Goal: Information Seeking & Learning: Learn about a topic

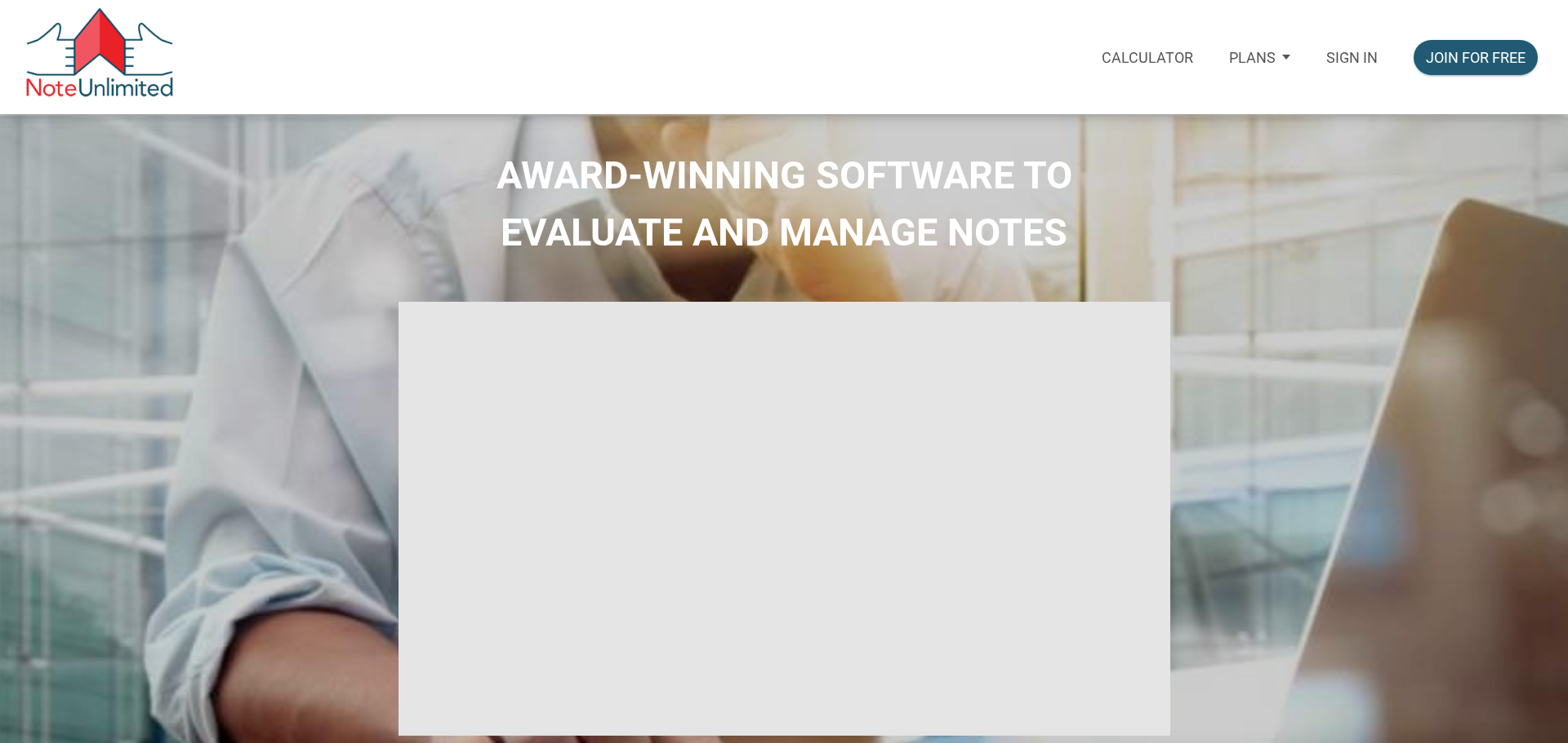
select select
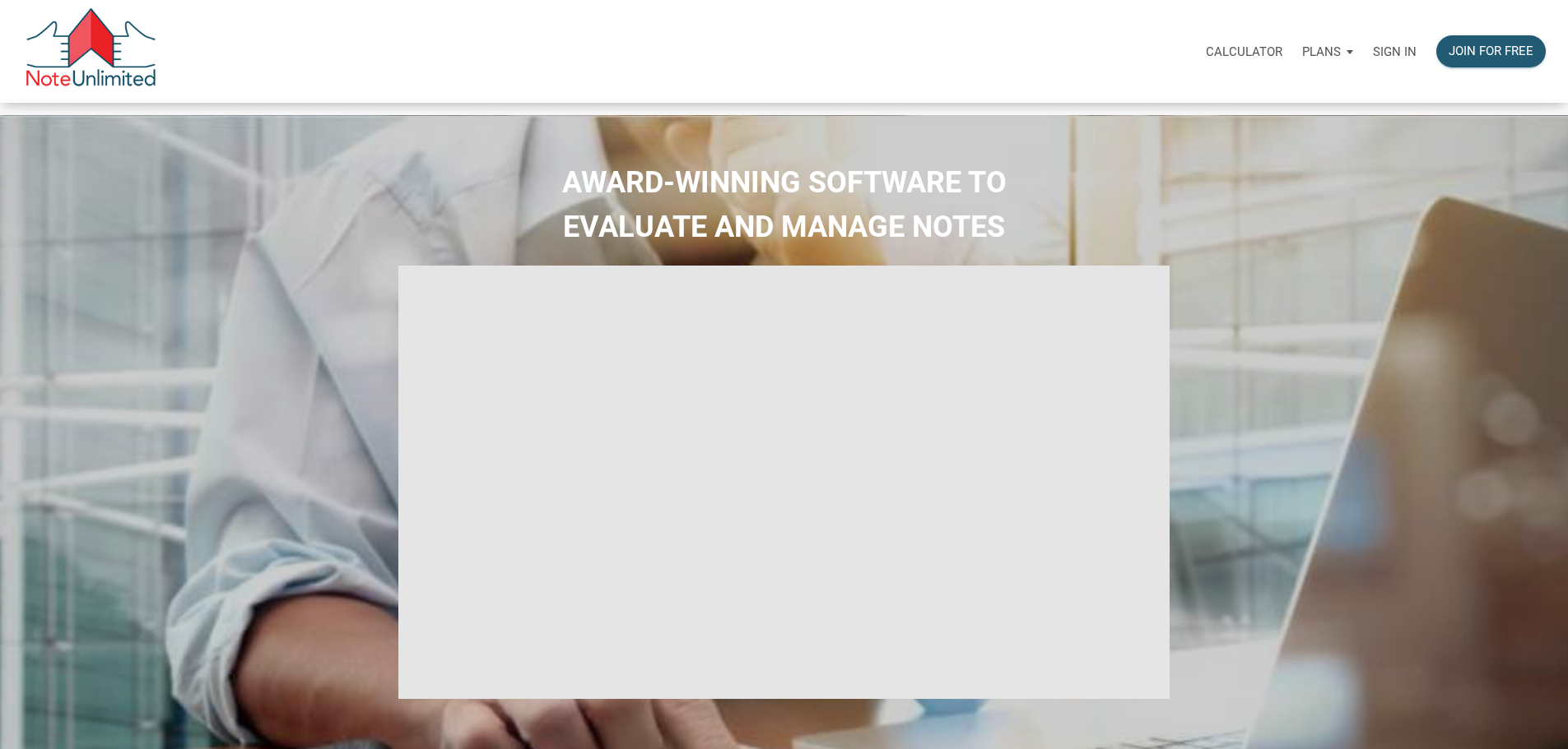
click at [1373, 56] on p "Sign in" at bounding box center [1394, 51] width 44 height 15
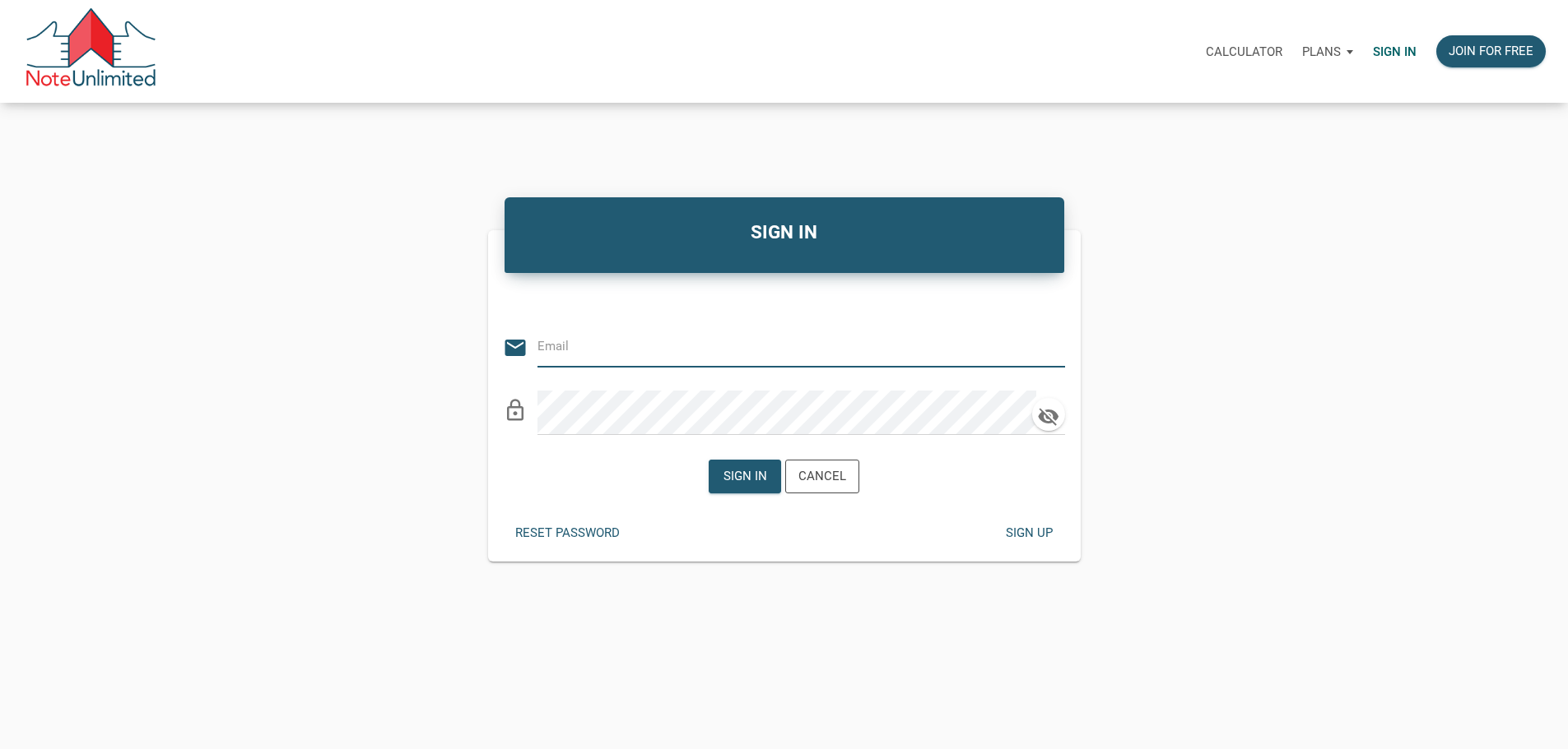
type input "[PERSON_NAME][EMAIL_ADDRESS][DOMAIN_NAME]"
click at [746, 486] on div "Sign in" at bounding box center [745, 476] width 44 height 19
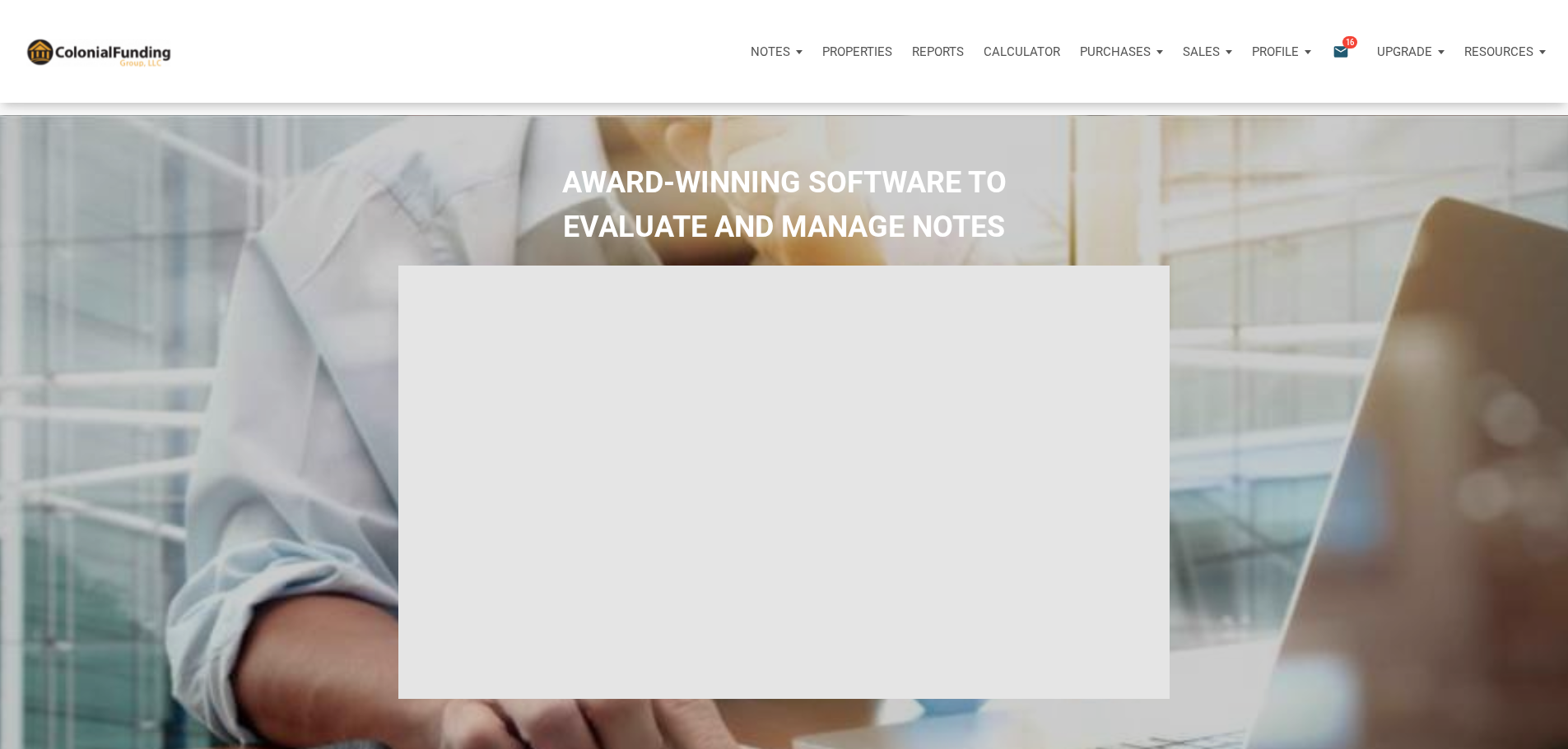
type input "Introduction to new features"
select select
click at [1342, 49] on span "16" at bounding box center [1350, 42] width 15 height 13
click at [1342, 46] on span "16" at bounding box center [1350, 42] width 15 height 13
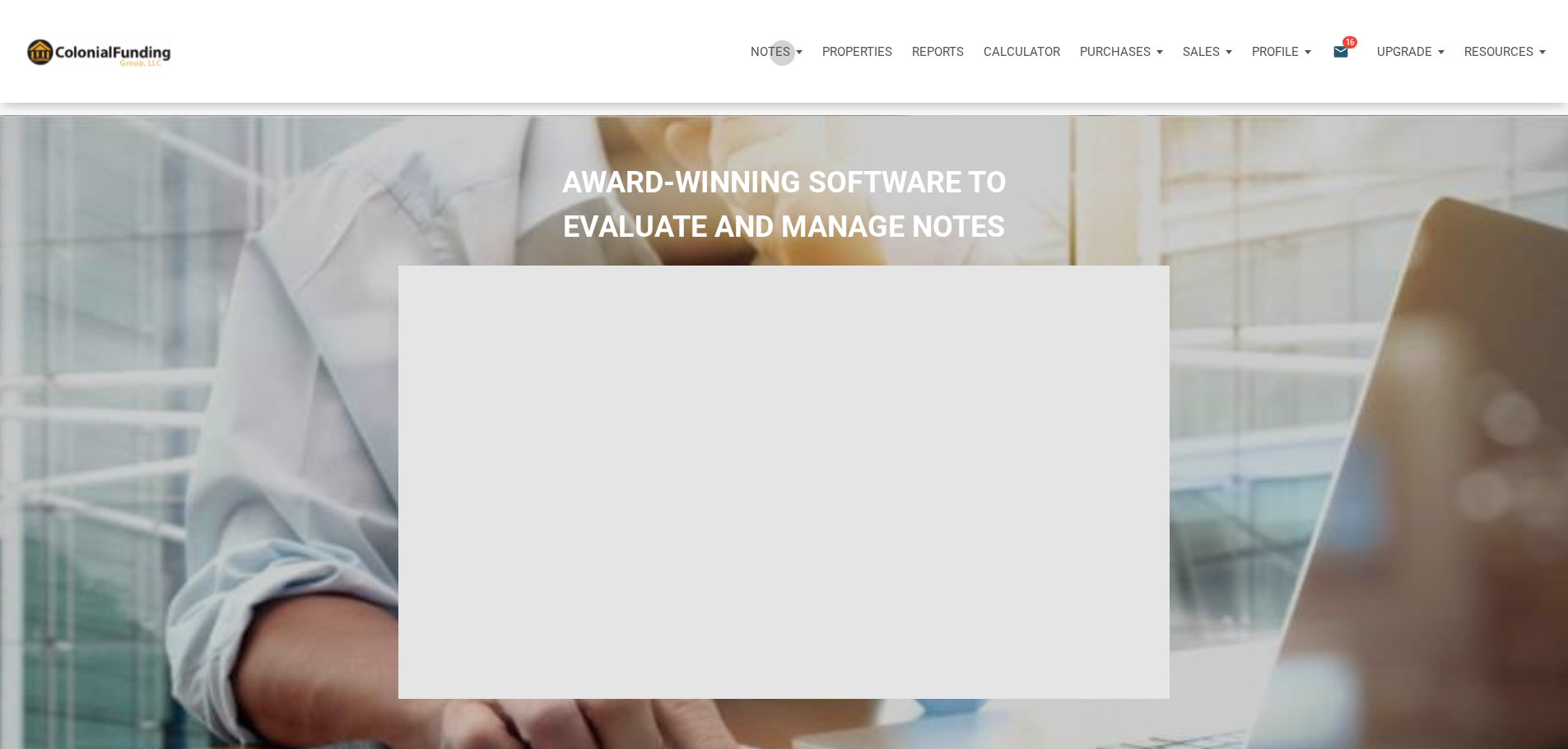
click at [750, 53] on p "Notes" at bounding box center [770, 51] width 39 height 15
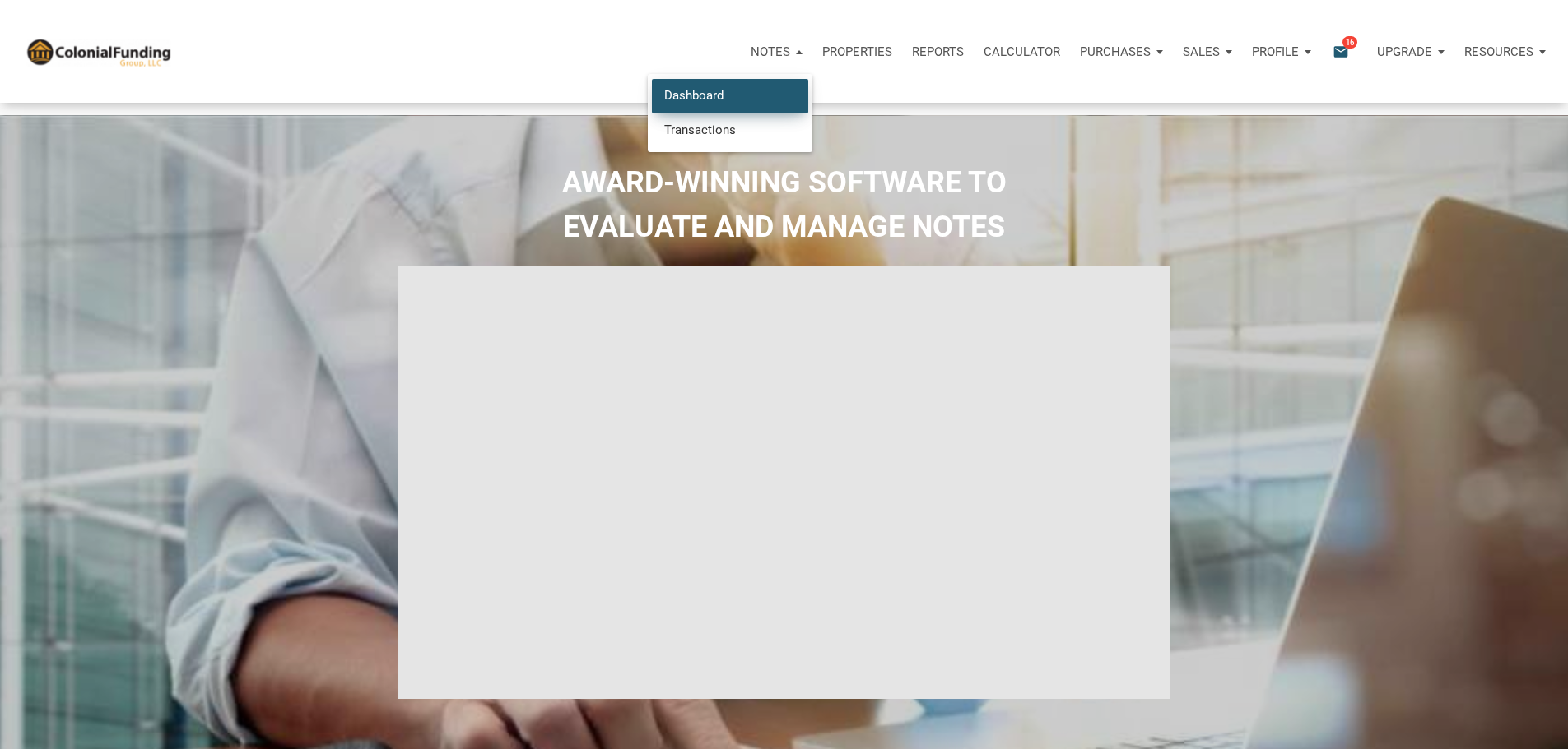
click at [652, 106] on link "Dashboard" at bounding box center [730, 96] width 156 height 34
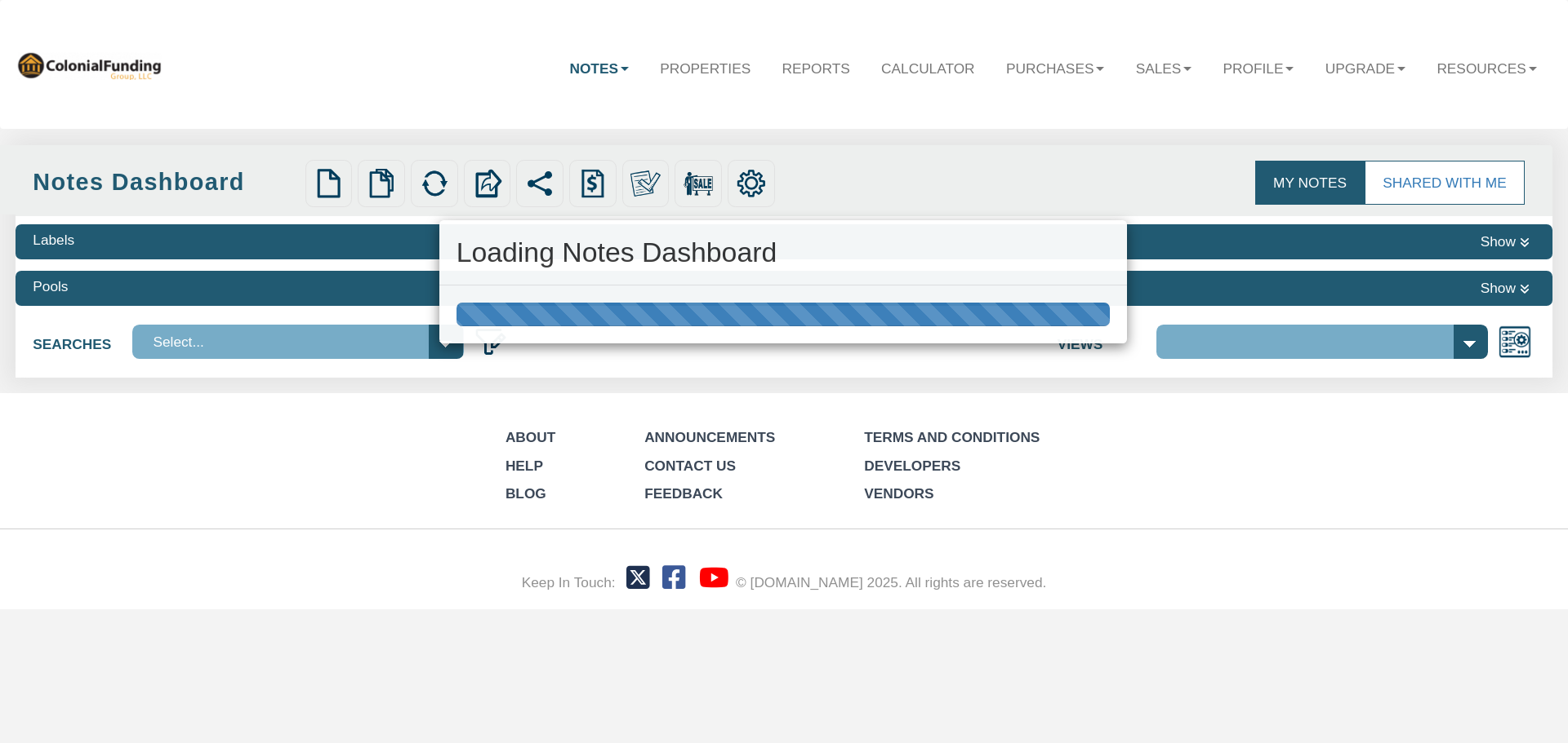
select select
select select "316"
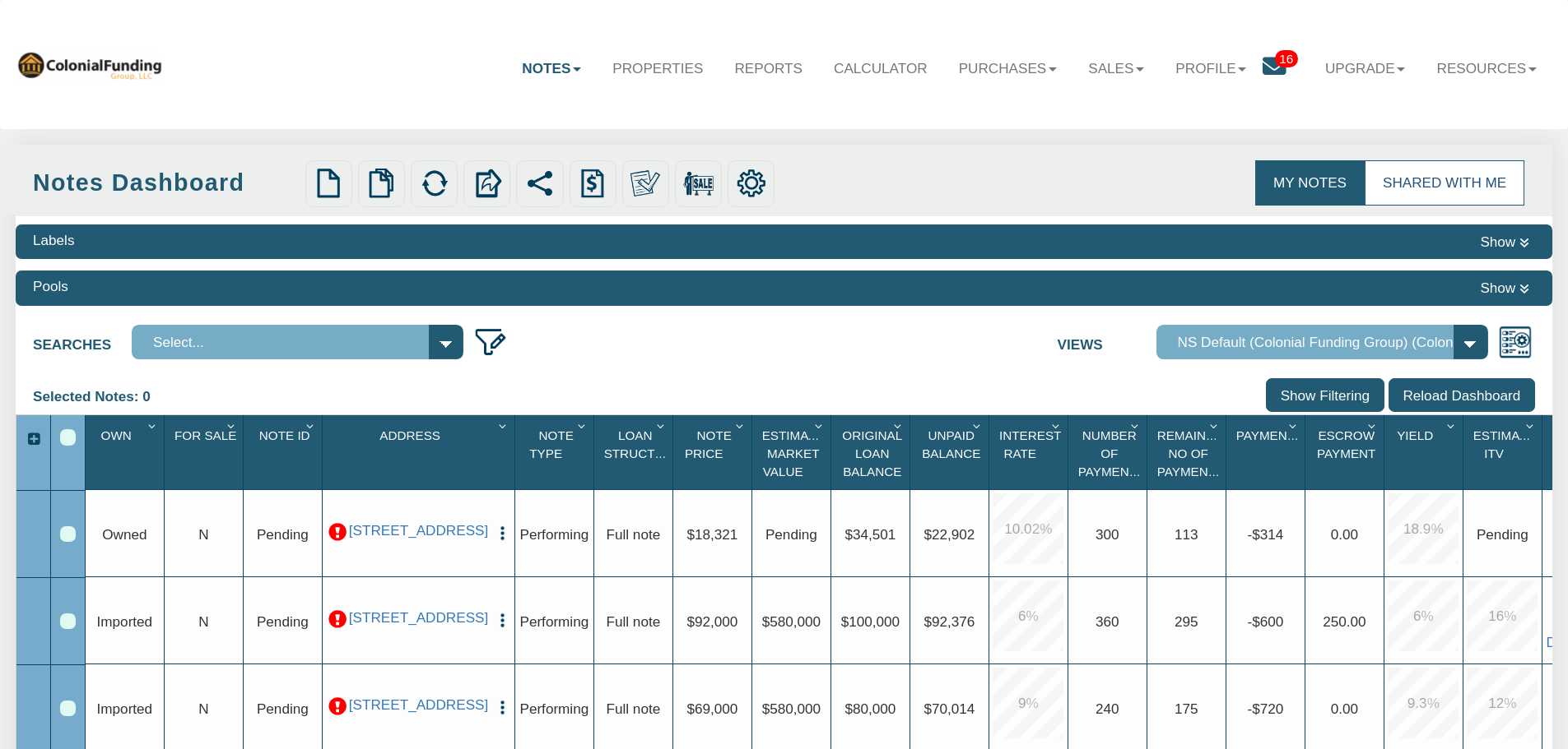
click at [1444, 184] on link "Shared with Me" at bounding box center [1445, 183] width 160 height 44
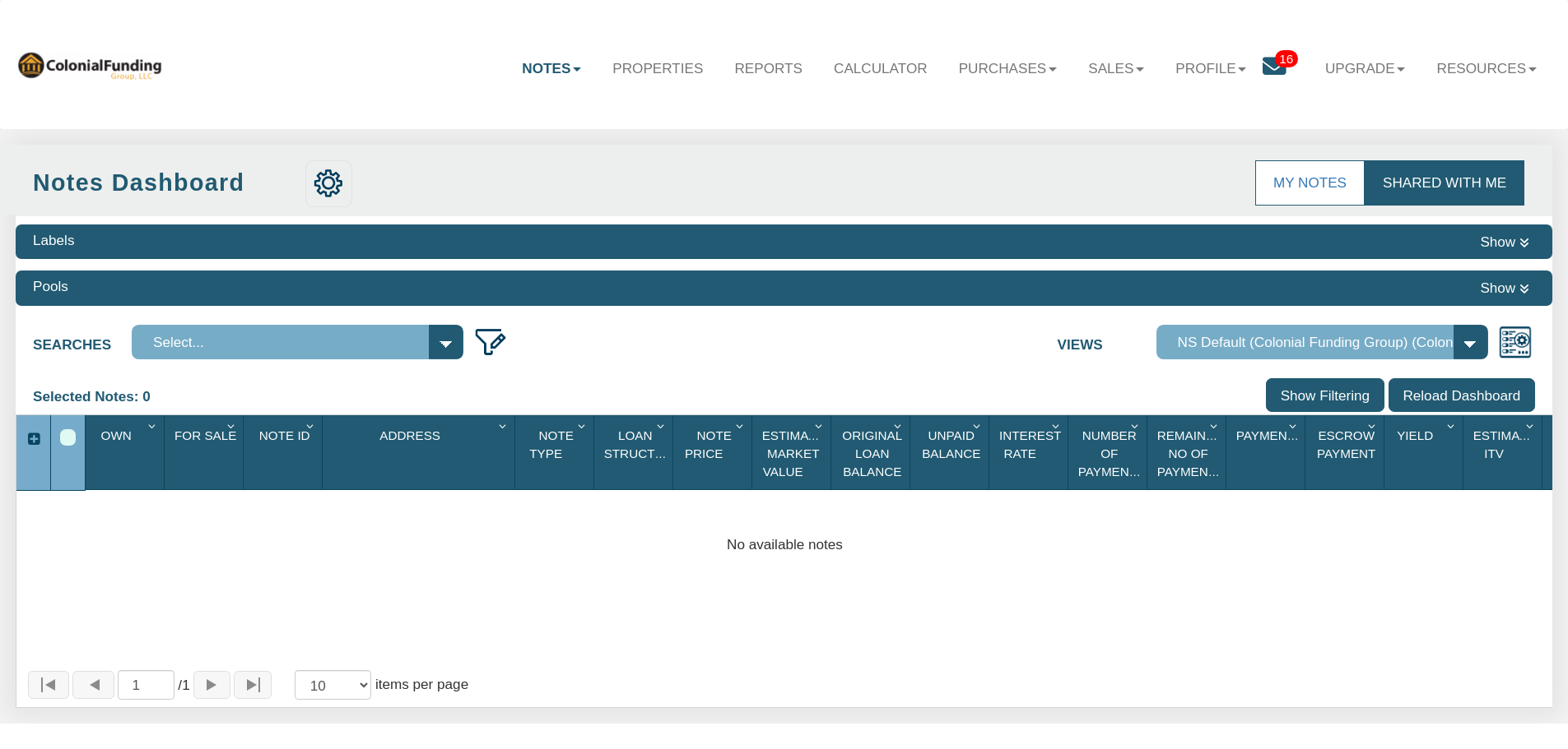
click at [1279, 57] on span "16" at bounding box center [1287, 59] width 23 height 17
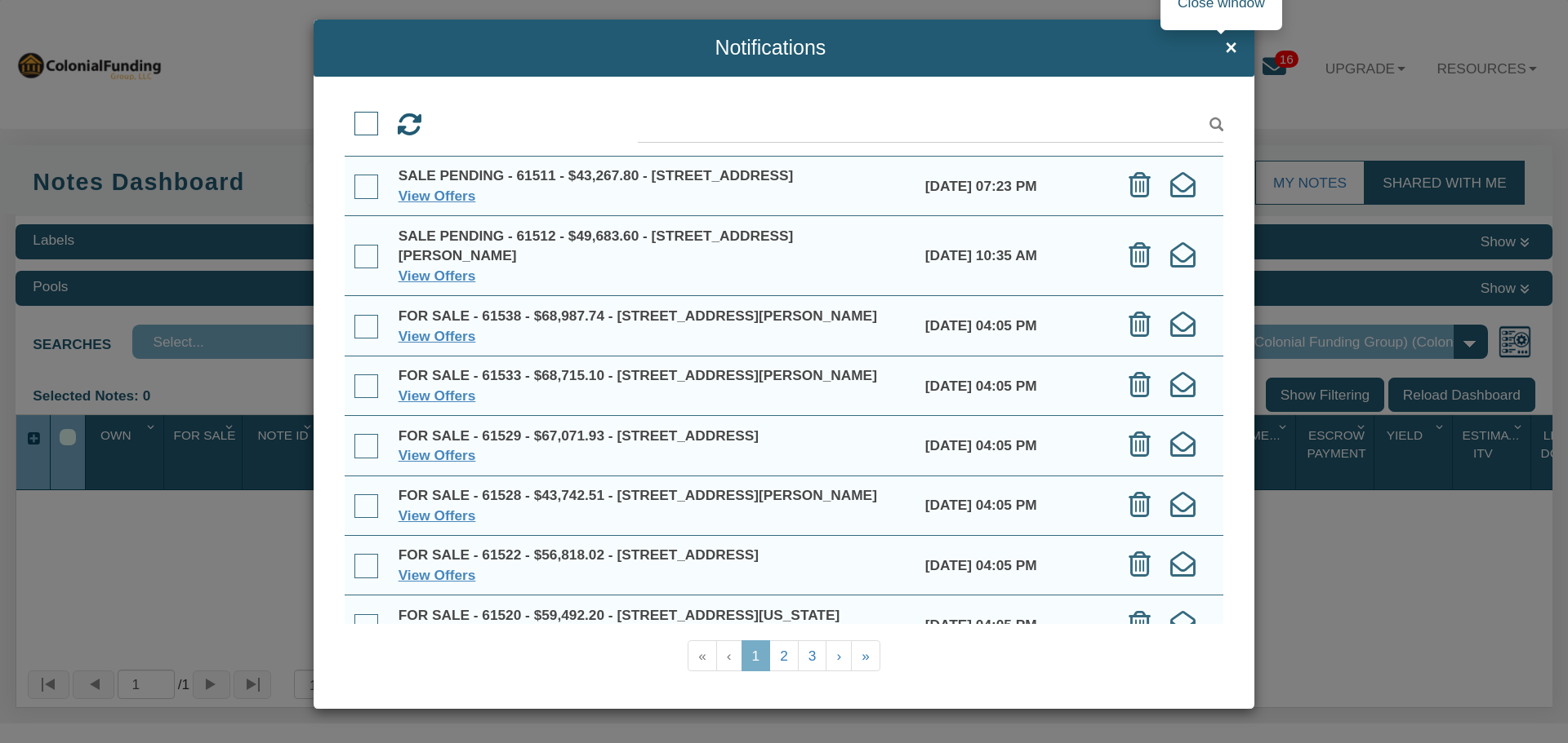
click at [1224, 43] on span "×" at bounding box center [1231, 48] width 12 height 22
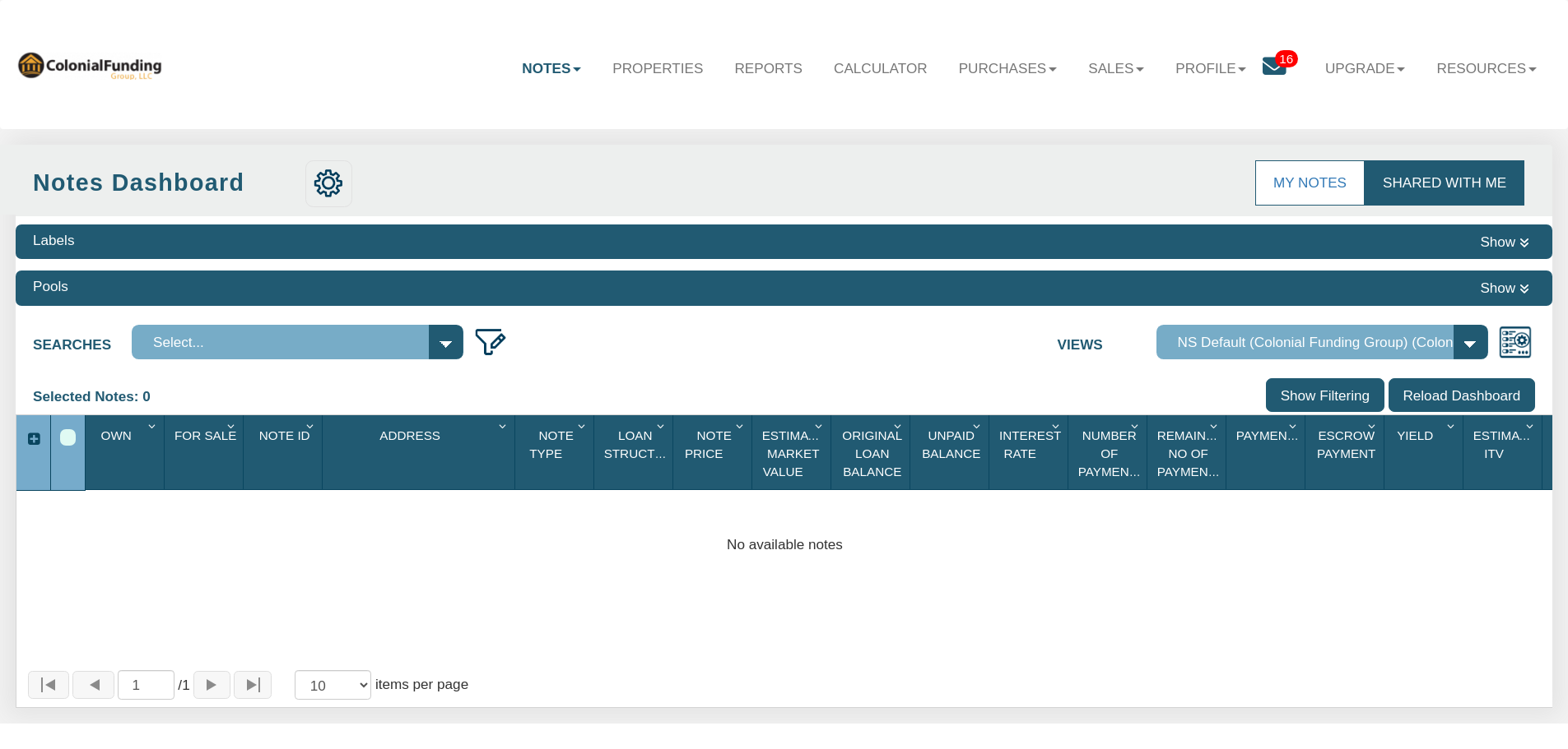
click at [1439, 183] on link "Shared with Me" at bounding box center [1445, 183] width 160 height 44
click at [1275, 56] on span "16" at bounding box center [1287, 59] width 23 height 17
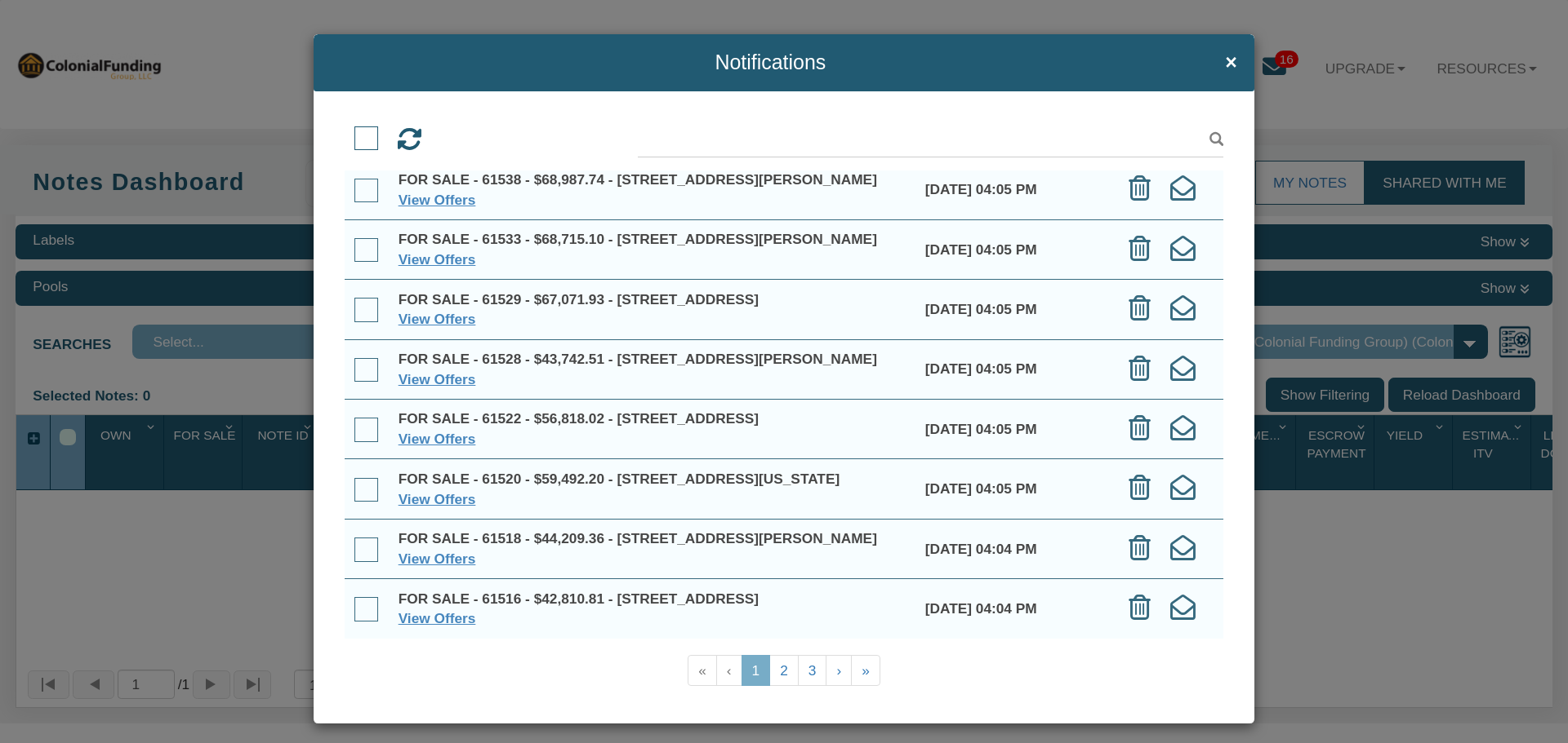
scroll to position [312, 0]
click at [779, 669] on link "2" at bounding box center [783, 671] width 29 height 32
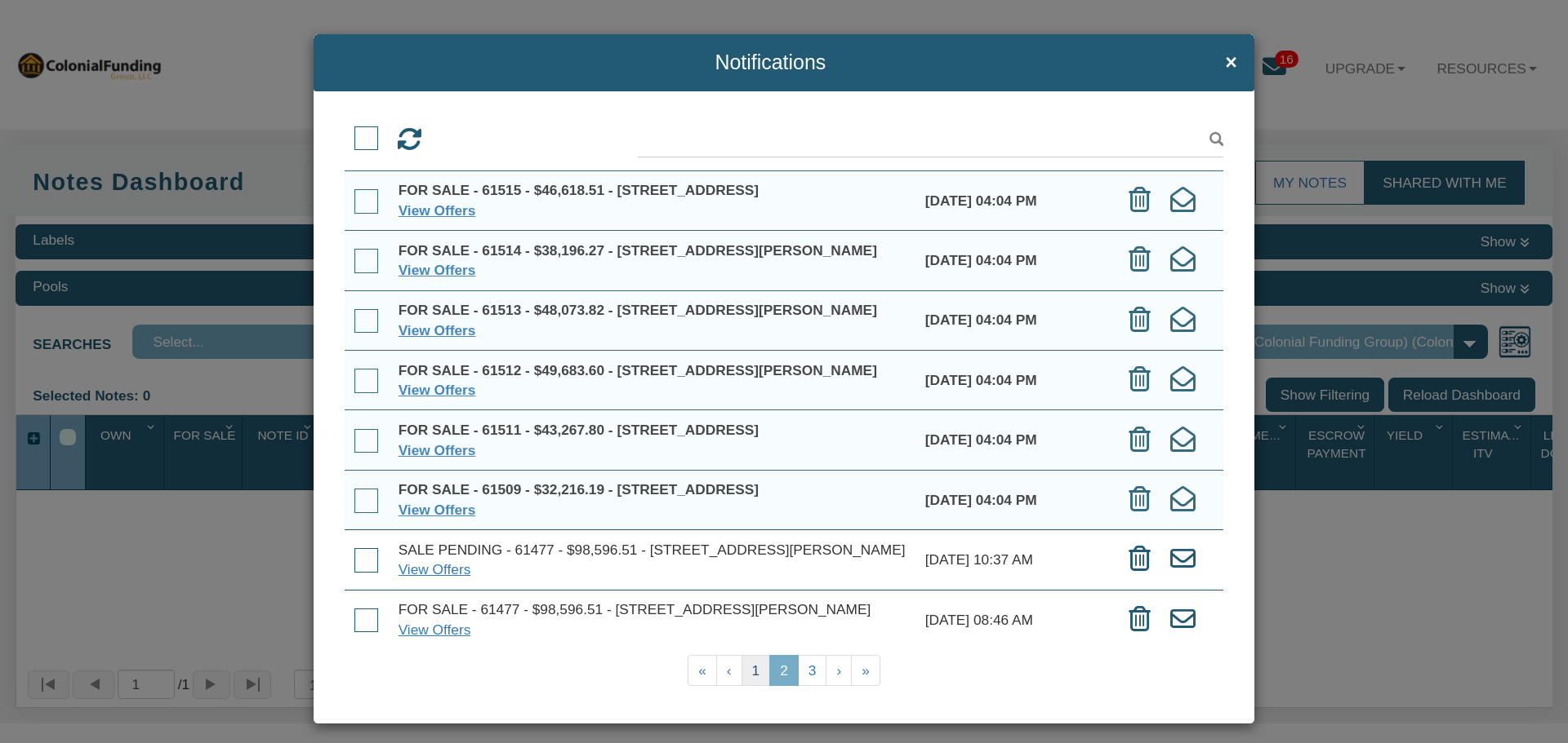
click at [746, 670] on link "1" at bounding box center [756, 671] width 29 height 32
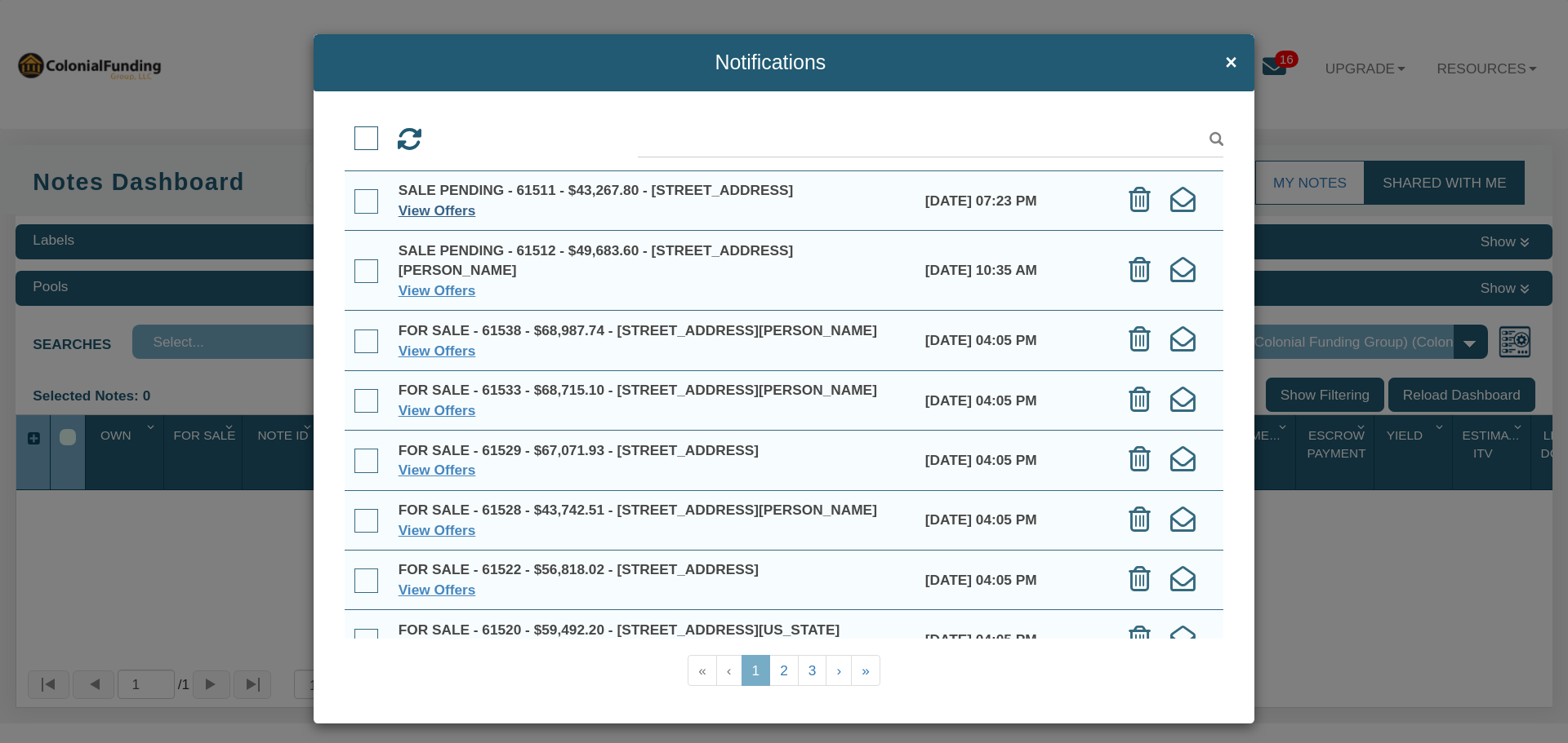
click at [439, 218] on link "View Offers" at bounding box center [437, 210] width 78 height 17
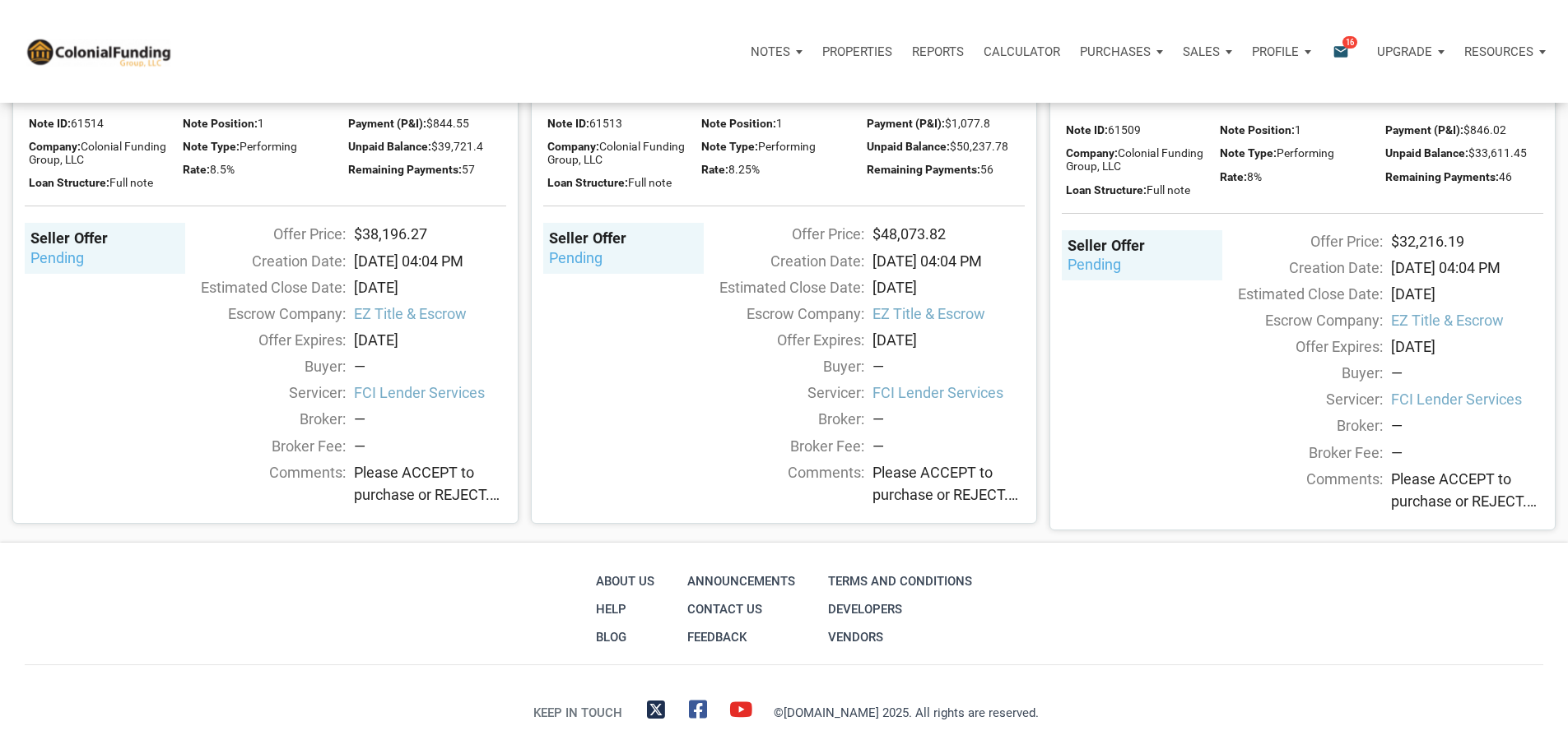
scroll to position [2220, 0]
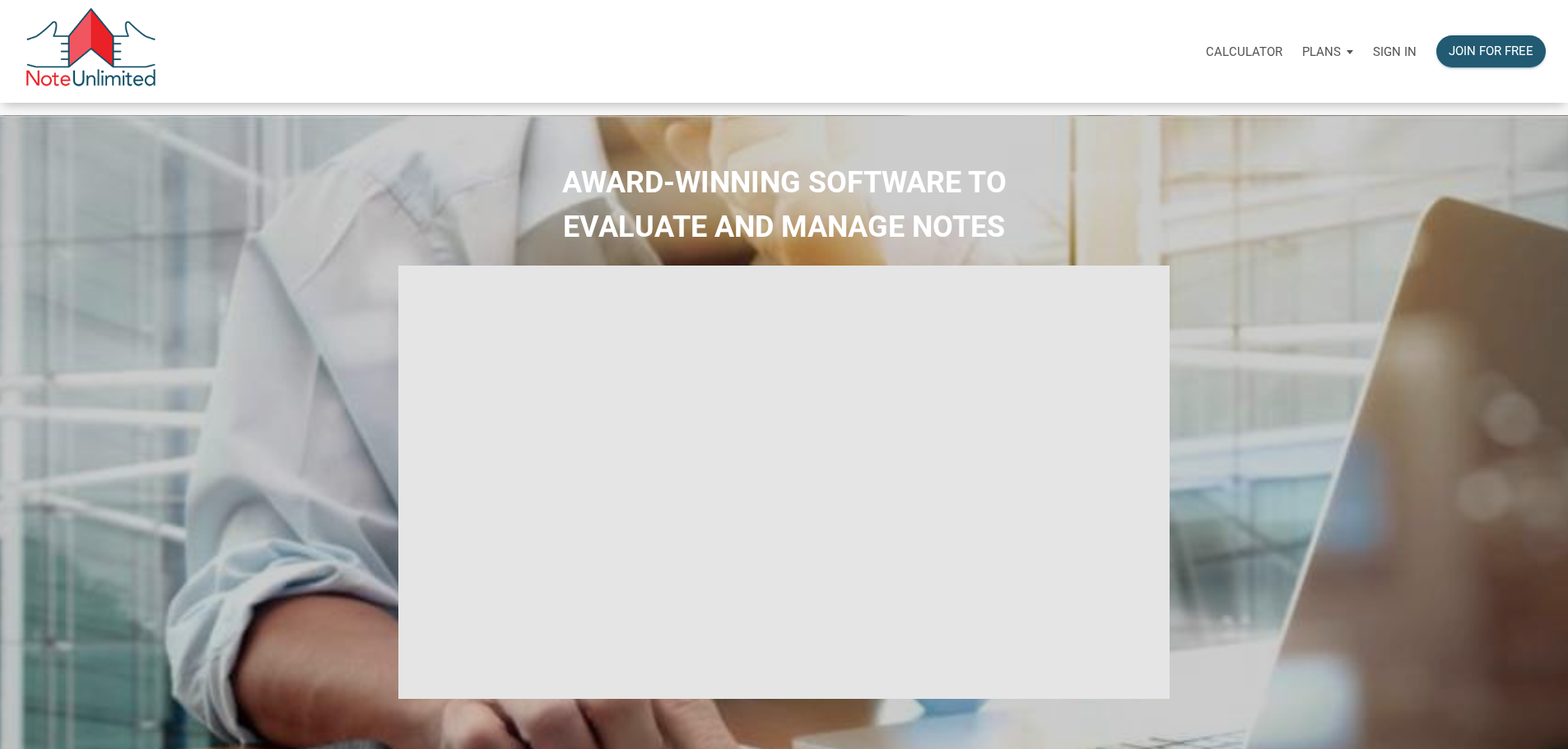
click at [1373, 56] on p "Sign in" at bounding box center [1394, 51] width 44 height 15
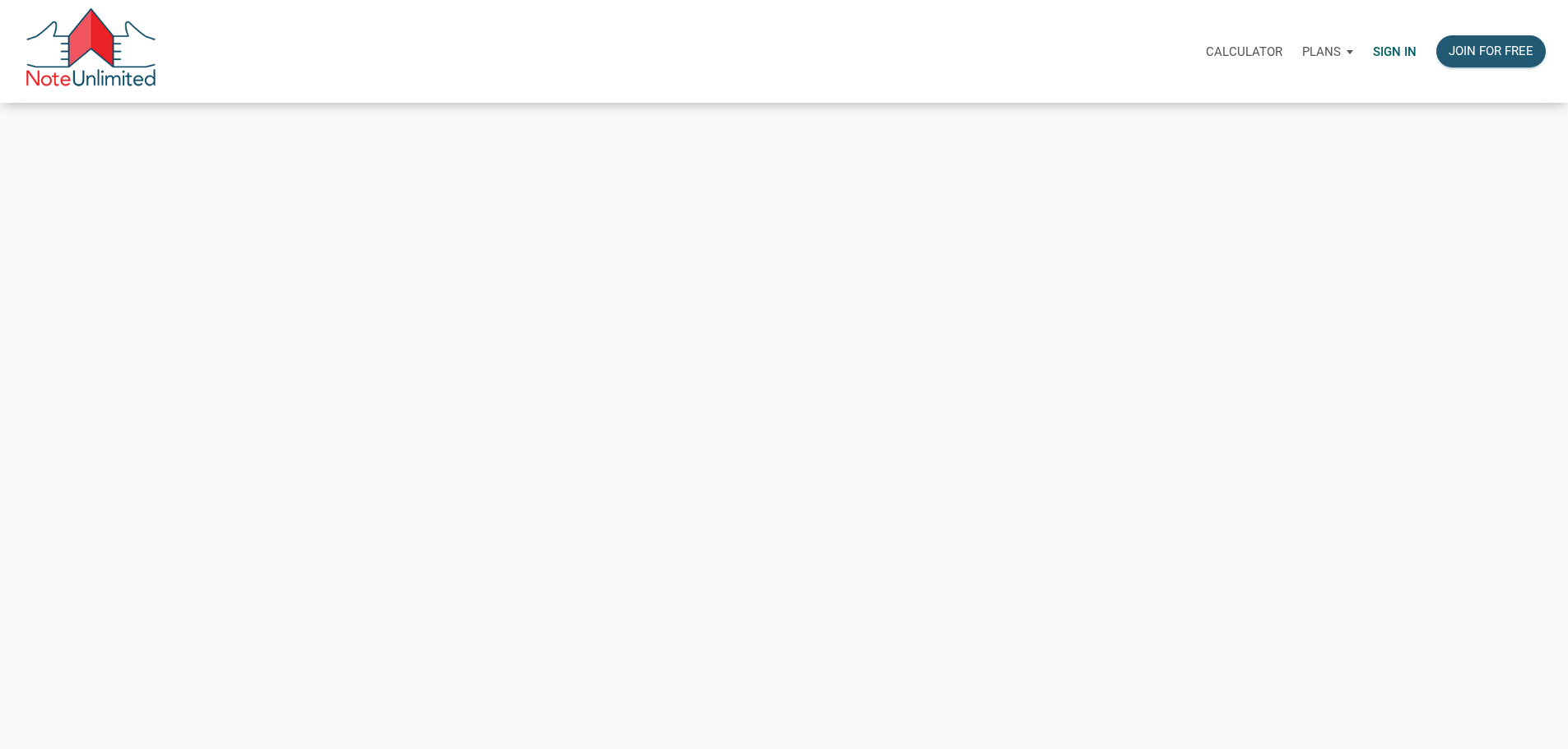
type input "andrew@tlcpropertypartners.com"
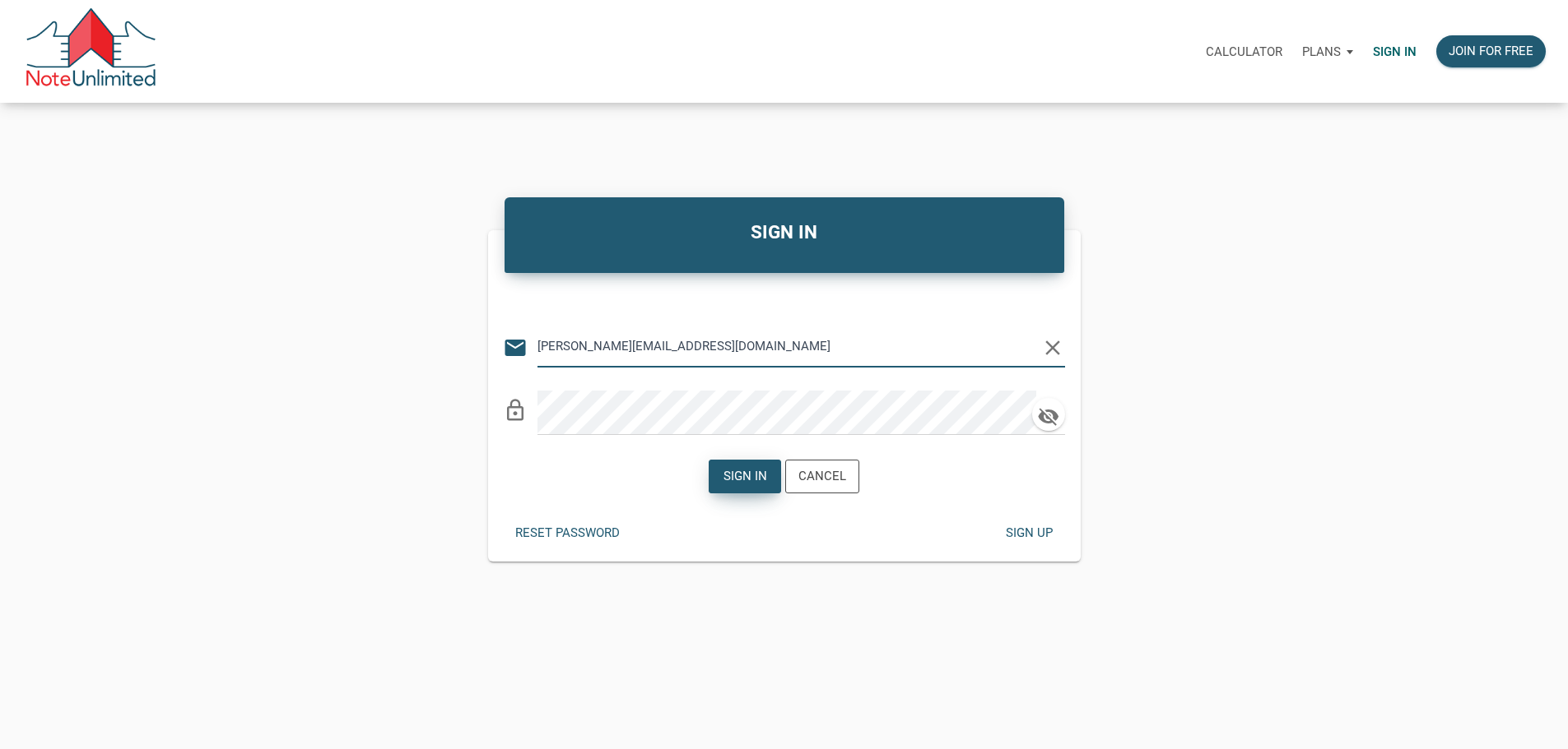
click at [736, 486] on div "Sign in" at bounding box center [745, 476] width 44 height 19
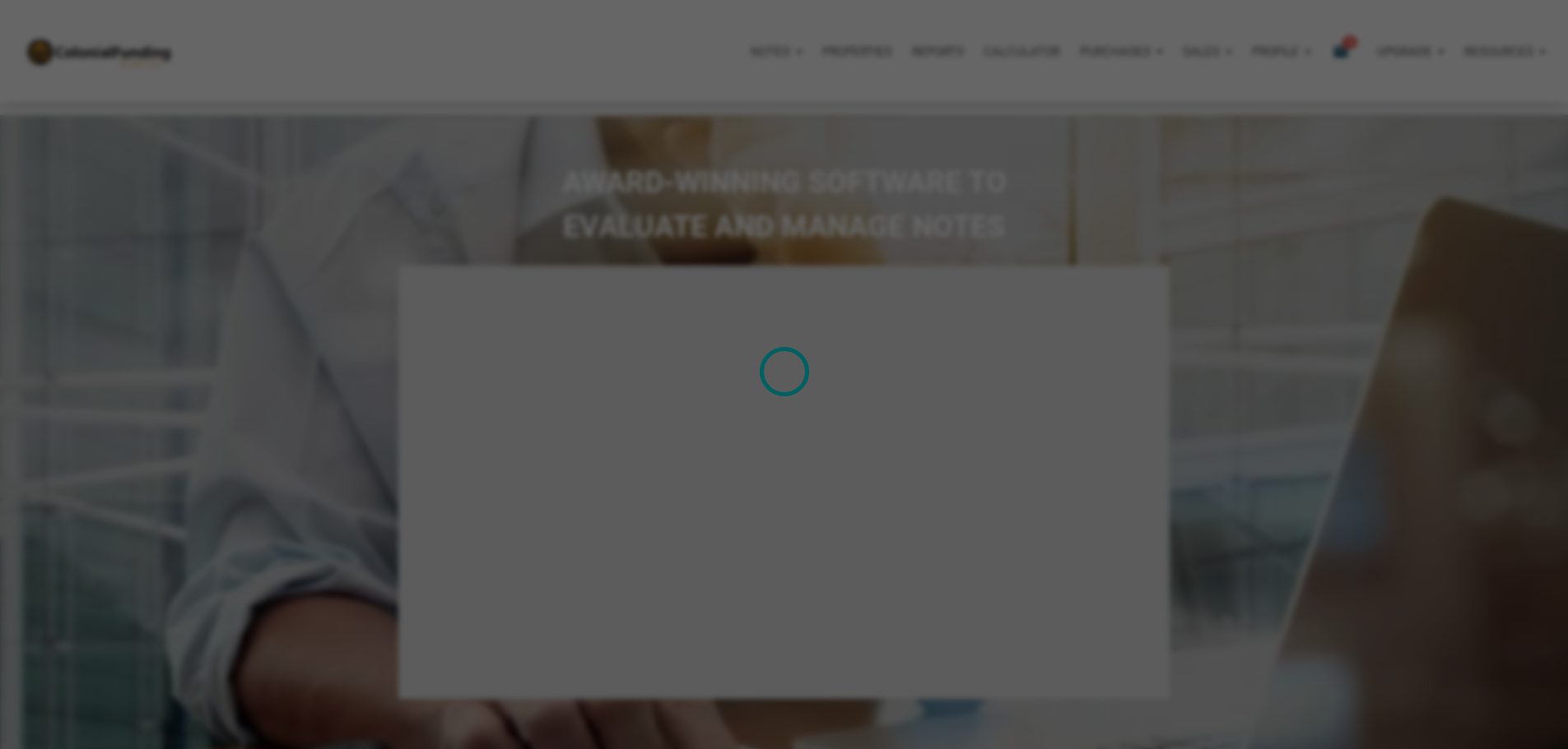
type input "Introduction to new features"
select select
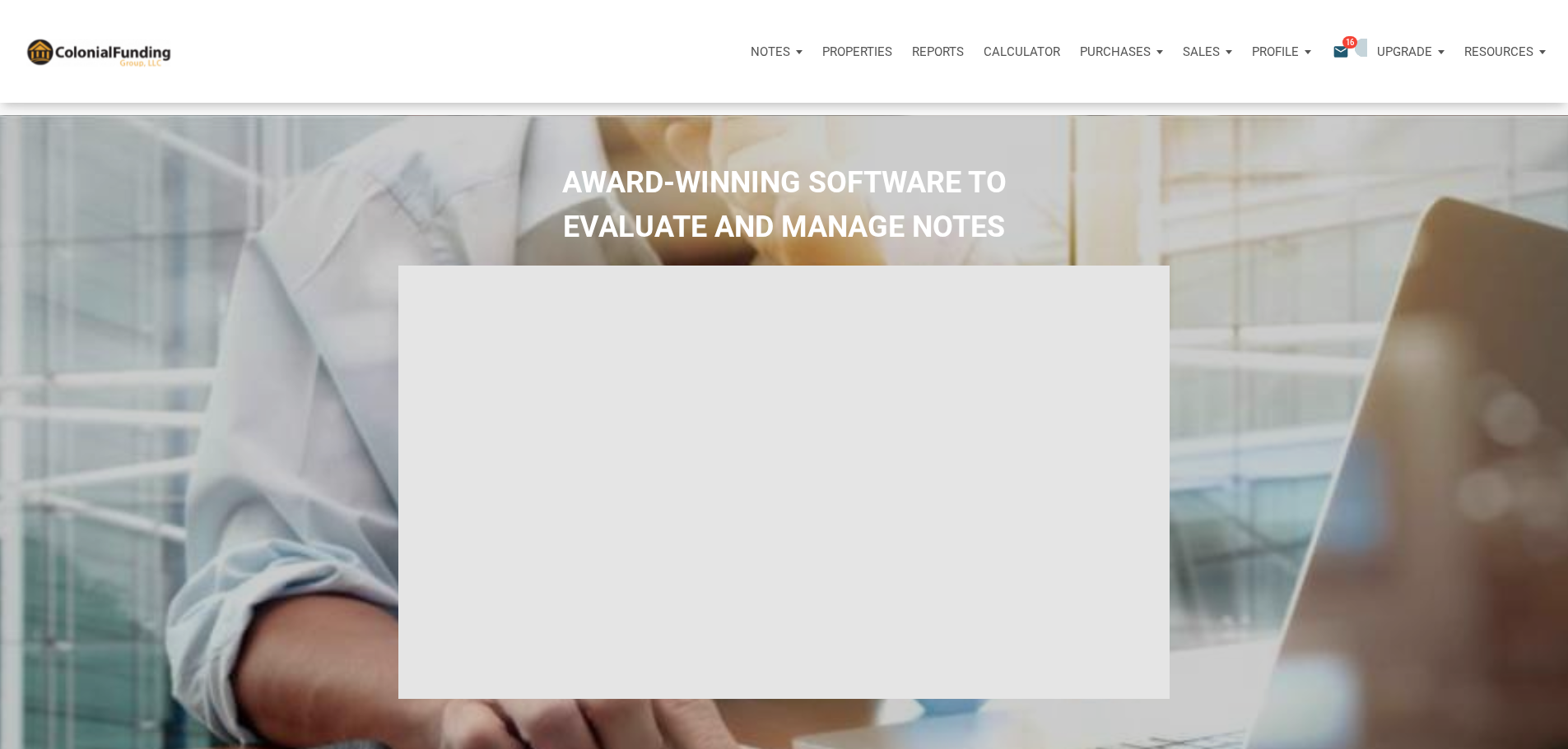
click at [1342, 42] on span "16" at bounding box center [1350, 42] width 15 height 13
click at [750, 59] on p "Notes" at bounding box center [770, 51] width 39 height 15
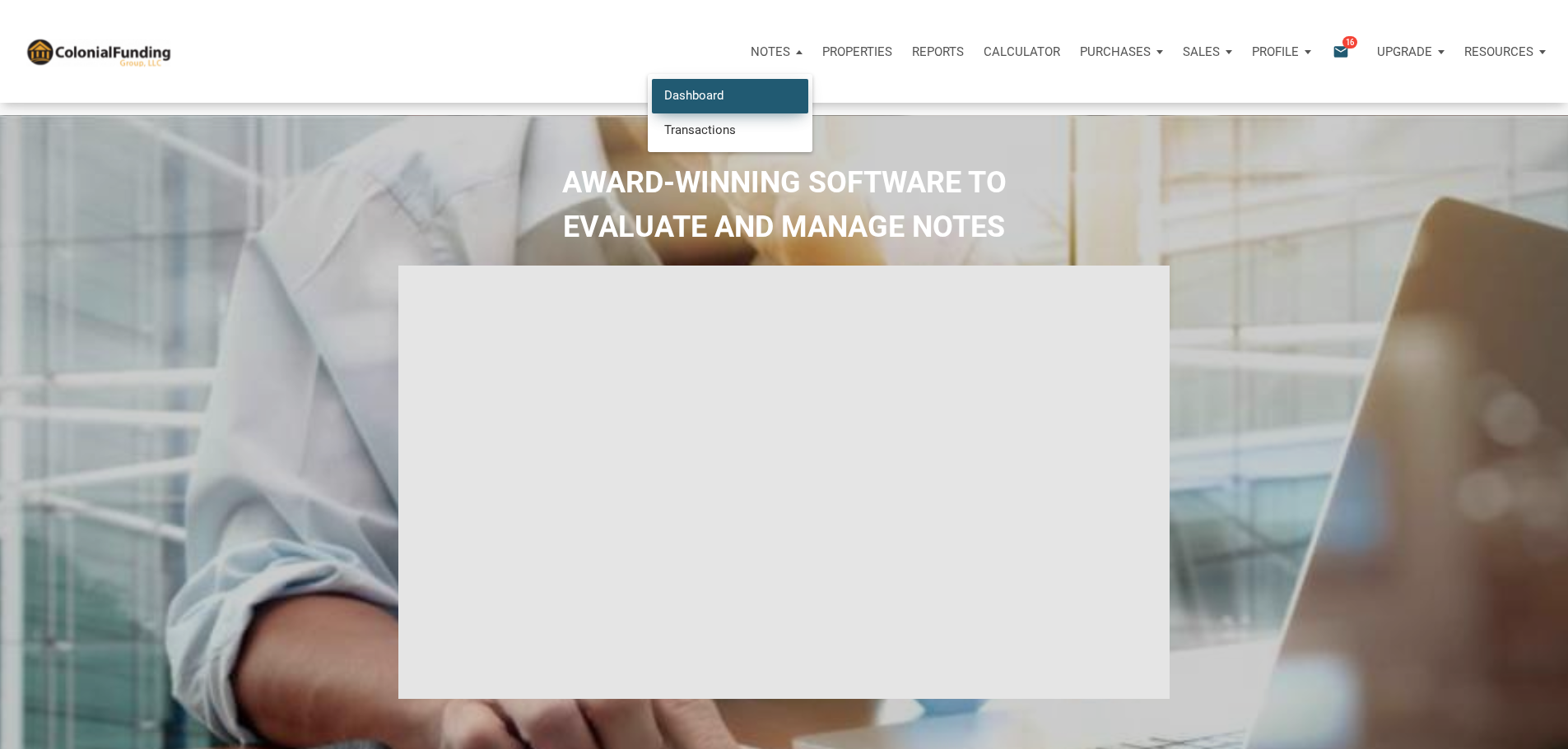
click at [652, 101] on link "Dashboard" at bounding box center [730, 96] width 156 height 34
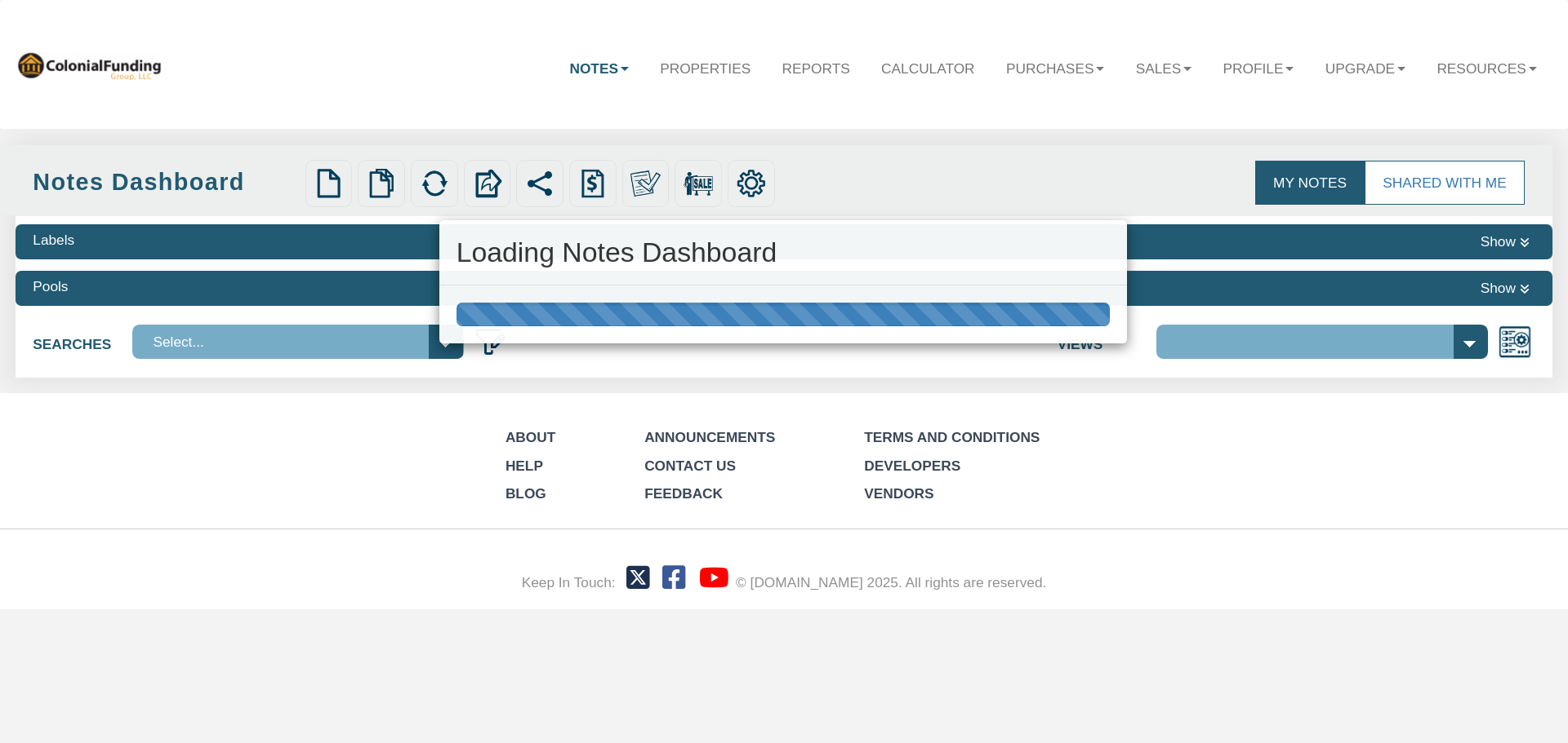
select select "316"
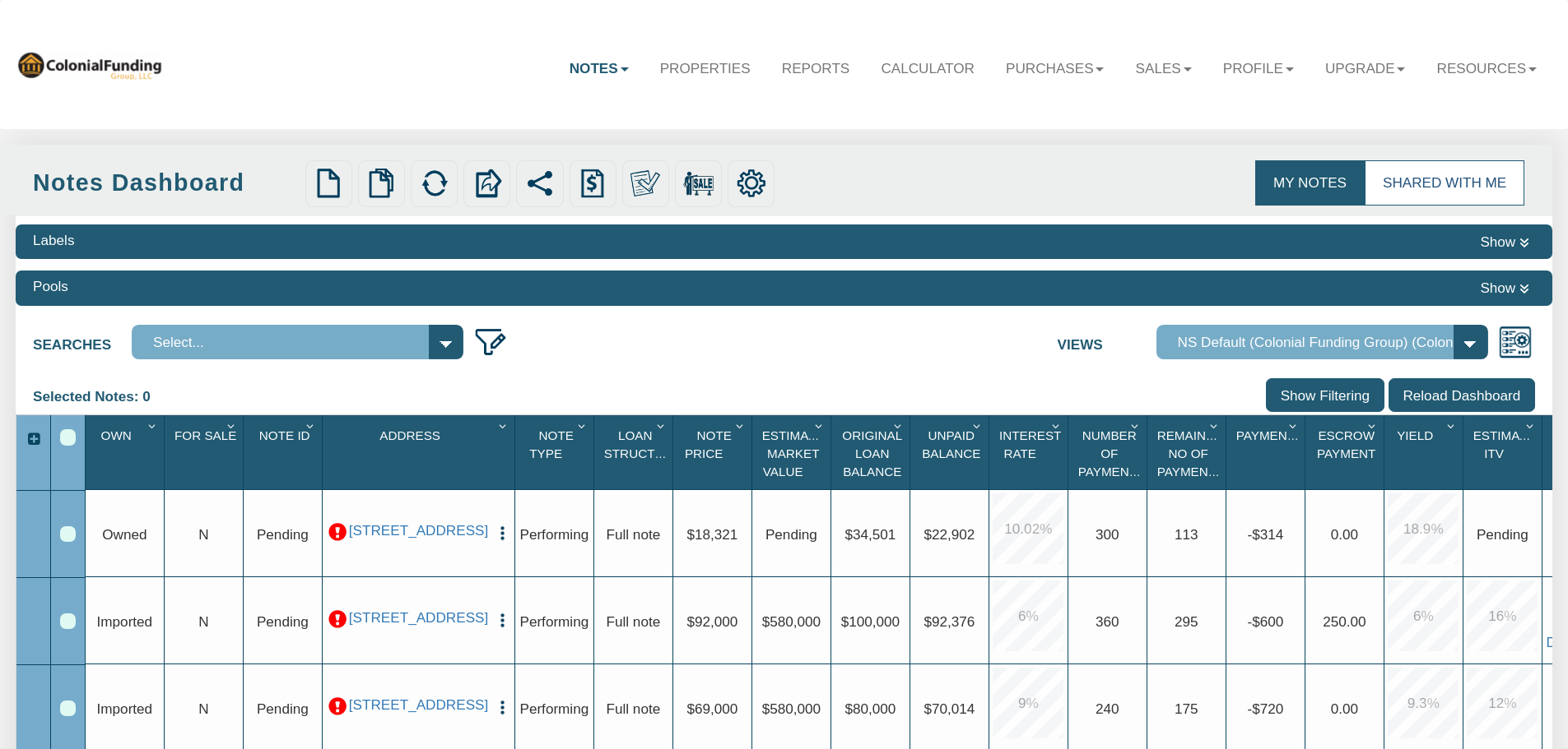
click at [1438, 180] on link "Shared with Me" at bounding box center [1445, 183] width 160 height 44
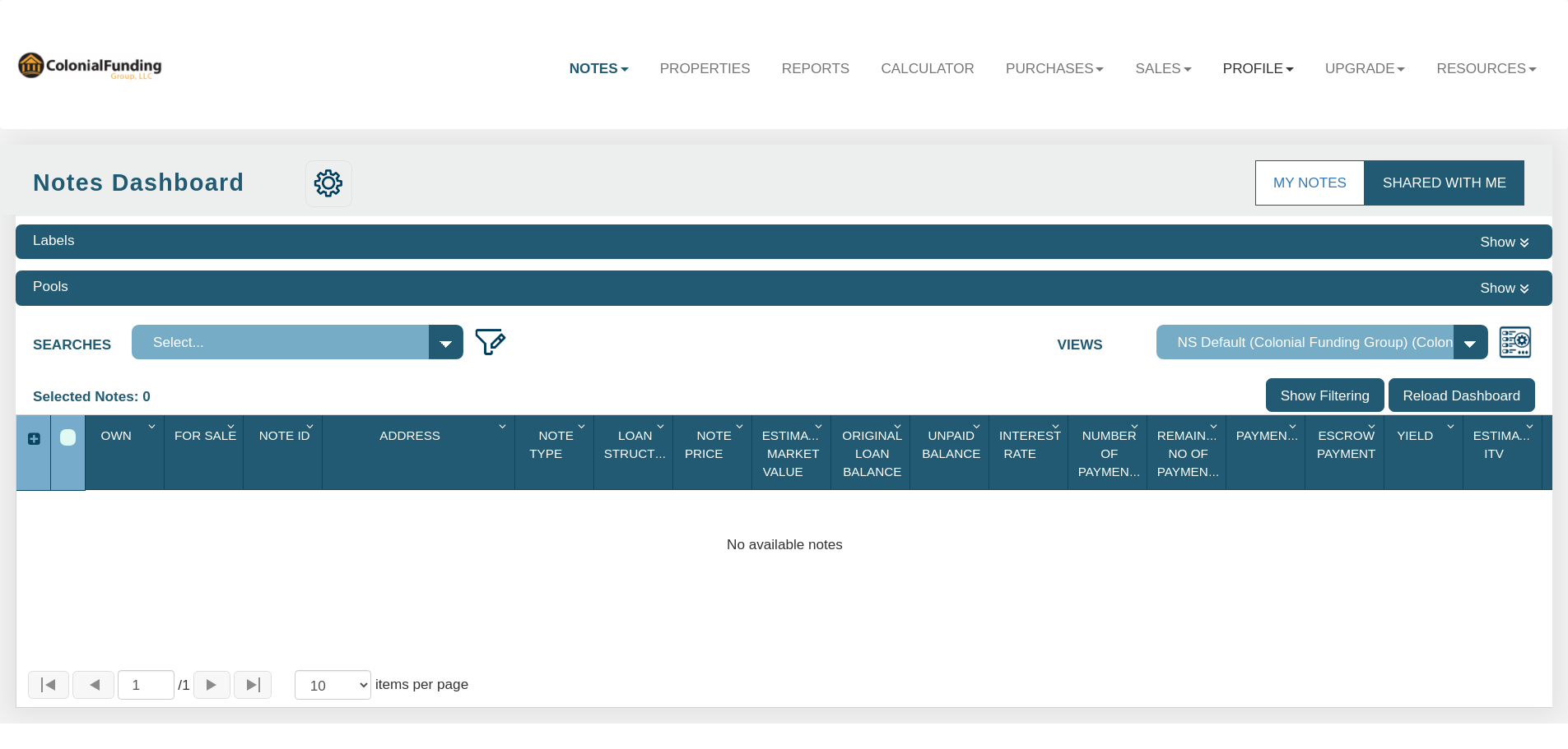
click at [1267, 67] on link "Profile" at bounding box center [1258, 68] width 102 height 48
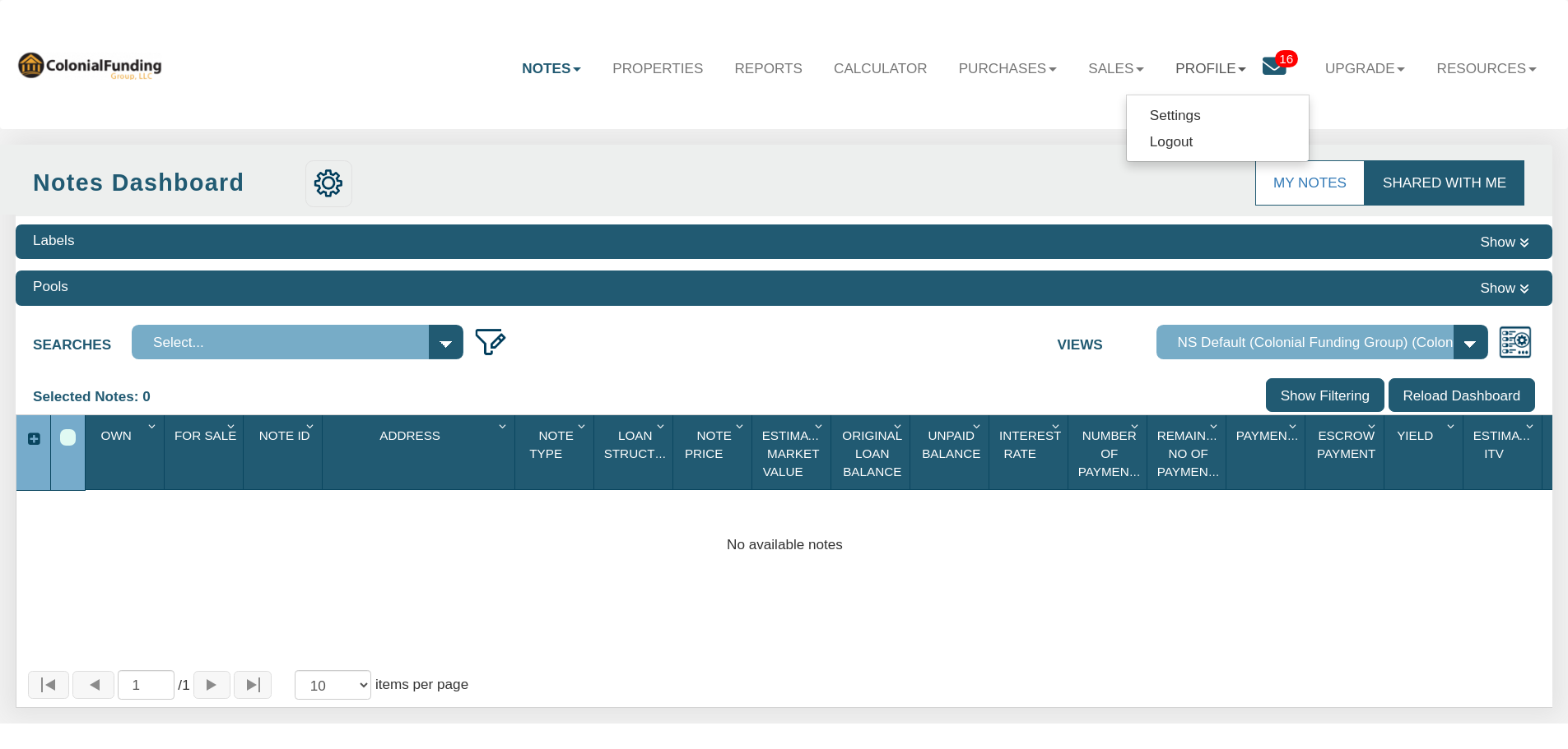
click at [1275, 51] on span "16" at bounding box center [1287, 59] width 23 height 17
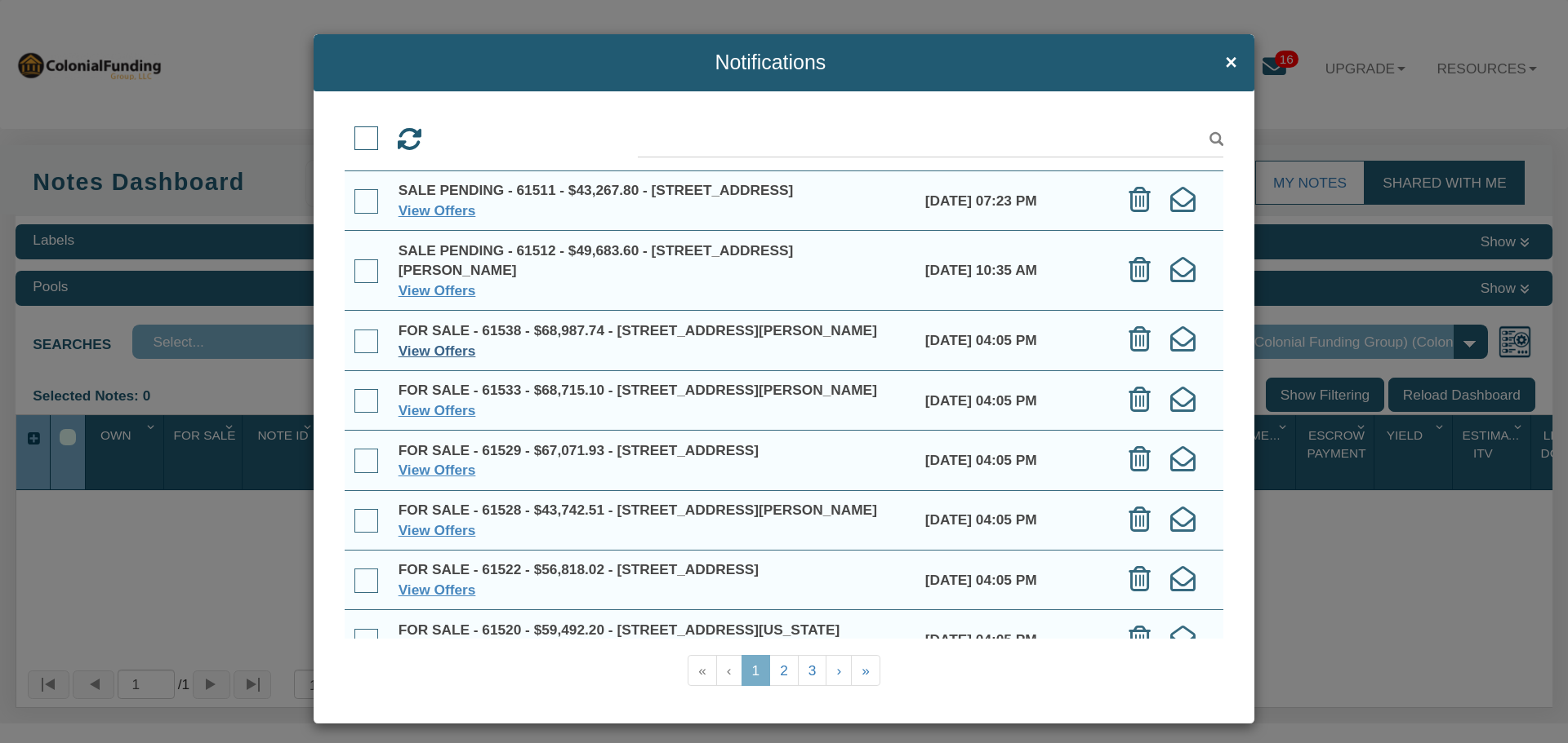
click at [418, 359] on link "View Offers" at bounding box center [437, 350] width 78 height 17
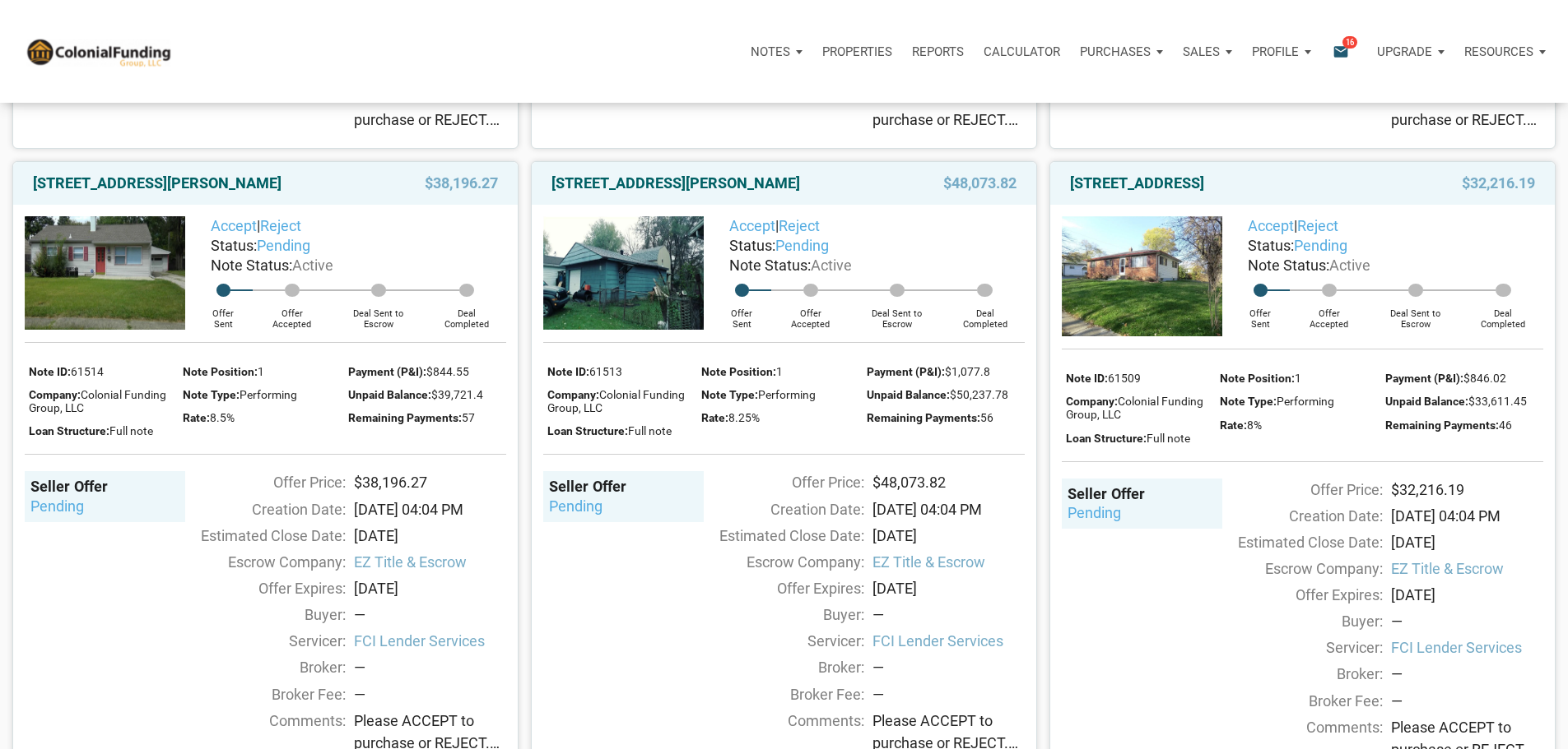
scroll to position [1974, 0]
click at [218, 194] on link "4032 Evelyn Street, Indianapolis, IN, 46222" at bounding box center [157, 184] width 249 height 20
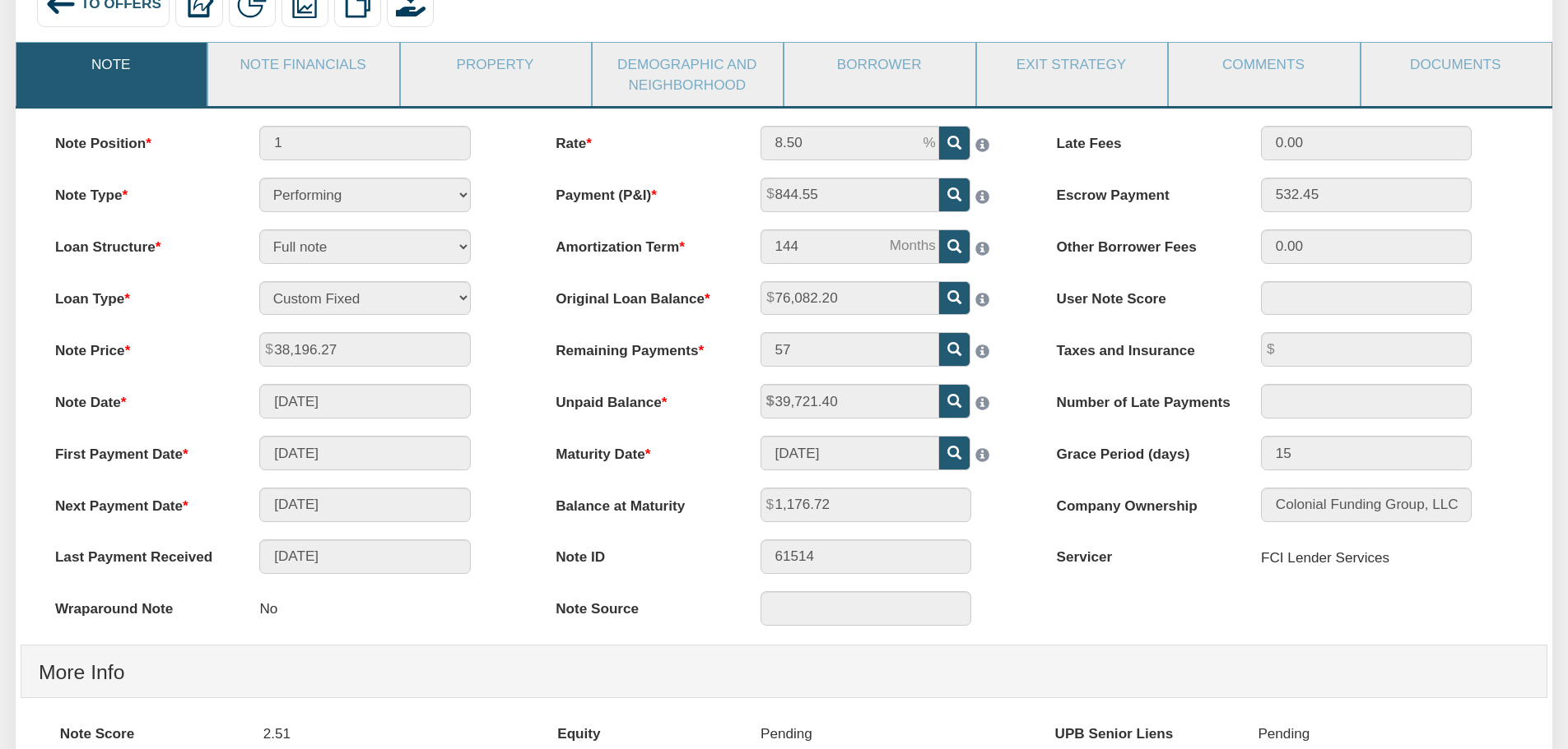
scroll to position [164, 0]
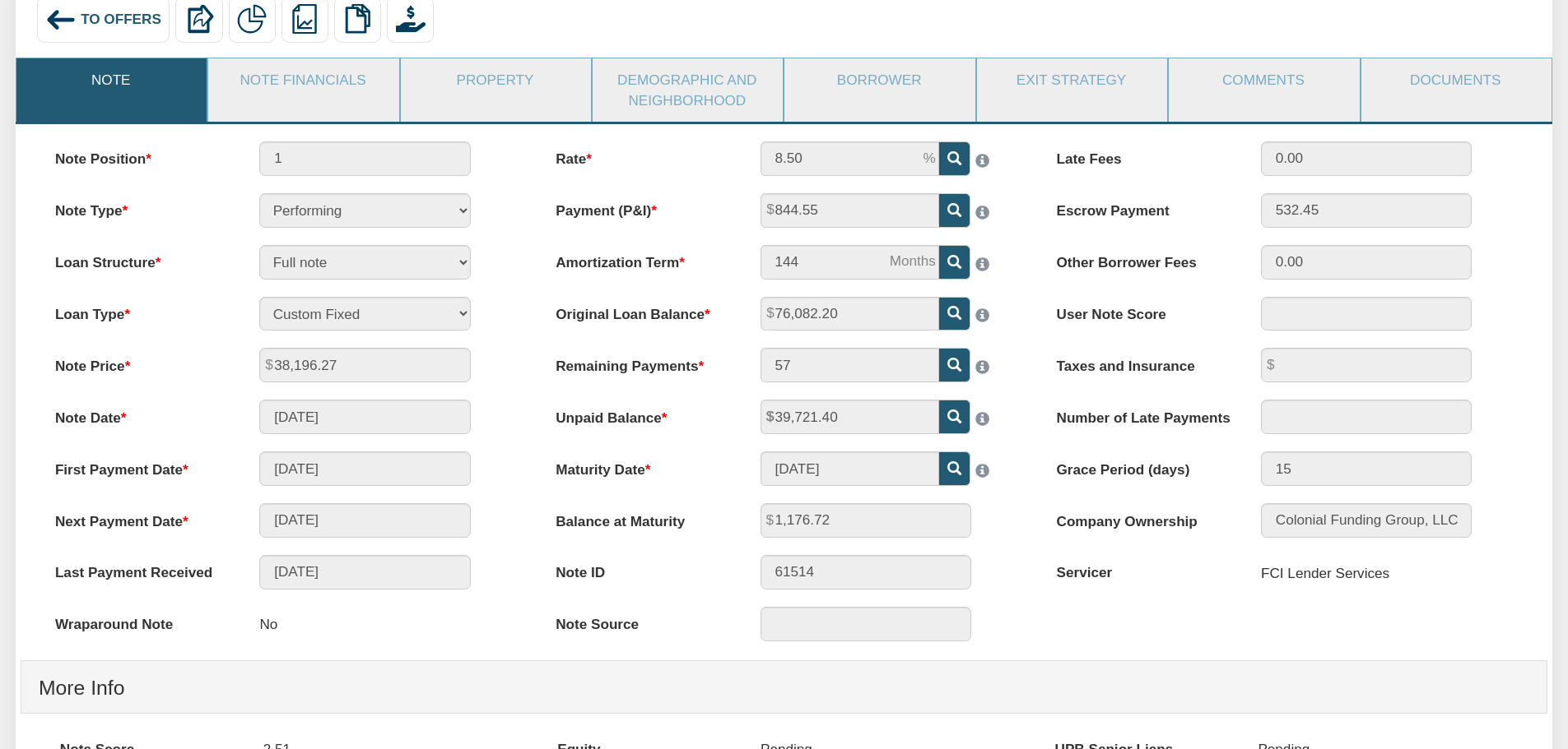
click at [519, 395] on div "Note Position 1 Note Type Performing Forthcoming Non-Performing REO Sub-Perform…" at bounding box center [283, 400] width 501 height 519
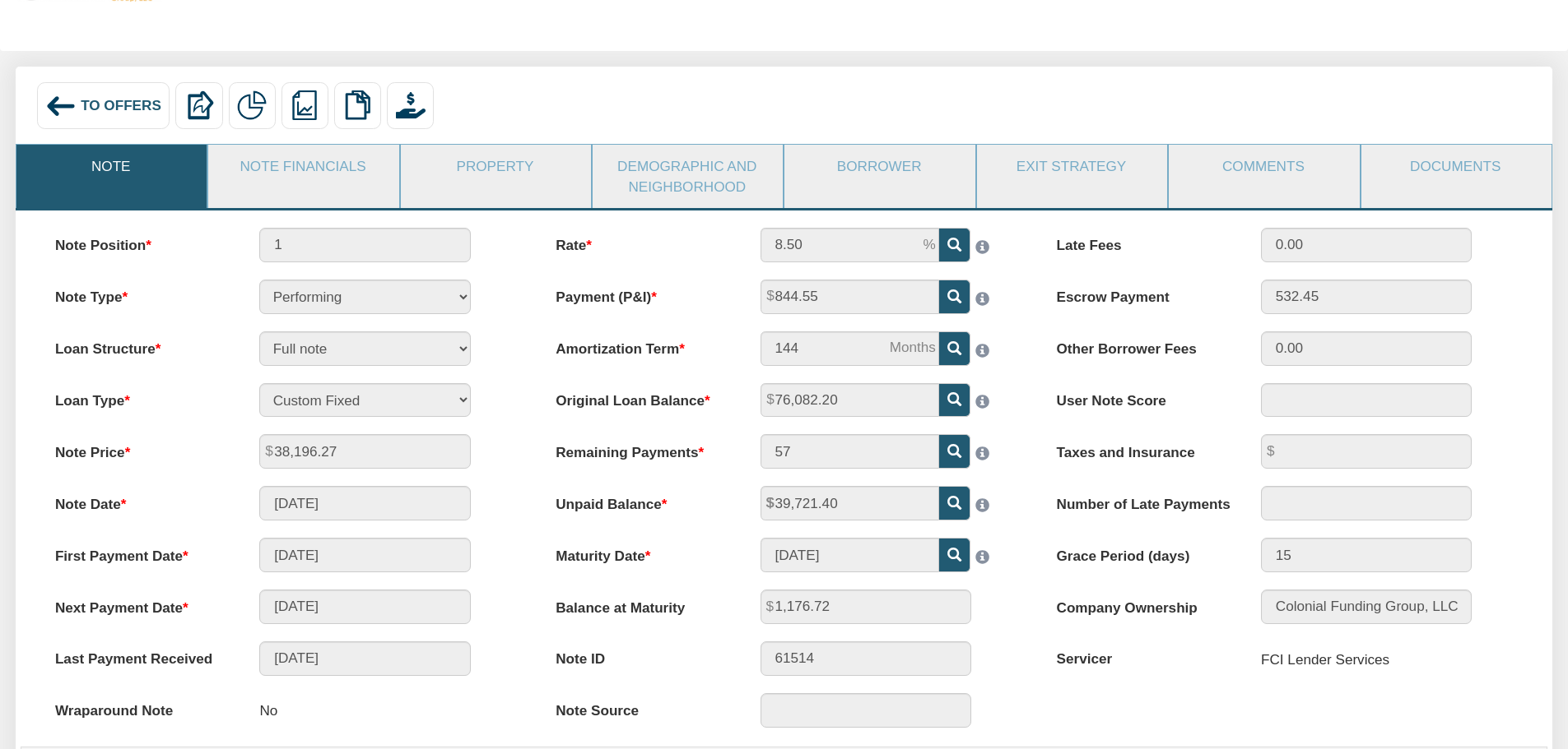
scroll to position [0, 0]
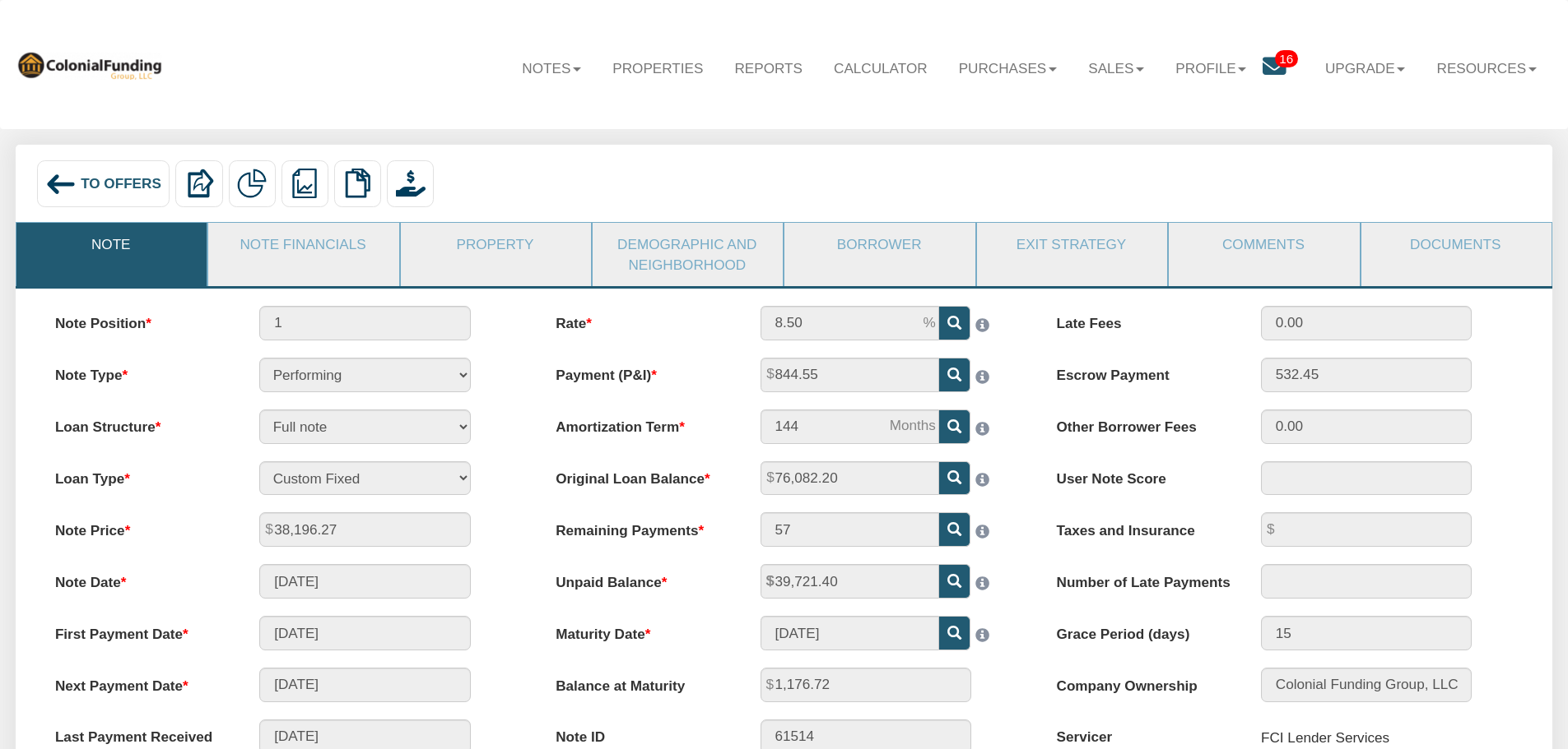
click at [103, 186] on span "To Offers" at bounding box center [121, 183] width 81 height 17
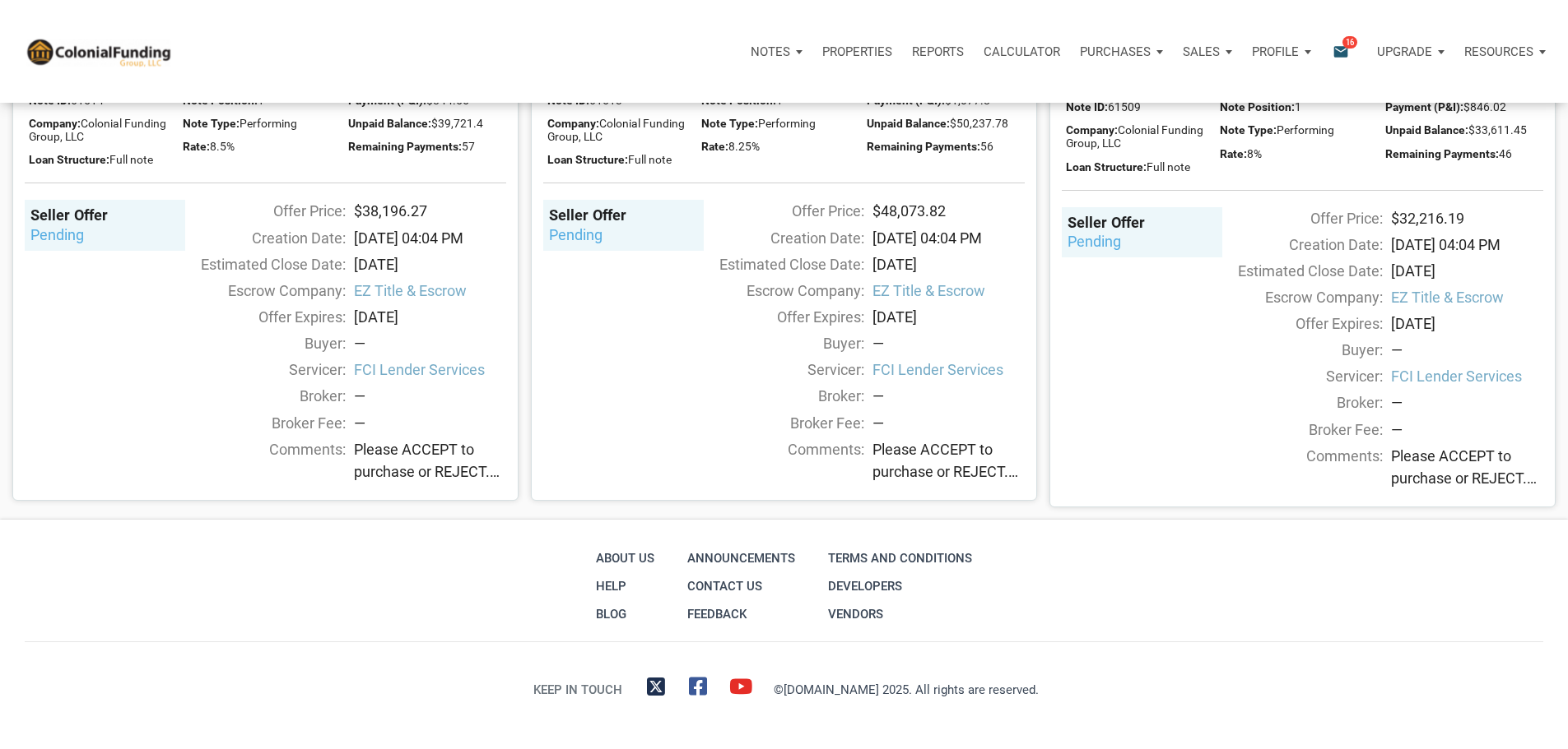
scroll to position [2220, 0]
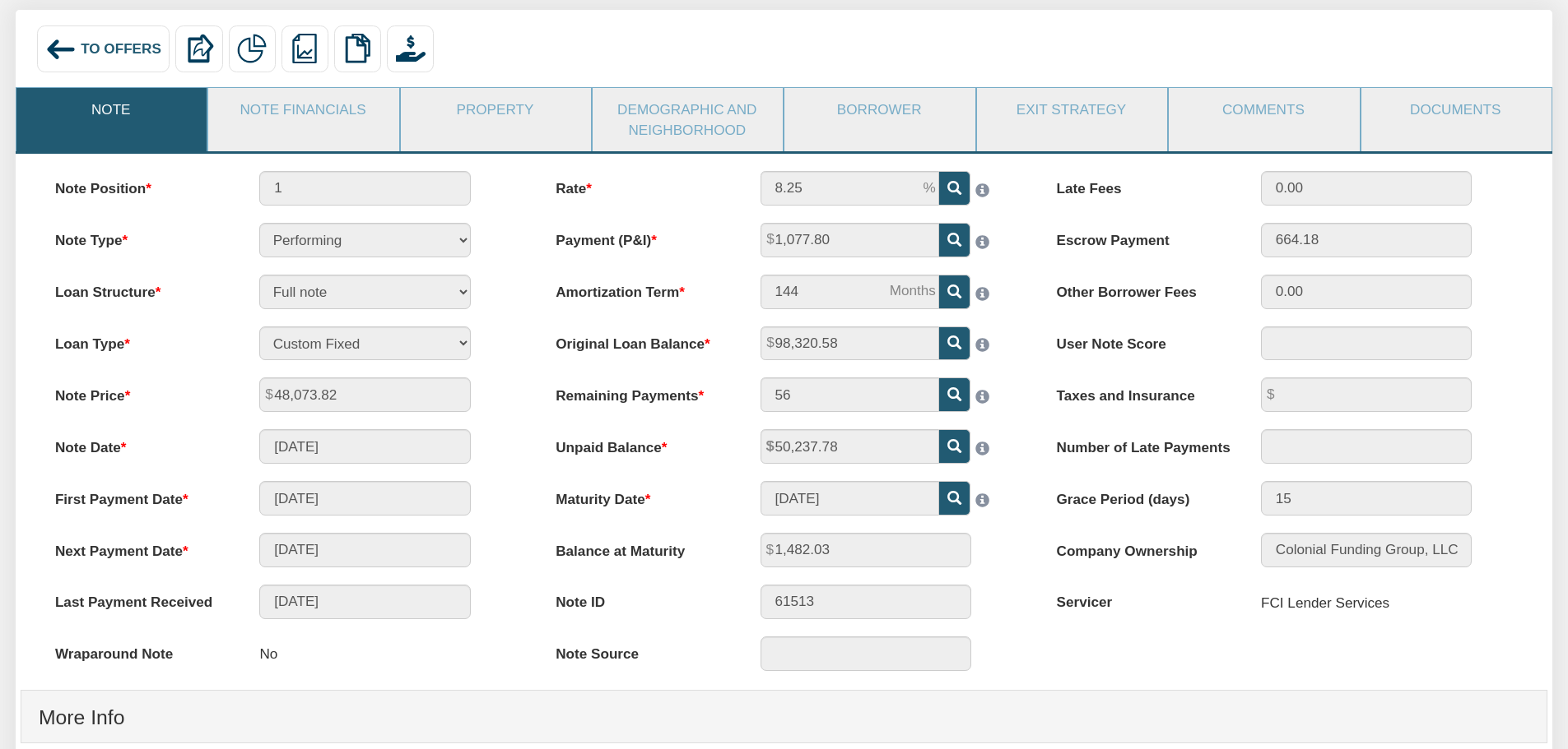
scroll to position [164, 0]
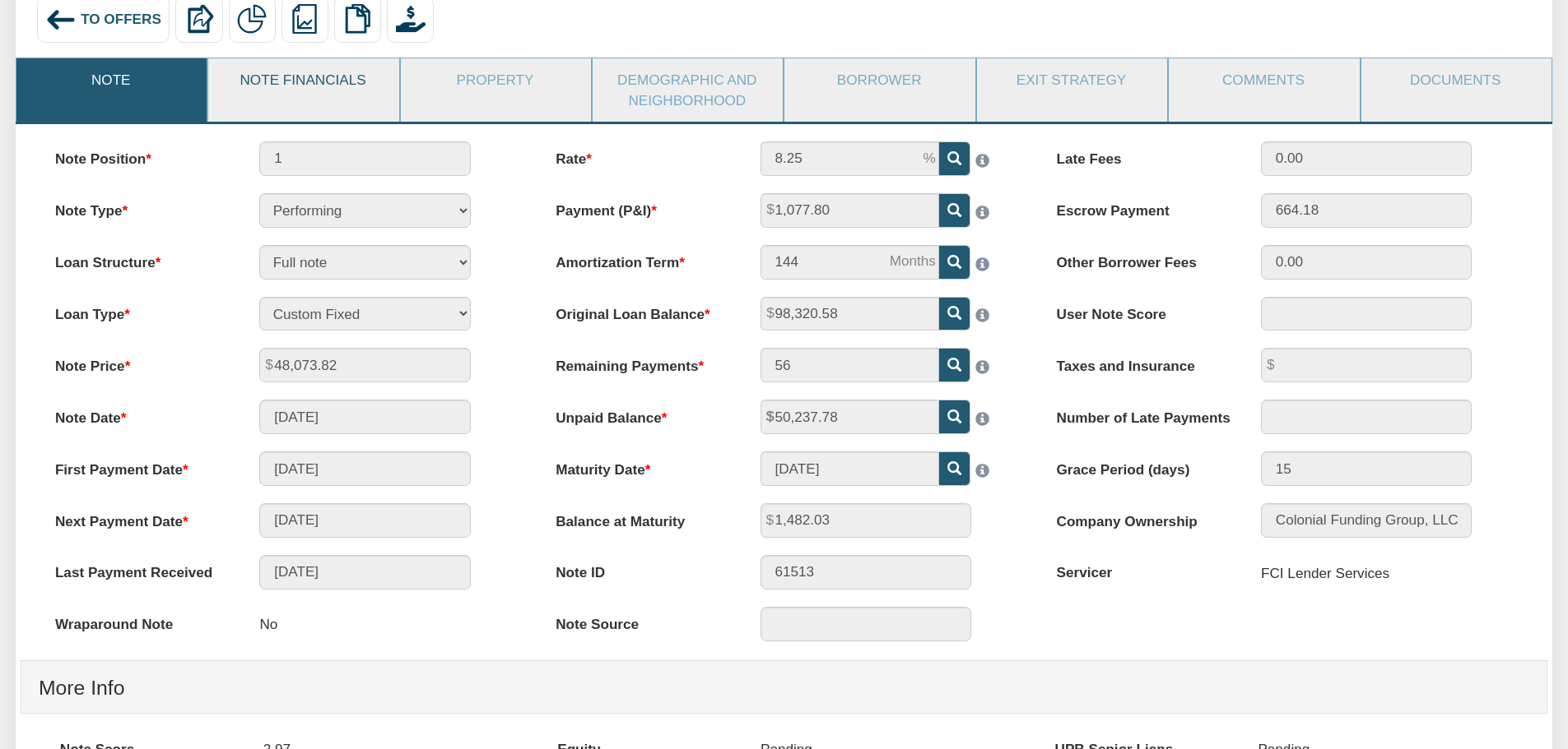
click at [289, 82] on link "Note Financials" at bounding box center [302, 80] width 188 height 43
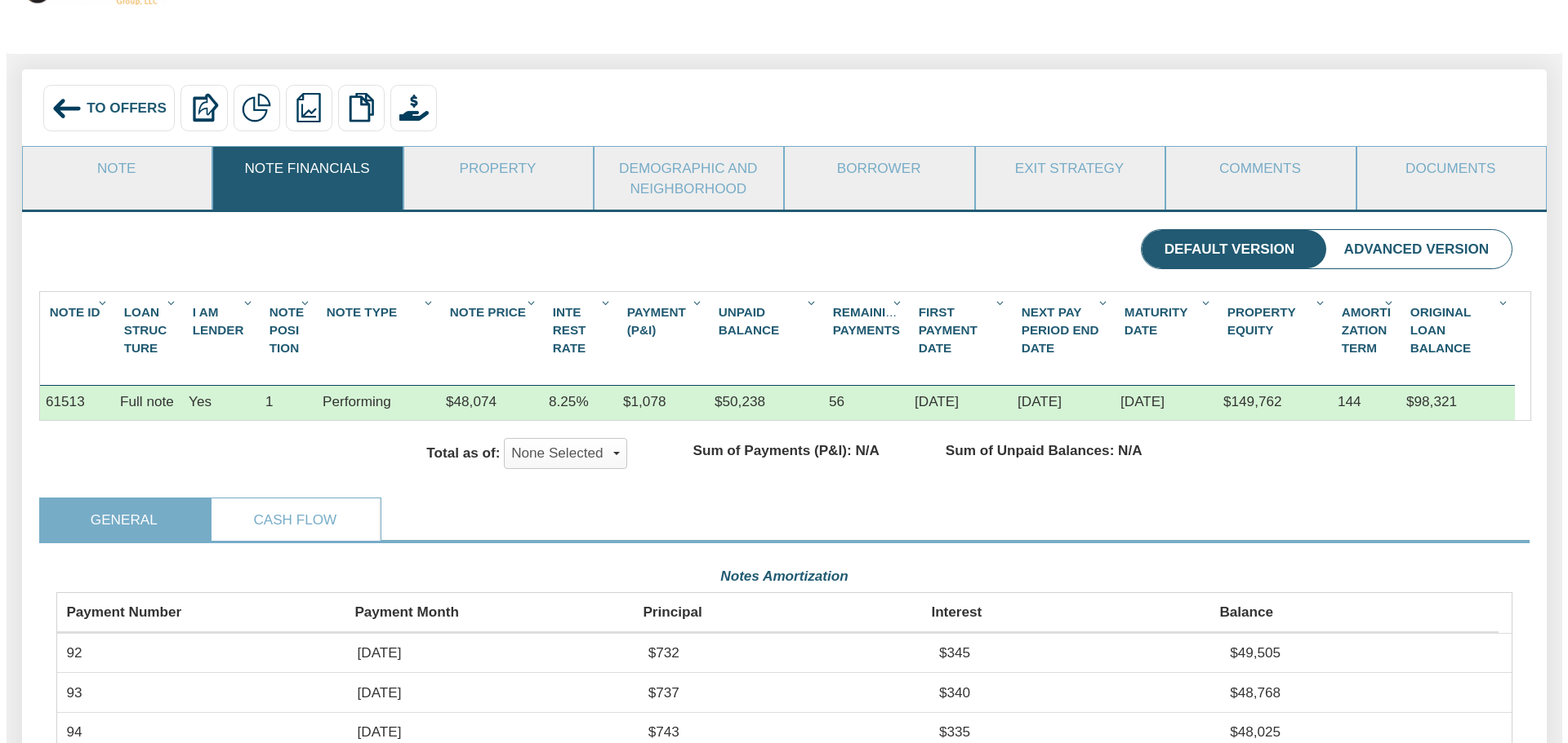
scroll to position [0, 0]
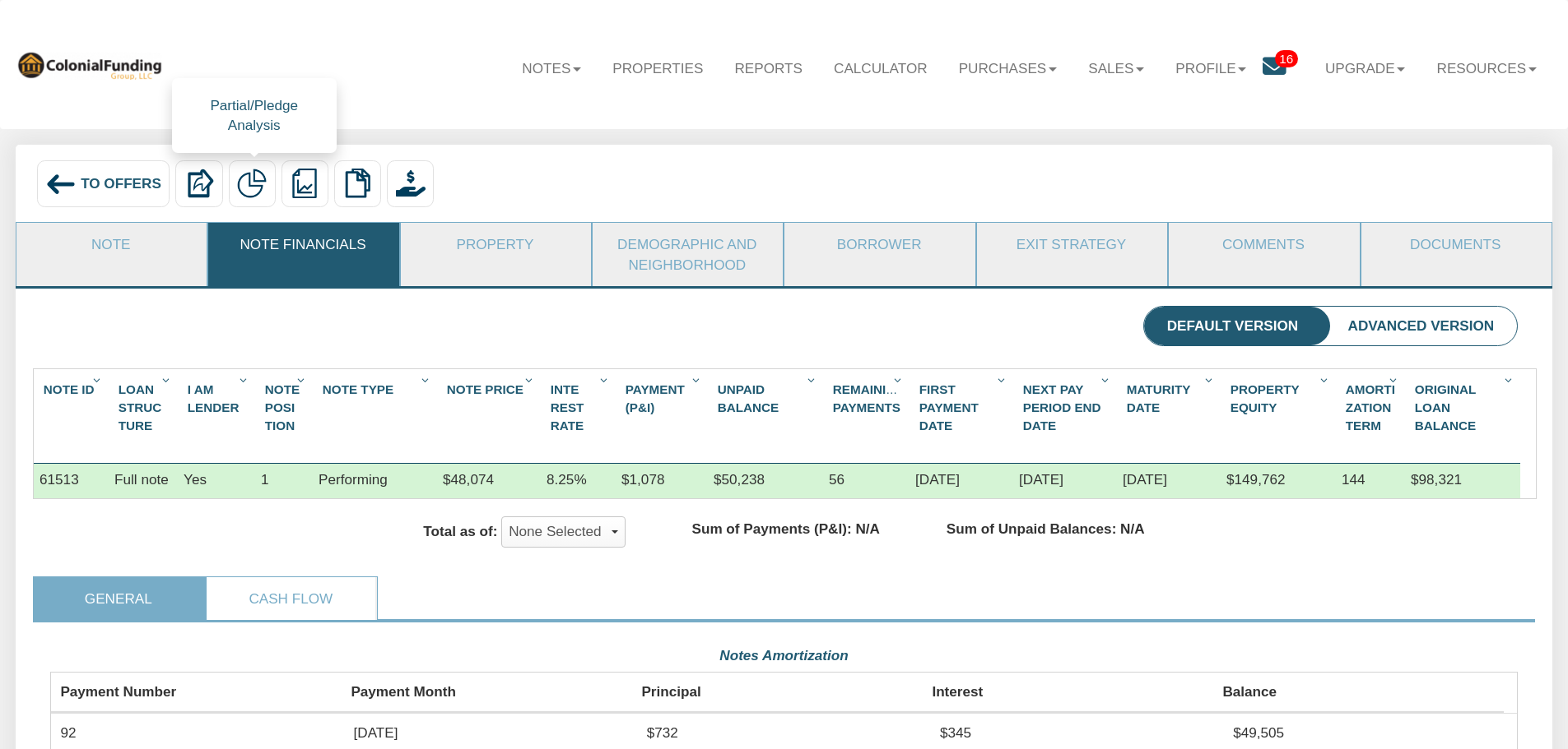
click at [248, 189] on img at bounding box center [251, 183] width 29 height 29
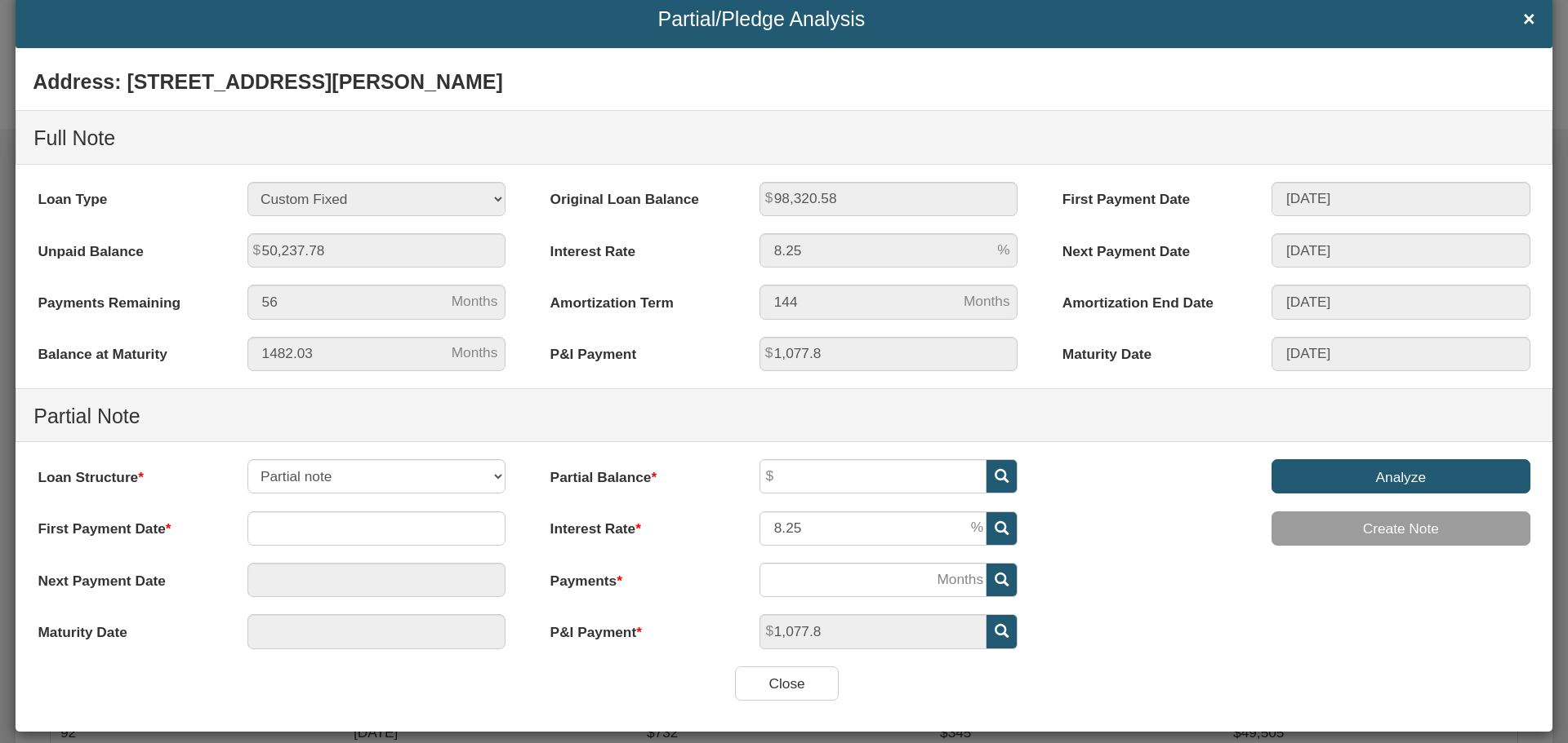
scroll to position [66, 0]
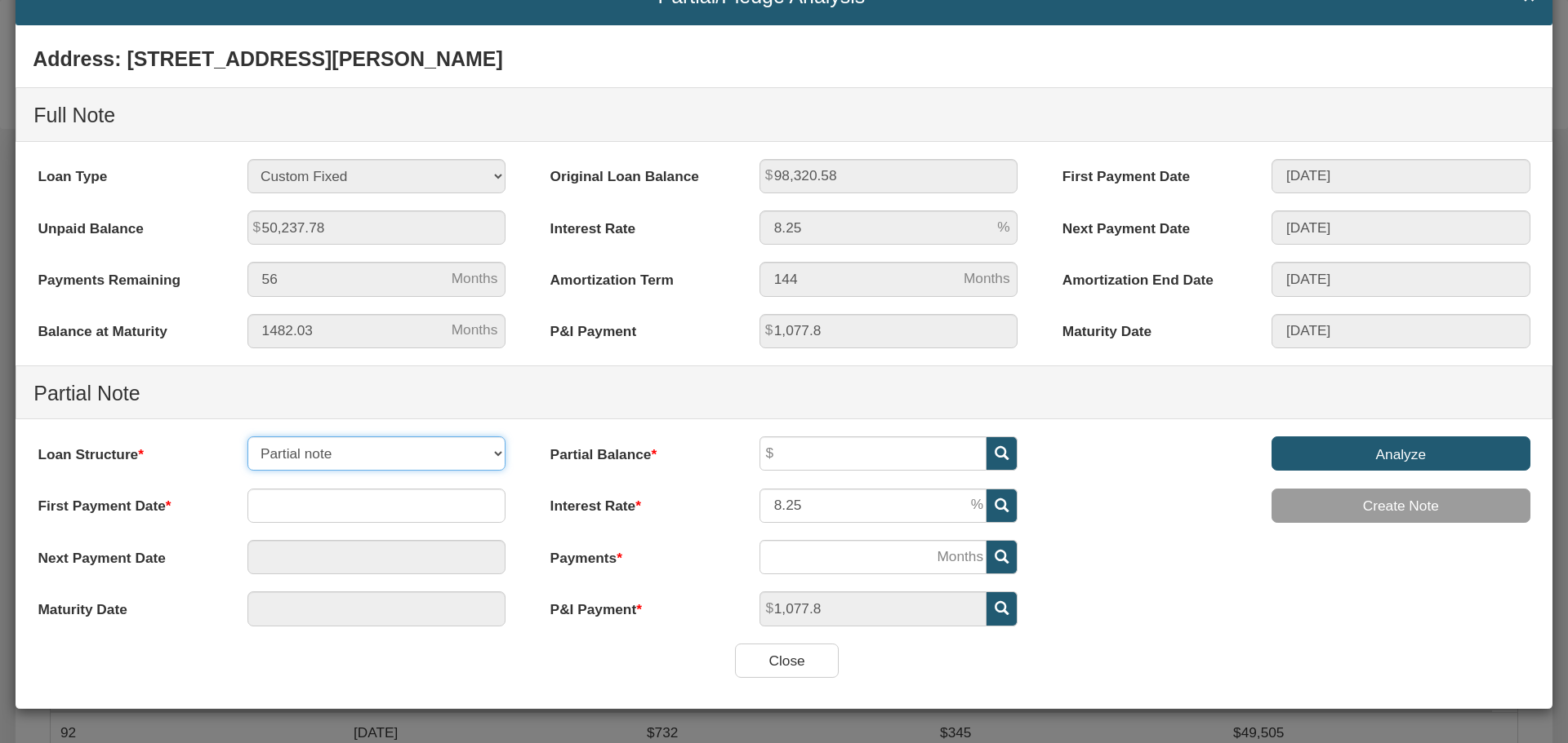
click at [492, 449] on select "Partial note Pledge note Split Payment note" at bounding box center [377, 453] width 259 height 34
select select "object:2317"
click at [248, 437] on select "Partial note Pledge note Split Payment note" at bounding box center [377, 453] width 259 height 34
click at [304, 505] on input "text" at bounding box center [377, 505] width 259 height 34
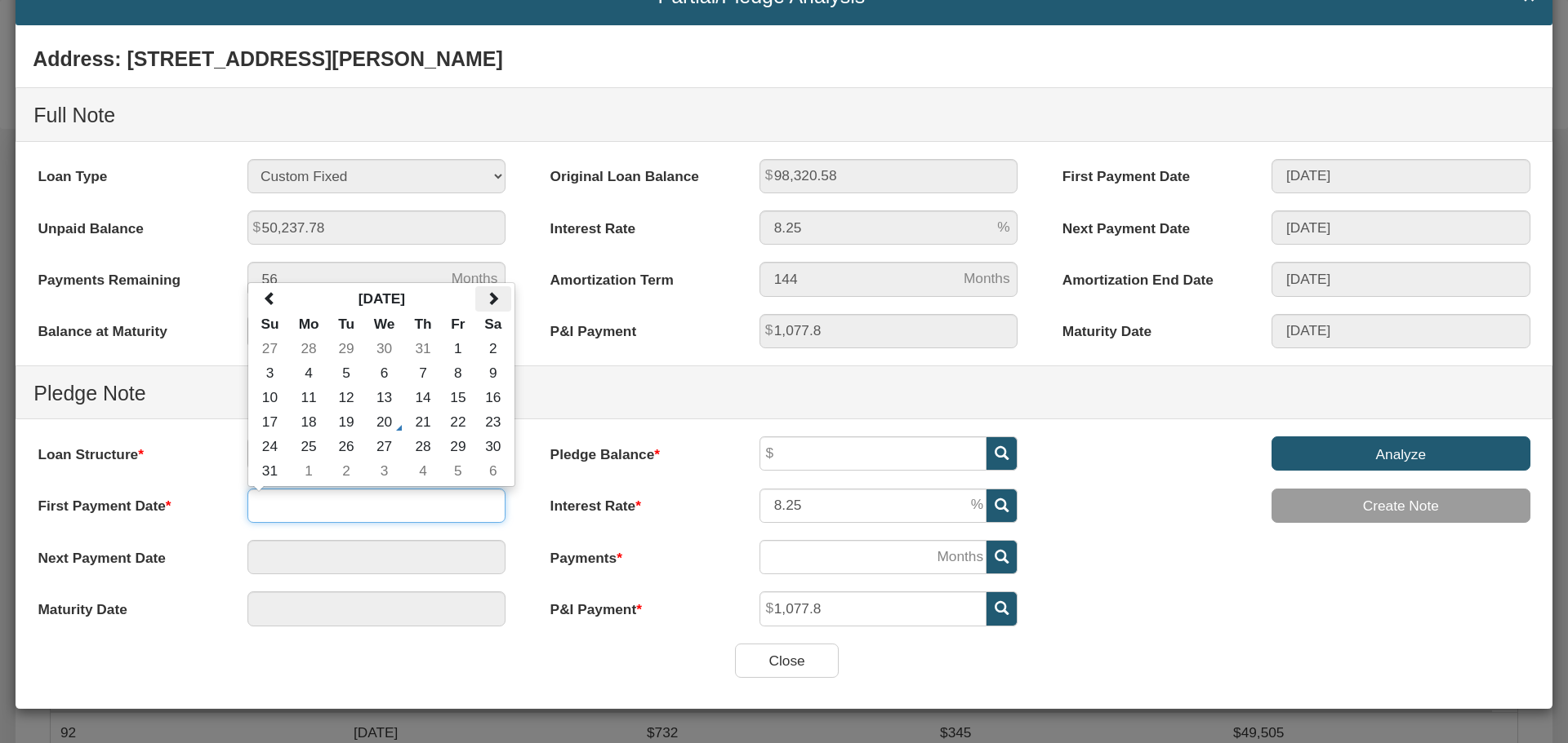
click at [492, 295] on span at bounding box center [492, 298] width 14 height 14
click at [308, 349] on td "1" at bounding box center [308, 349] width 41 height 25
type input "09/01/2025"
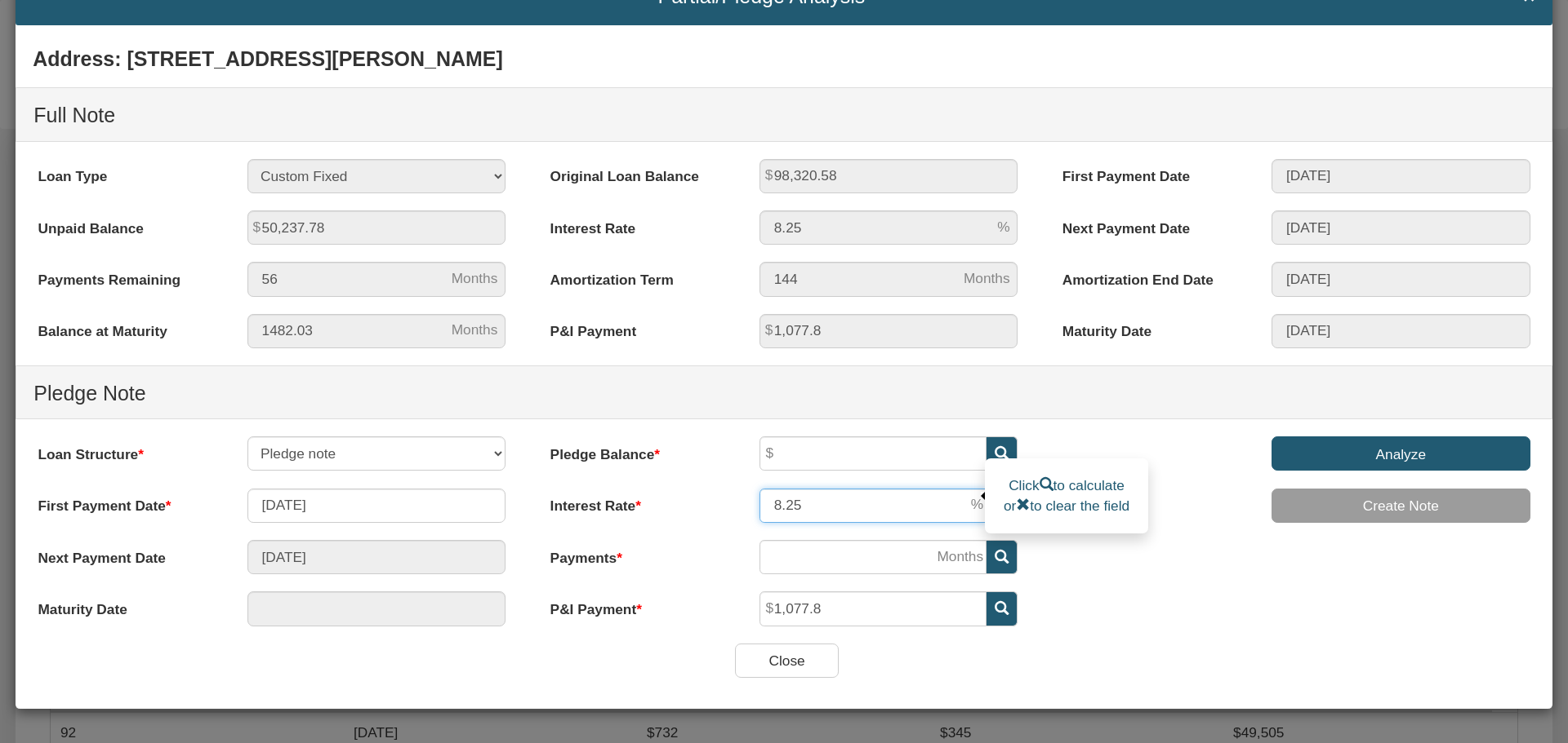
drag, startPoint x: 799, startPoint y: 506, endPoint x: 762, endPoint y: 507, distance: 37.0
click at [762, 507] on input "8.25" at bounding box center [873, 505] width 227 height 34
type input "7"
type input "11/01/2025"
type input "36"
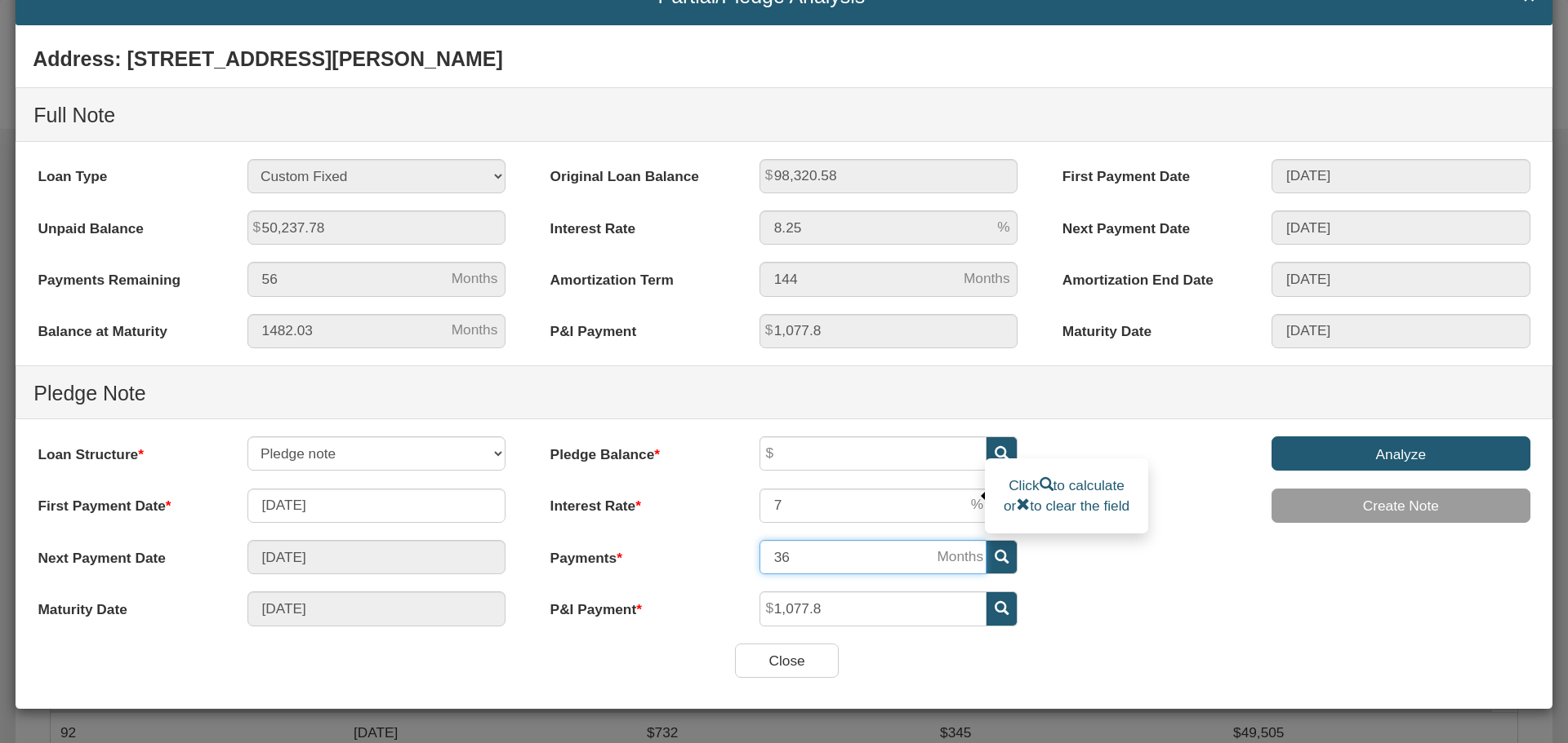
type input "08/01/2028"
type input "36"
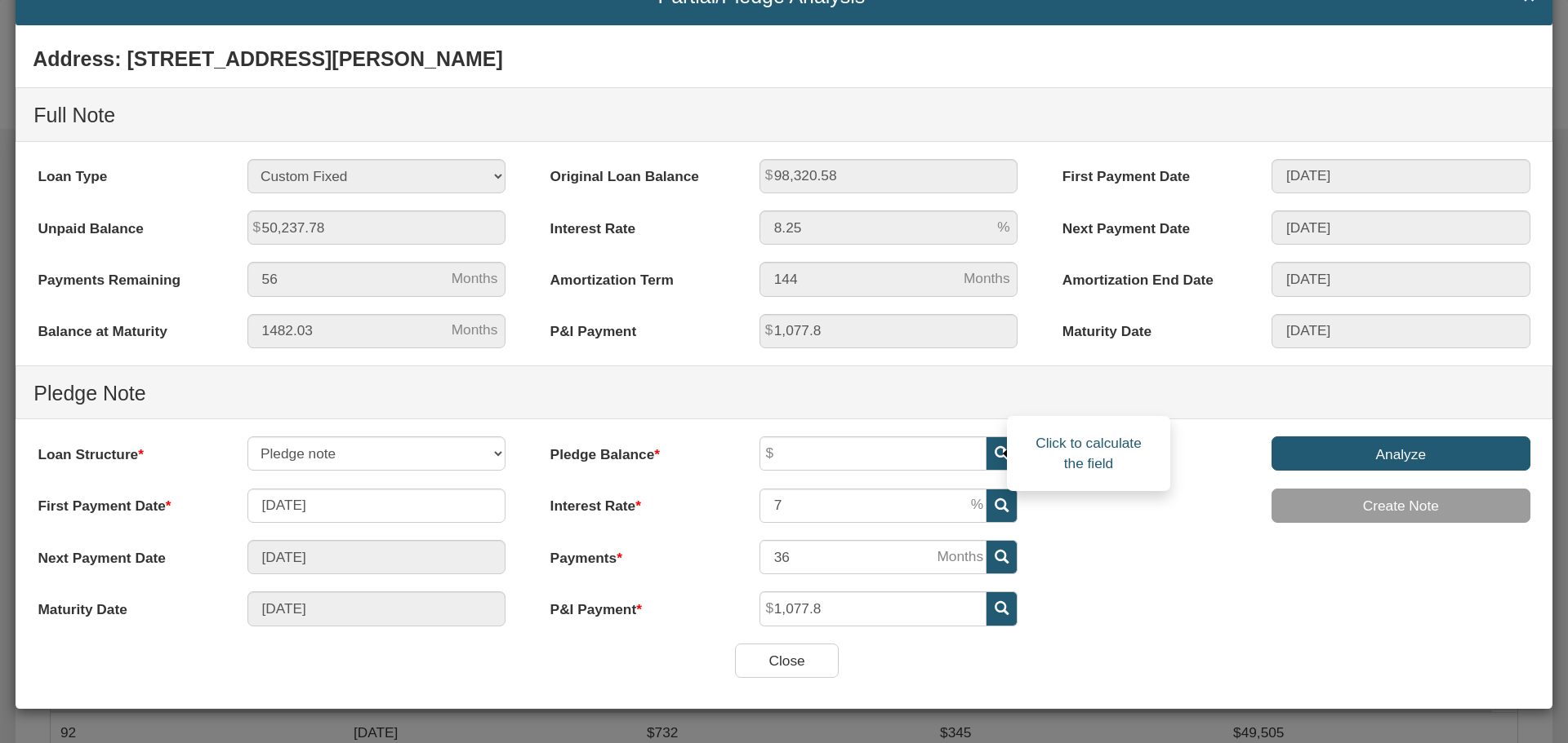
click at [995, 447] on icon at bounding box center [1002, 453] width 14 height 14
type input "34,906.13"
click at [1397, 456] on input "Analyze" at bounding box center [1401, 453] width 259 height 34
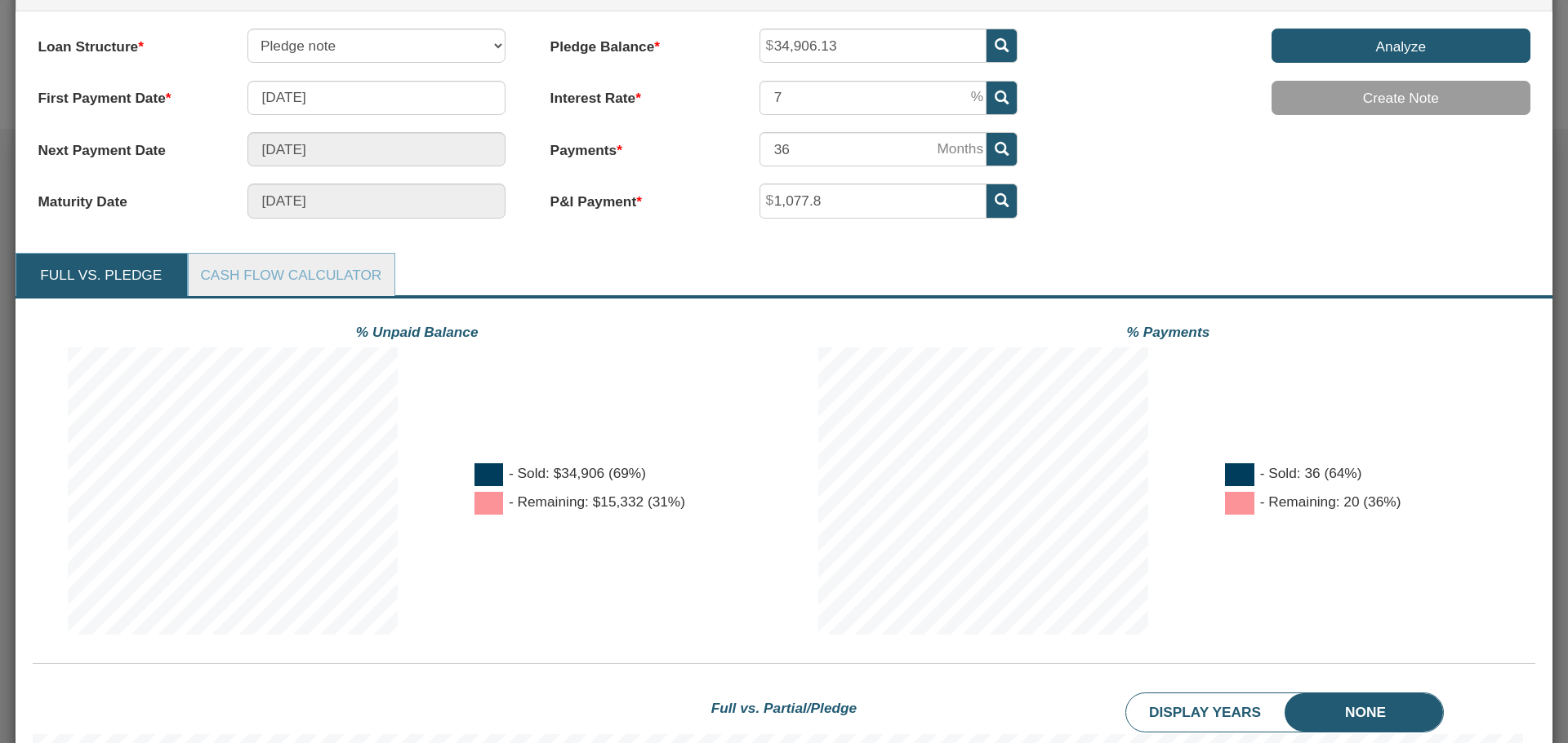
scroll to position [555, 0]
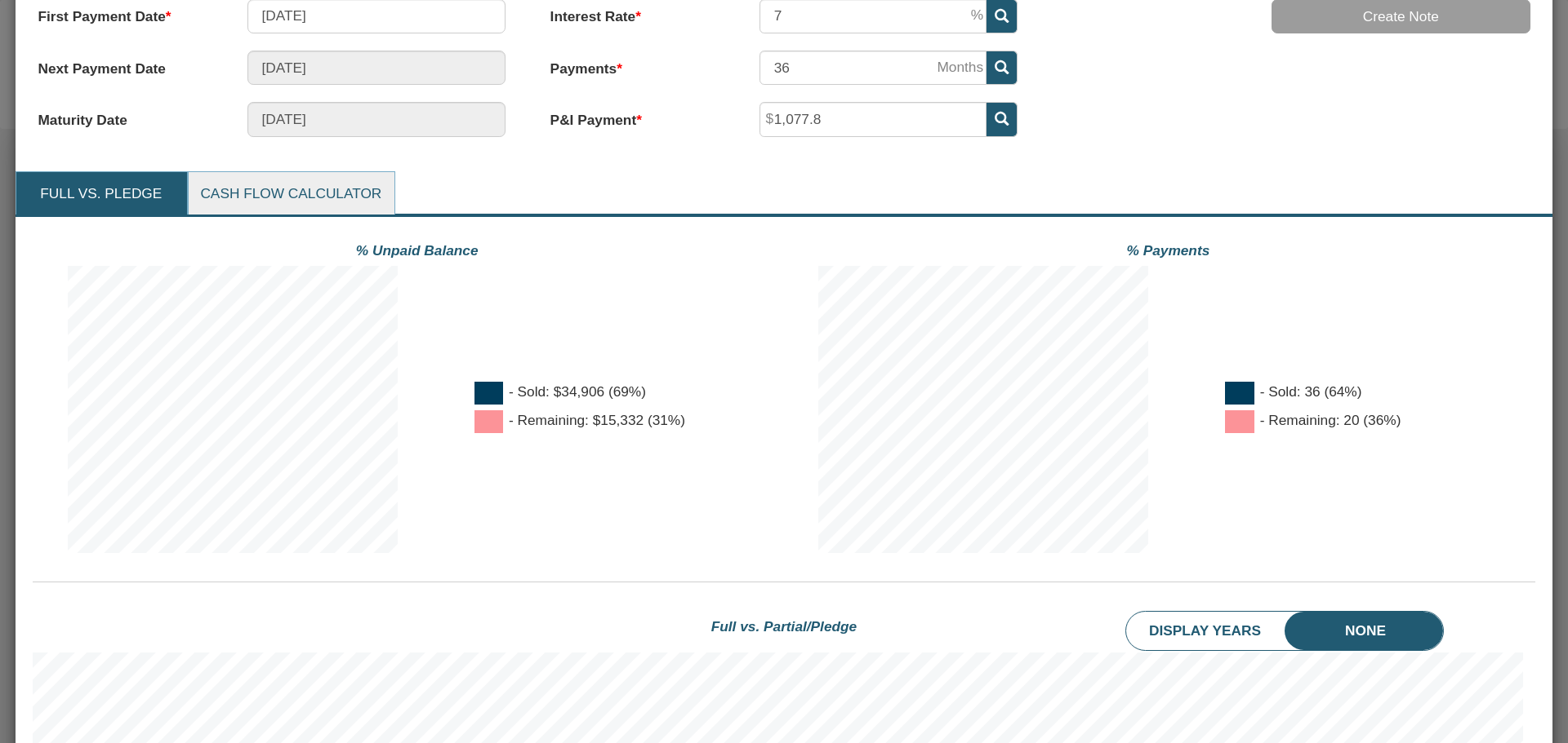
click at [283, 196] on link "Cash Flow Calculator" at bounding box center [291, 194] width 204 height 43
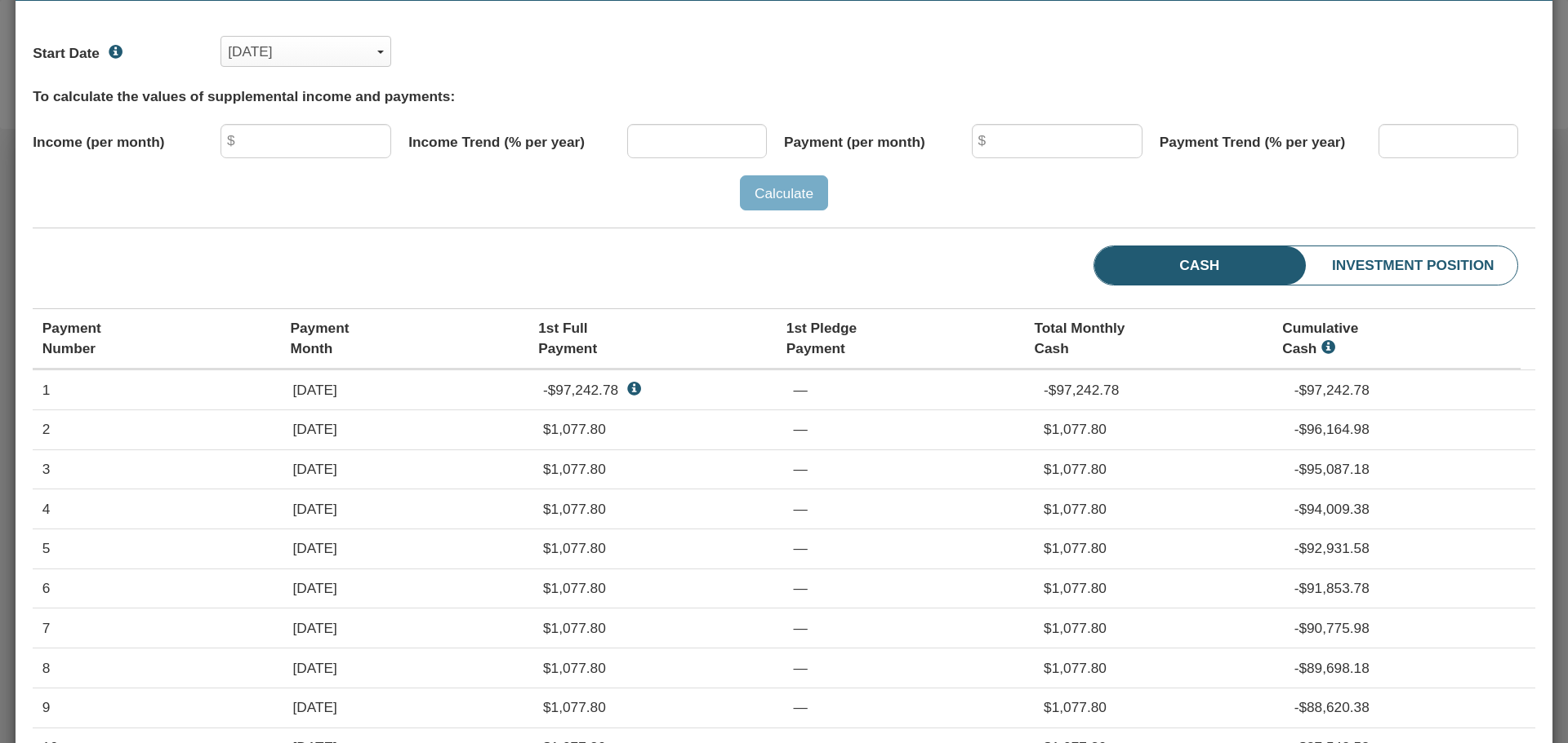
scroll to position [800, 0]
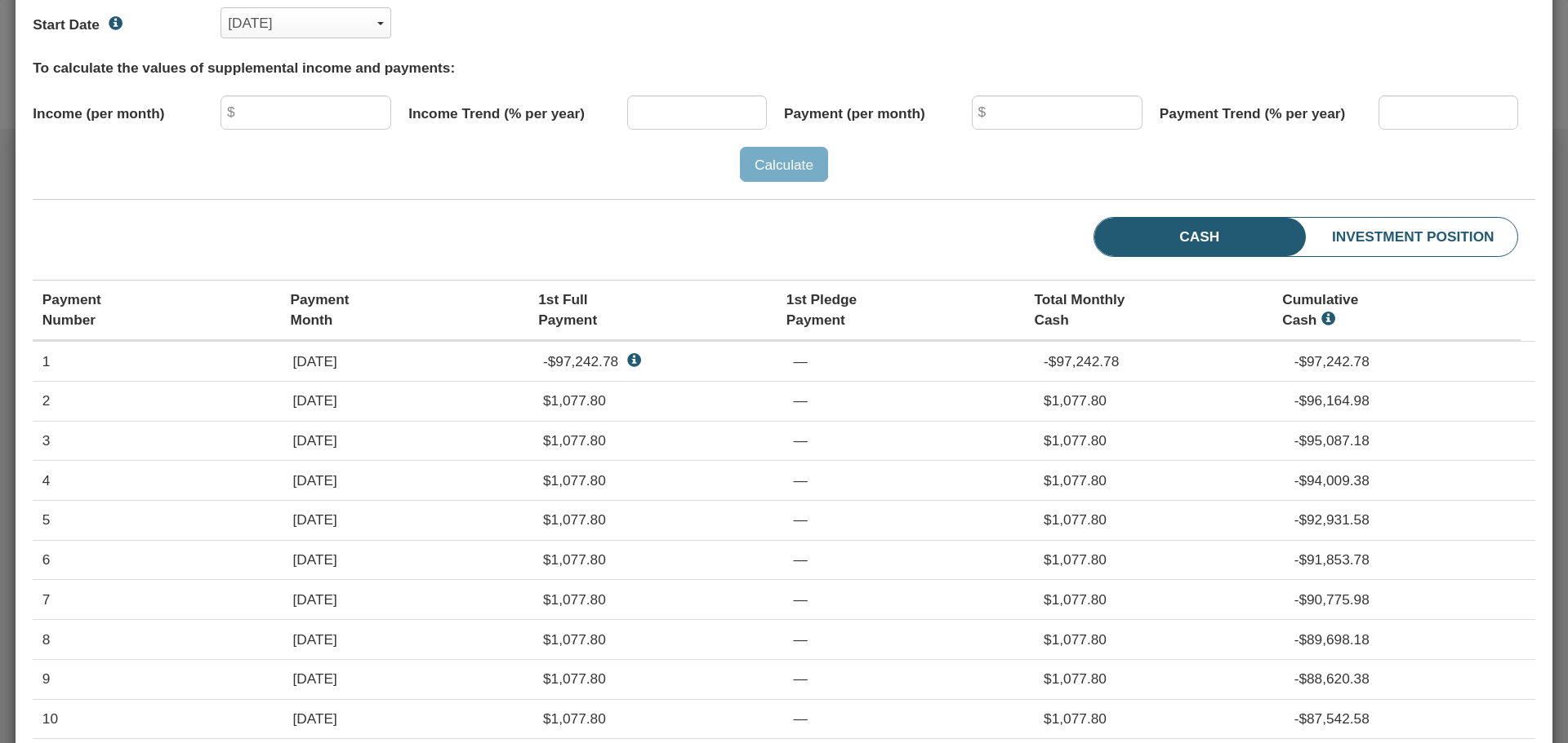
click at [1393, 236] on li "Investment Position" at bounding box center [1380, 237] width 270 height 39
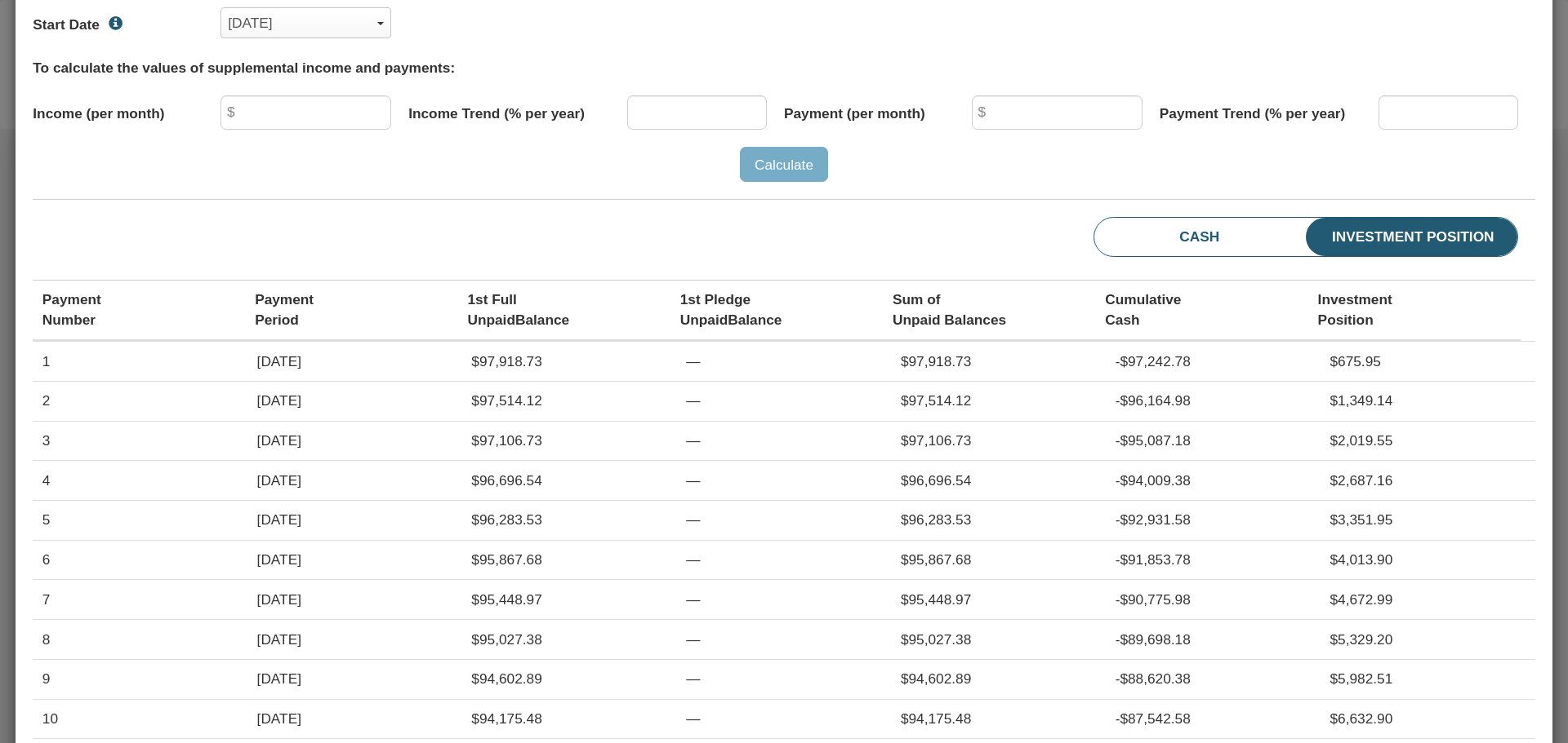
scroll to position [313, 1490]
click at [1181, 235] on li "Cash" at bounding box center [1168, 237] width 149 height 39
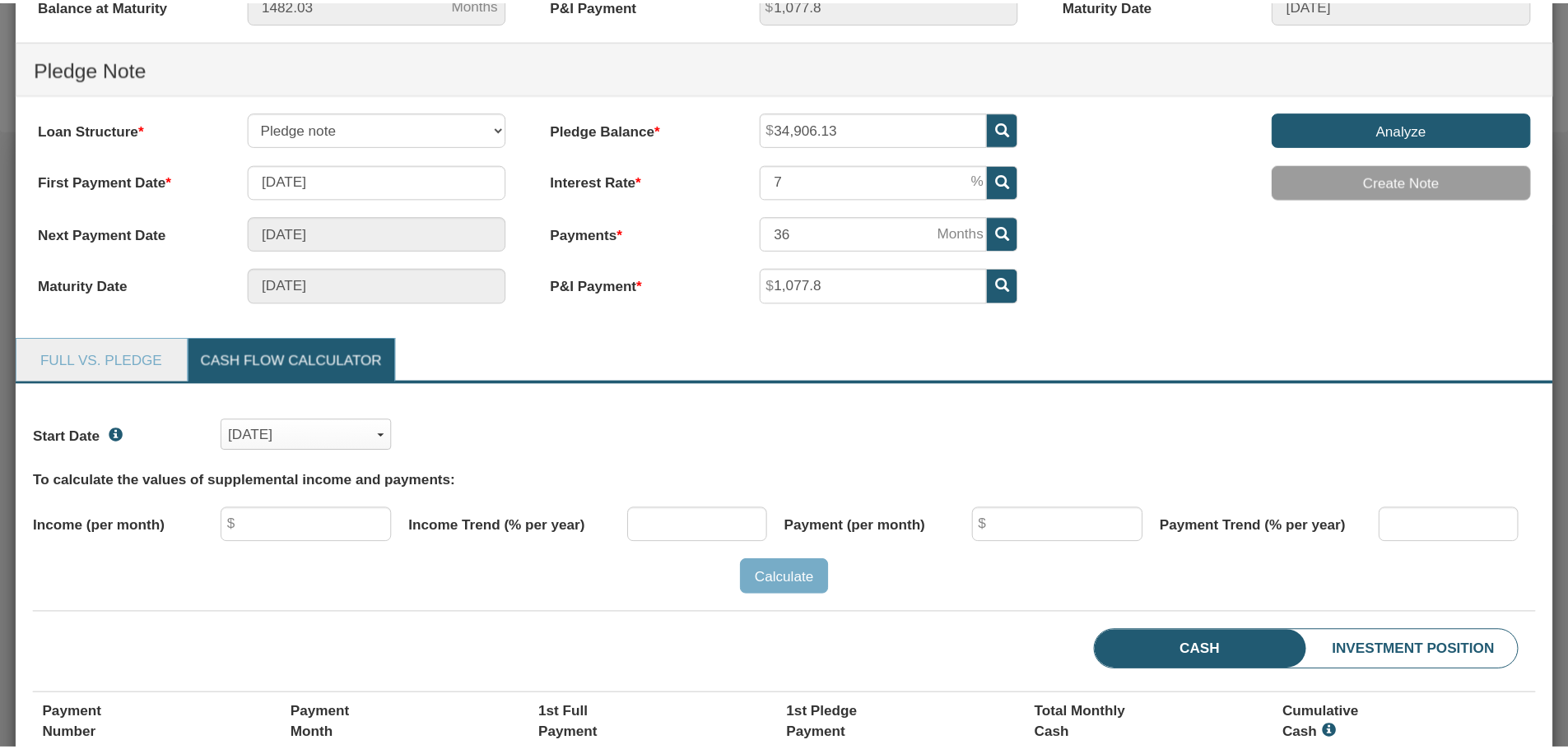
scroll to position [0, 0]
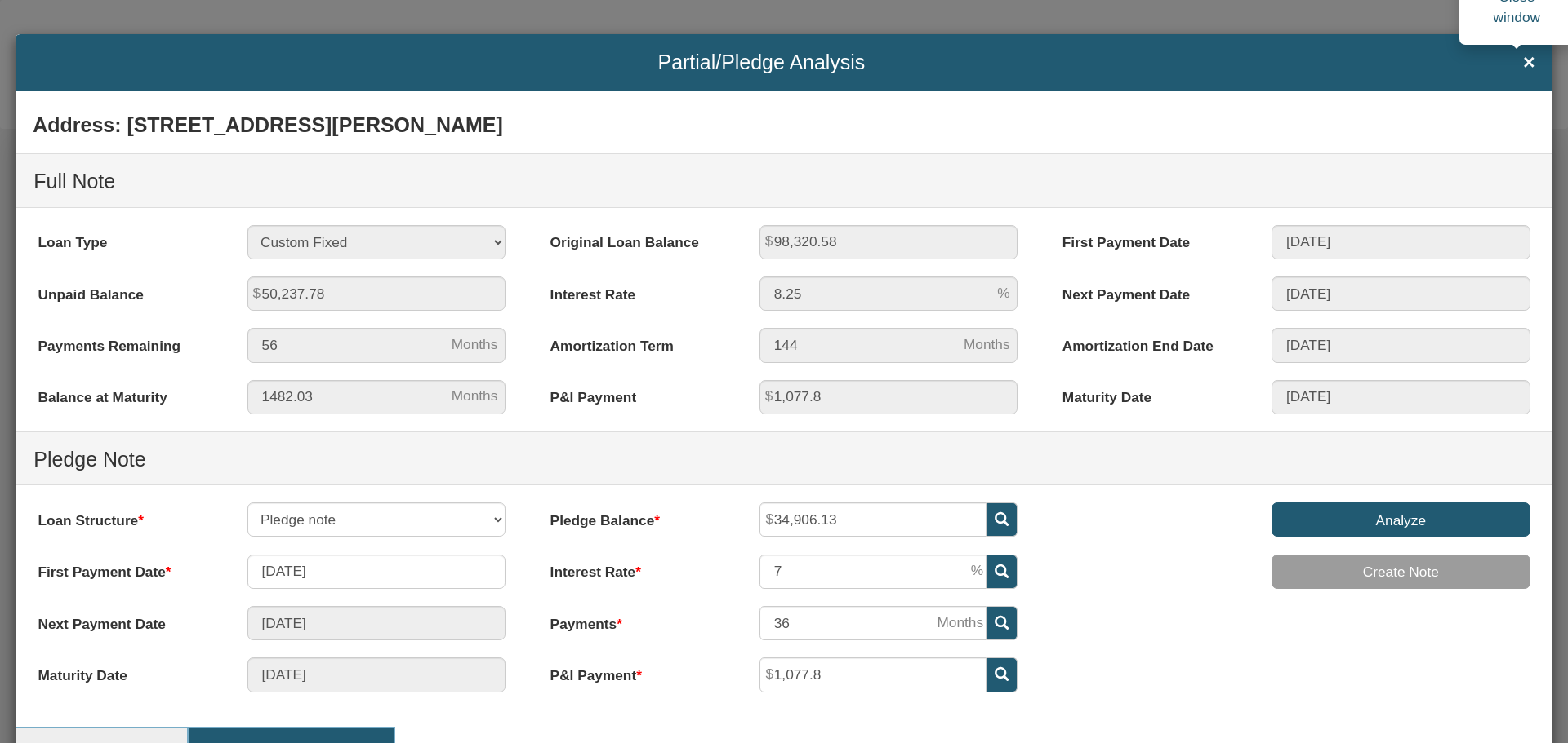
click at [1523, 62] on span "×" at bounding box center [1529, 62] width 12 height 22
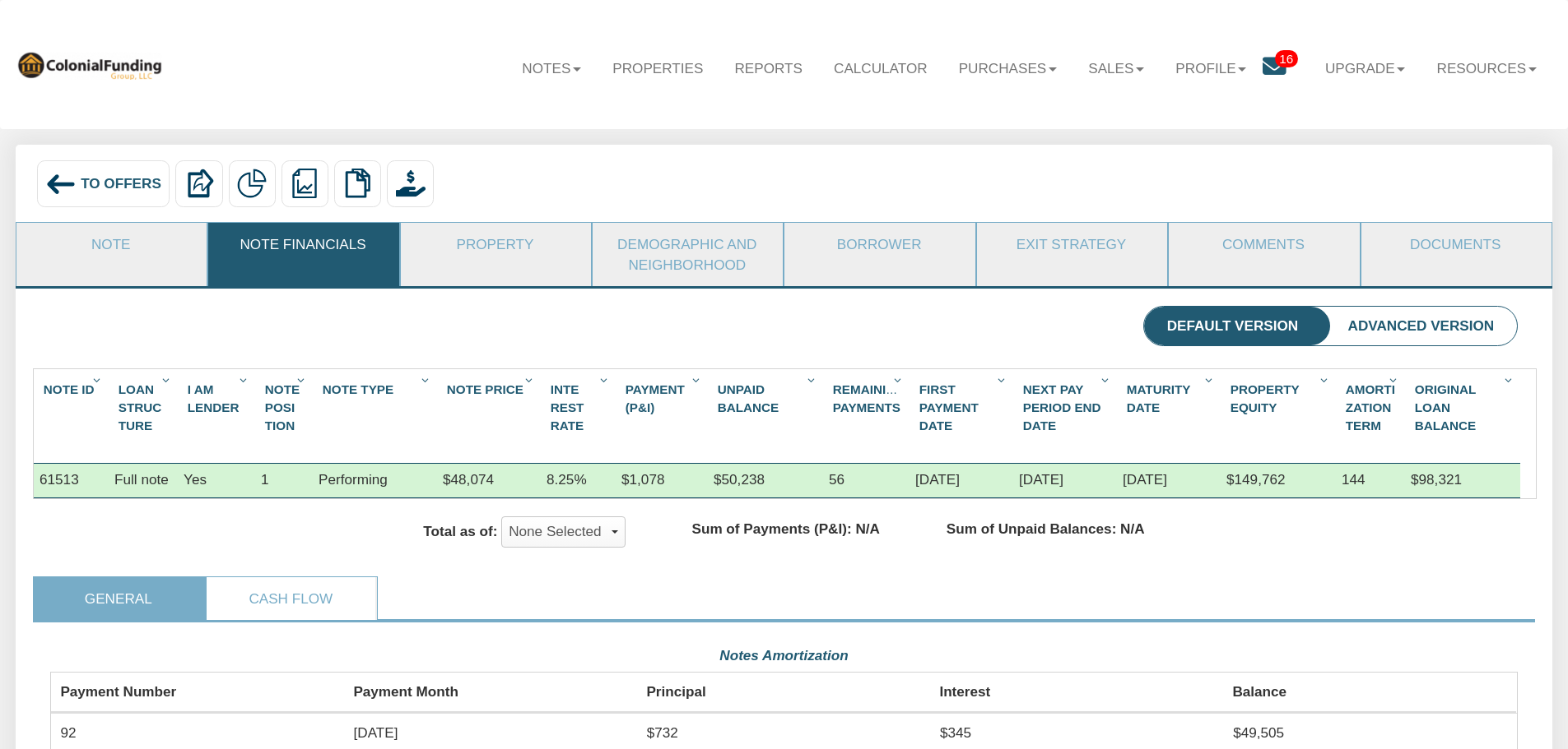
scroll to position [822146, 821457]
click at [111, 250] on link "Note" at bounding box center [111, 244] width 188 height 43
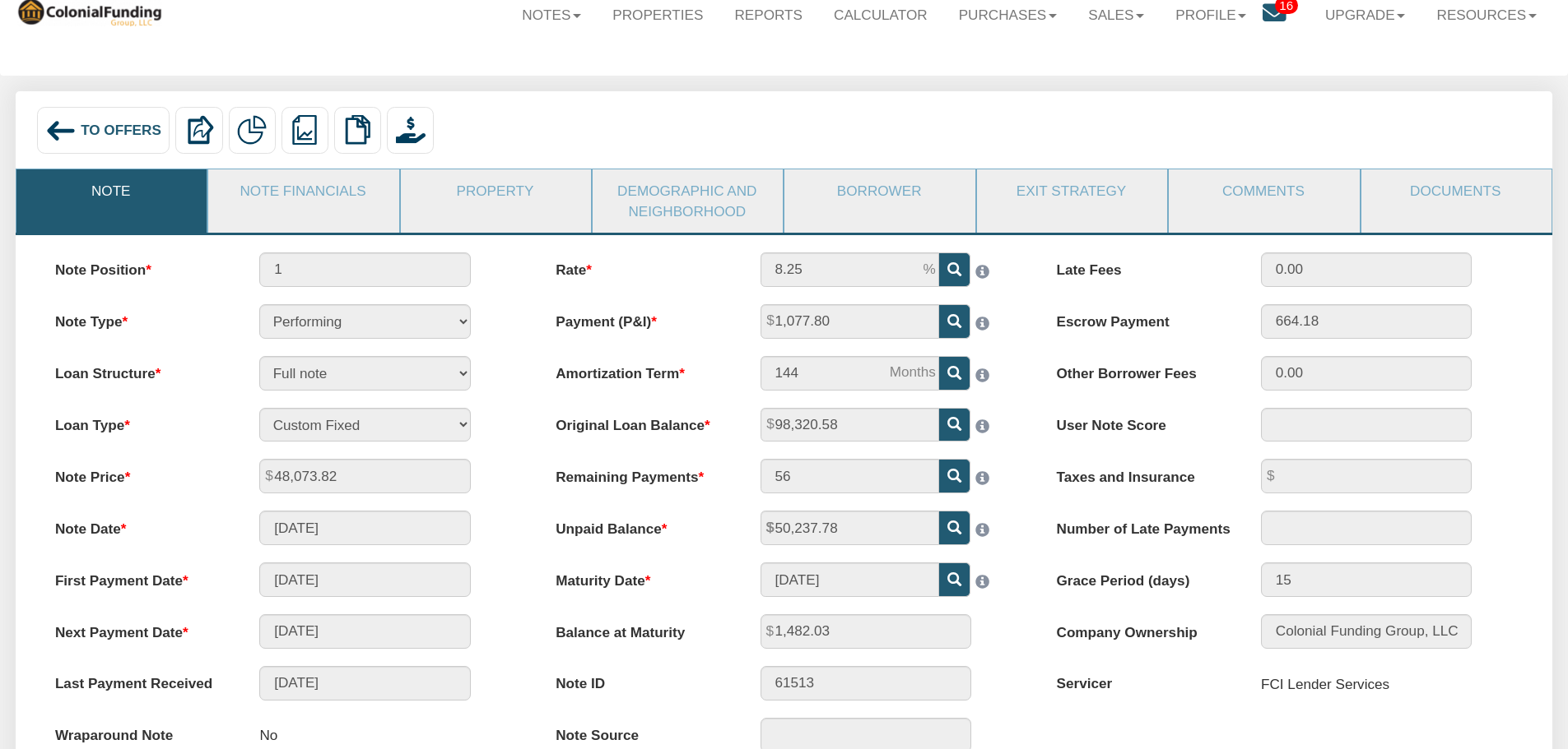
scroll to position [83, 0]
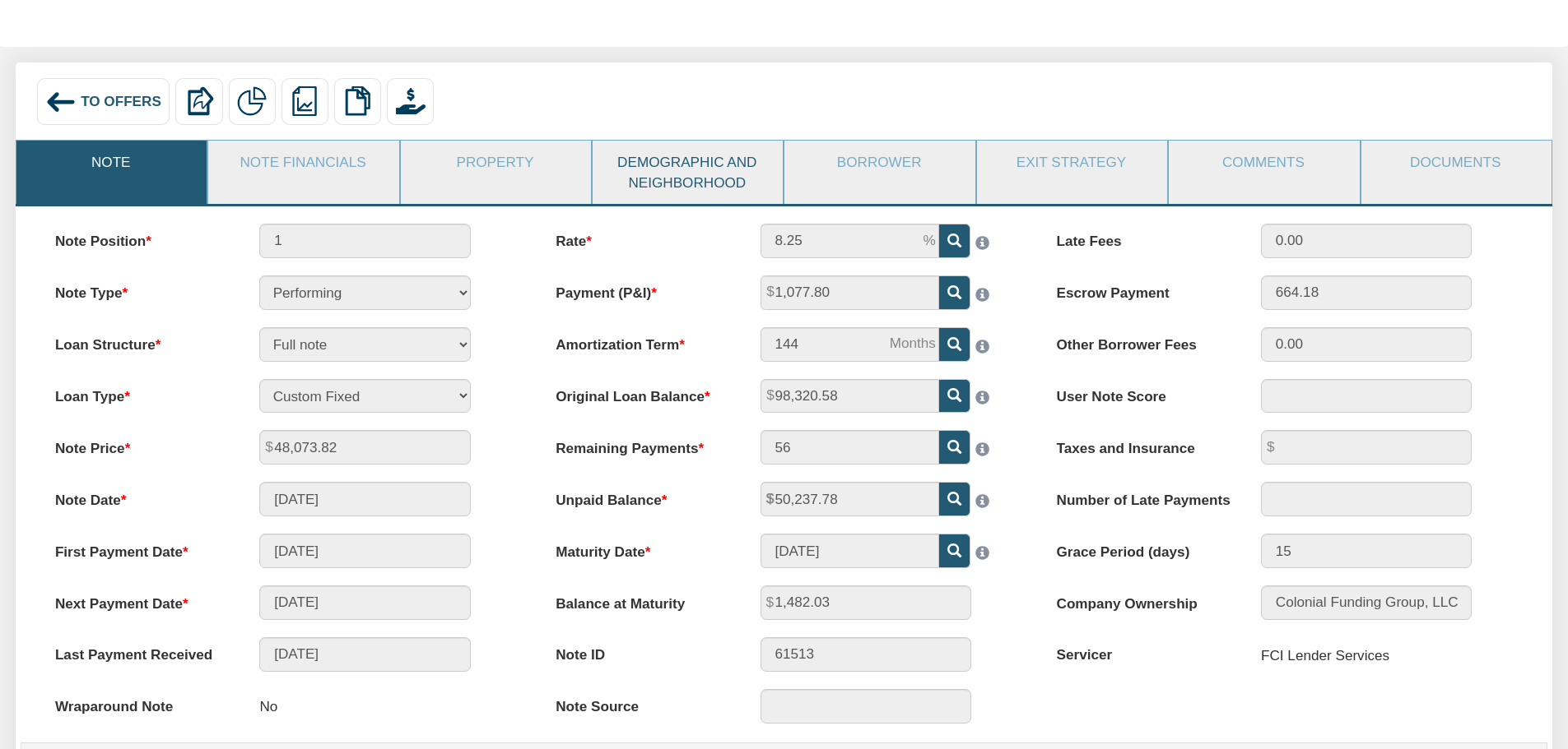
click at [669, 173] on link "Demographic and Neighborhood" at bounding box center [686, 171] width 188 height 63
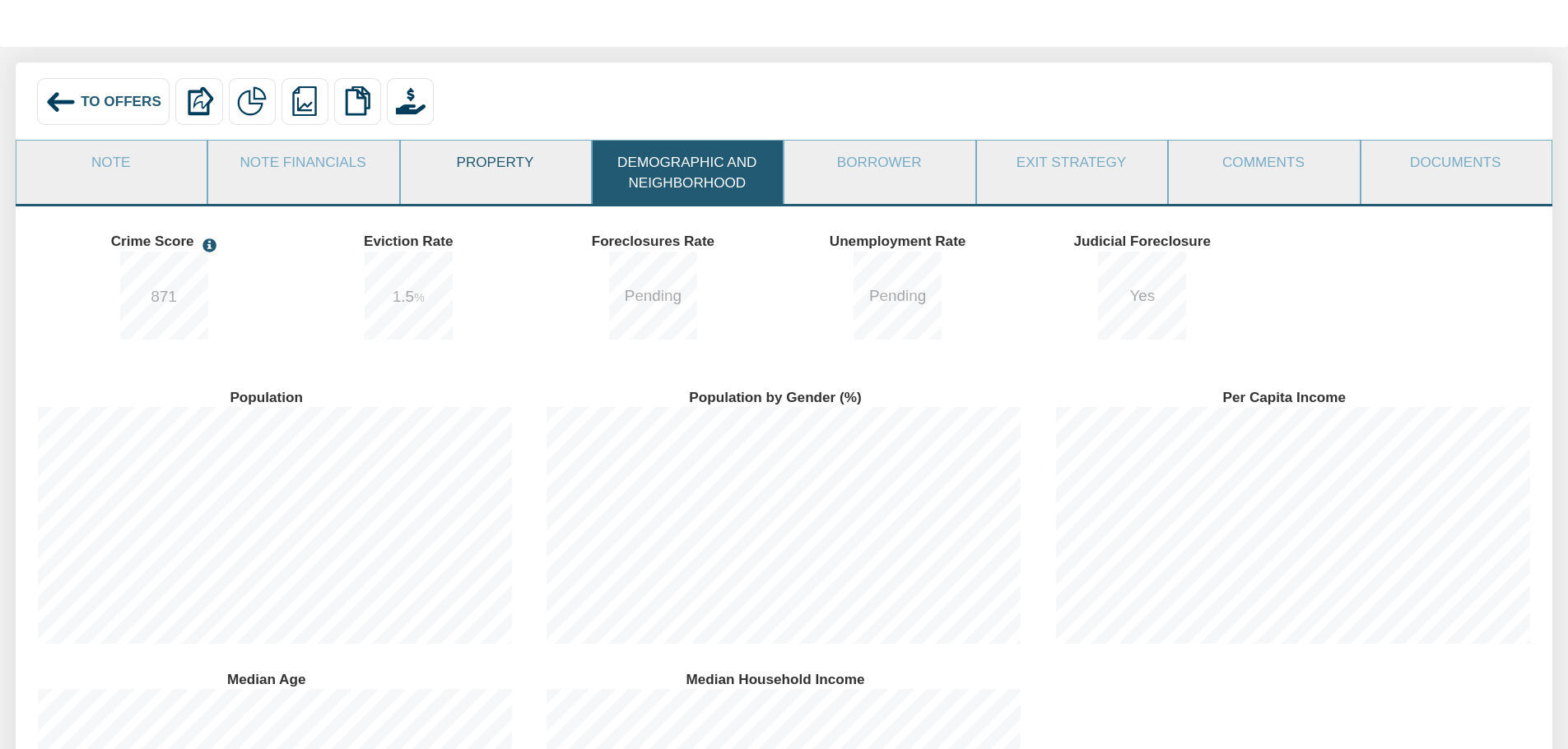
scroll to position [283, 509]
click at [493, 165] on link "Property" at bounding box center [495, 162] width 188 height 43
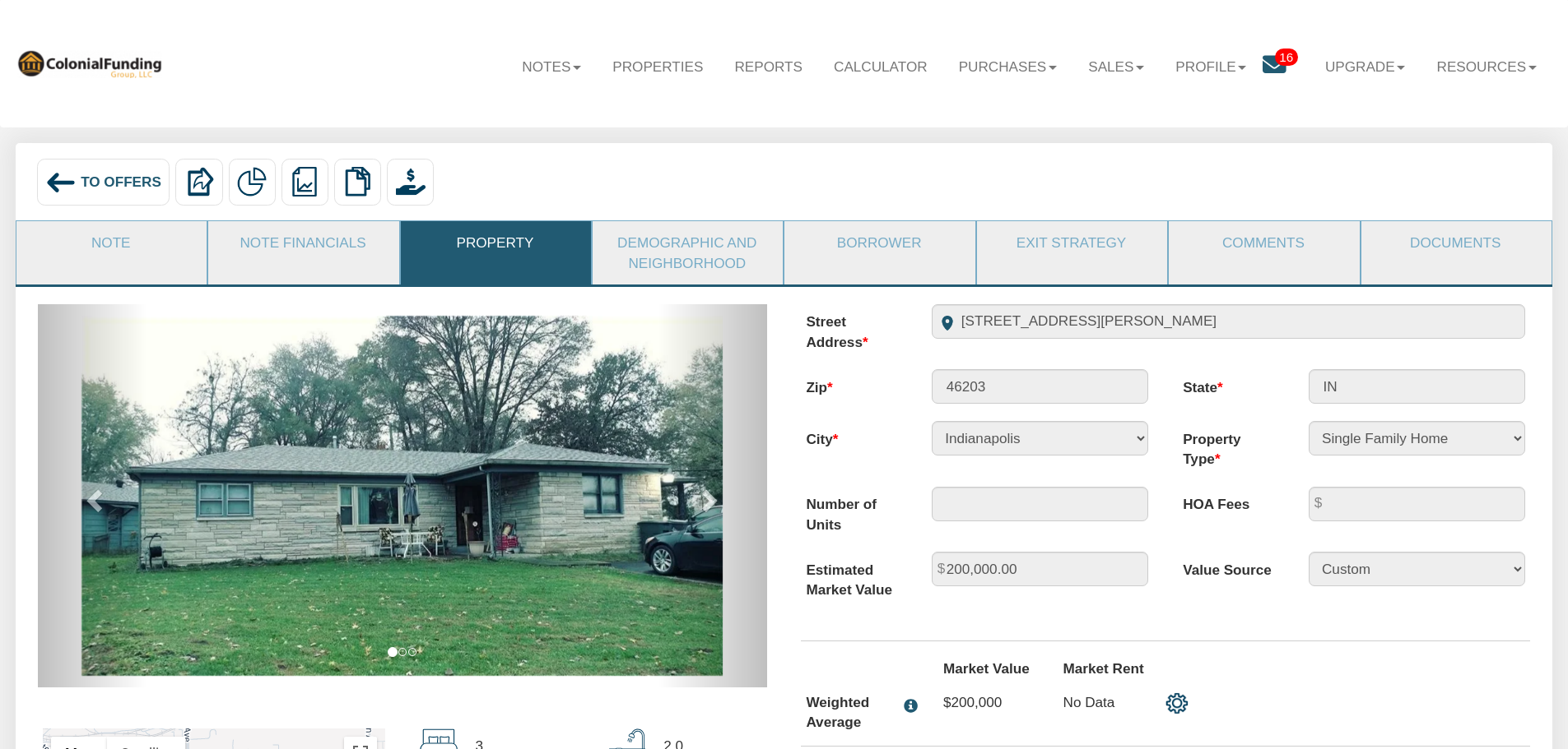
scroll to position [0, 0]
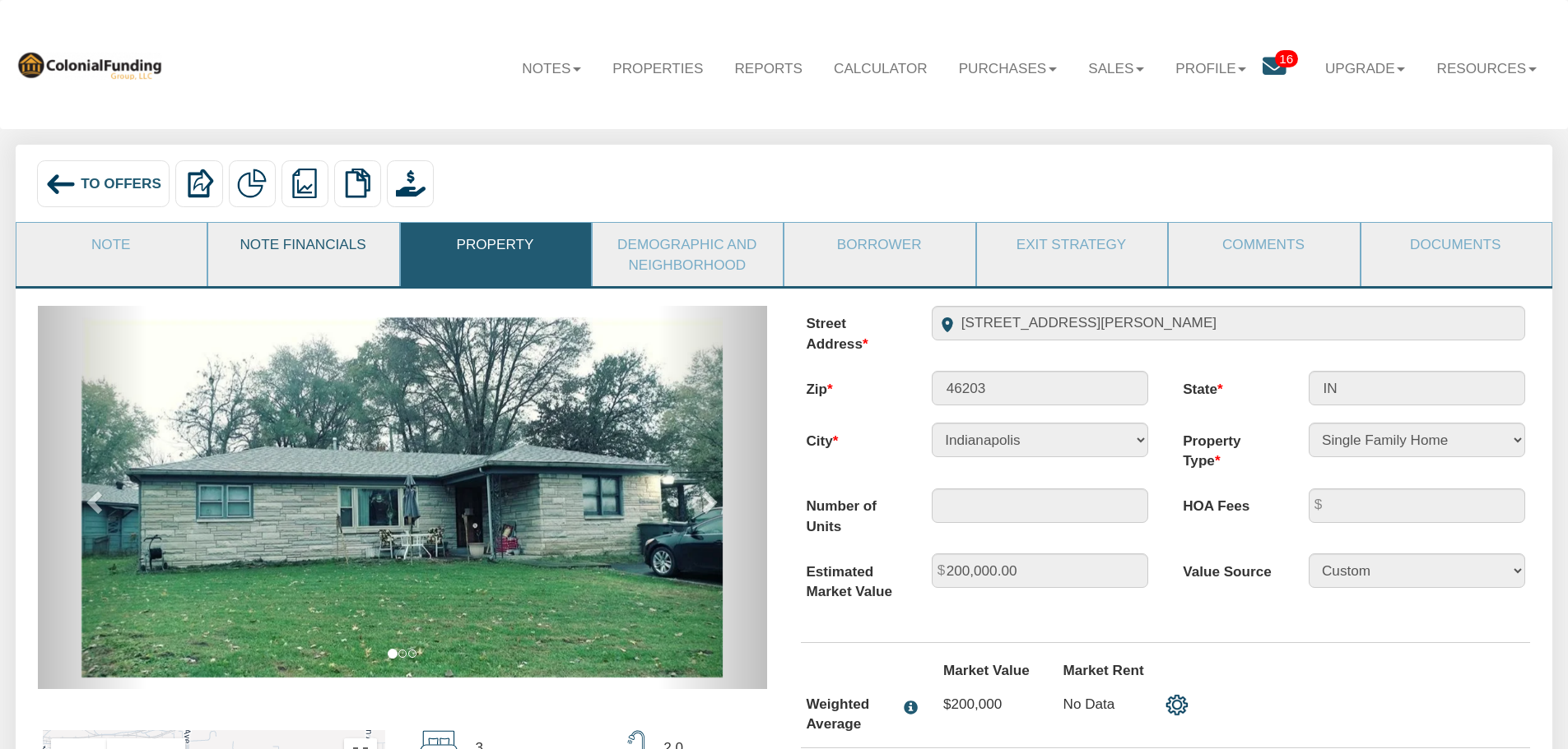
click at [310, 244] on link "Note Financials" at bounding box center [302, 244] width 188 height 43
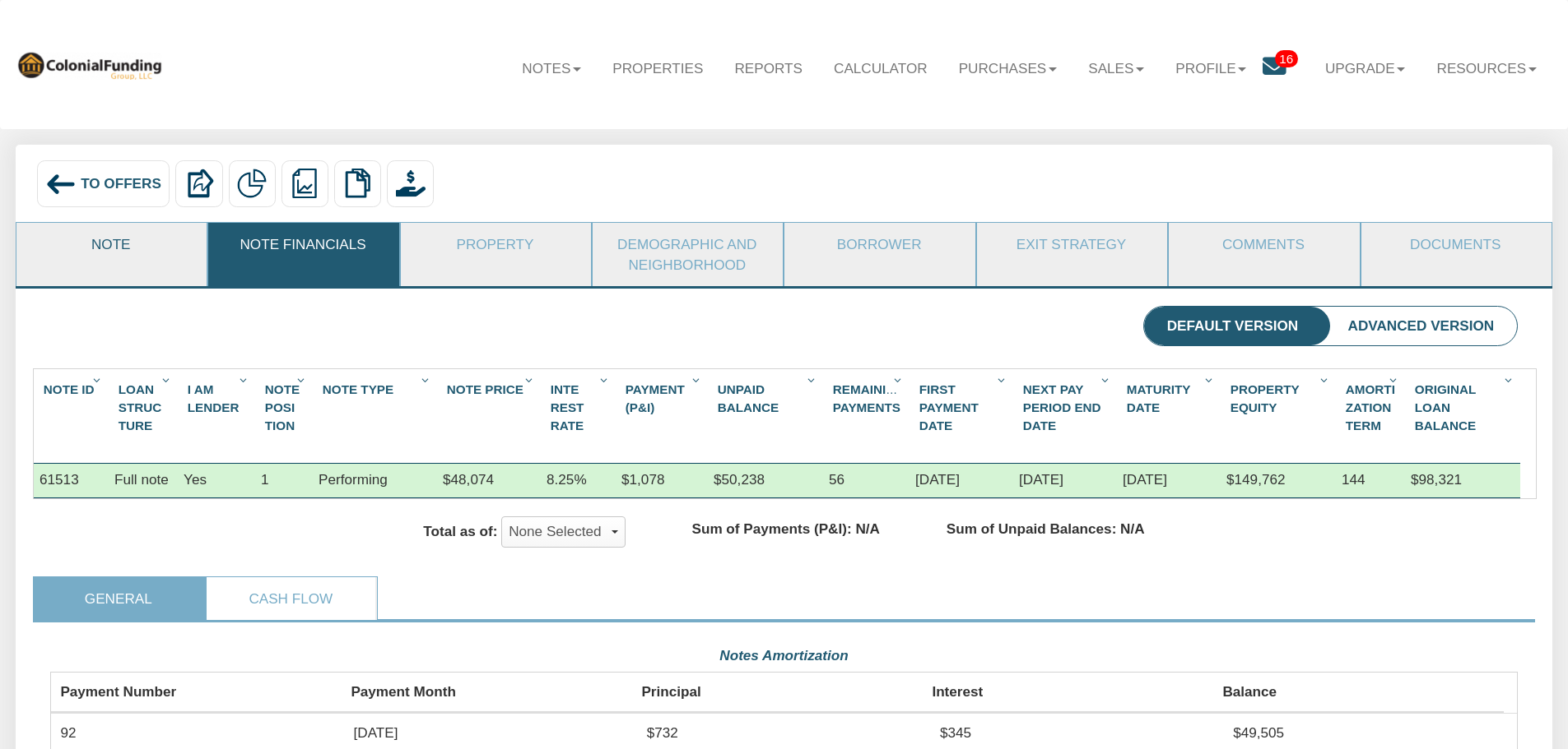
click at [108, 246] on link "Note" at bounding box center [111, 244] width 188 height 43
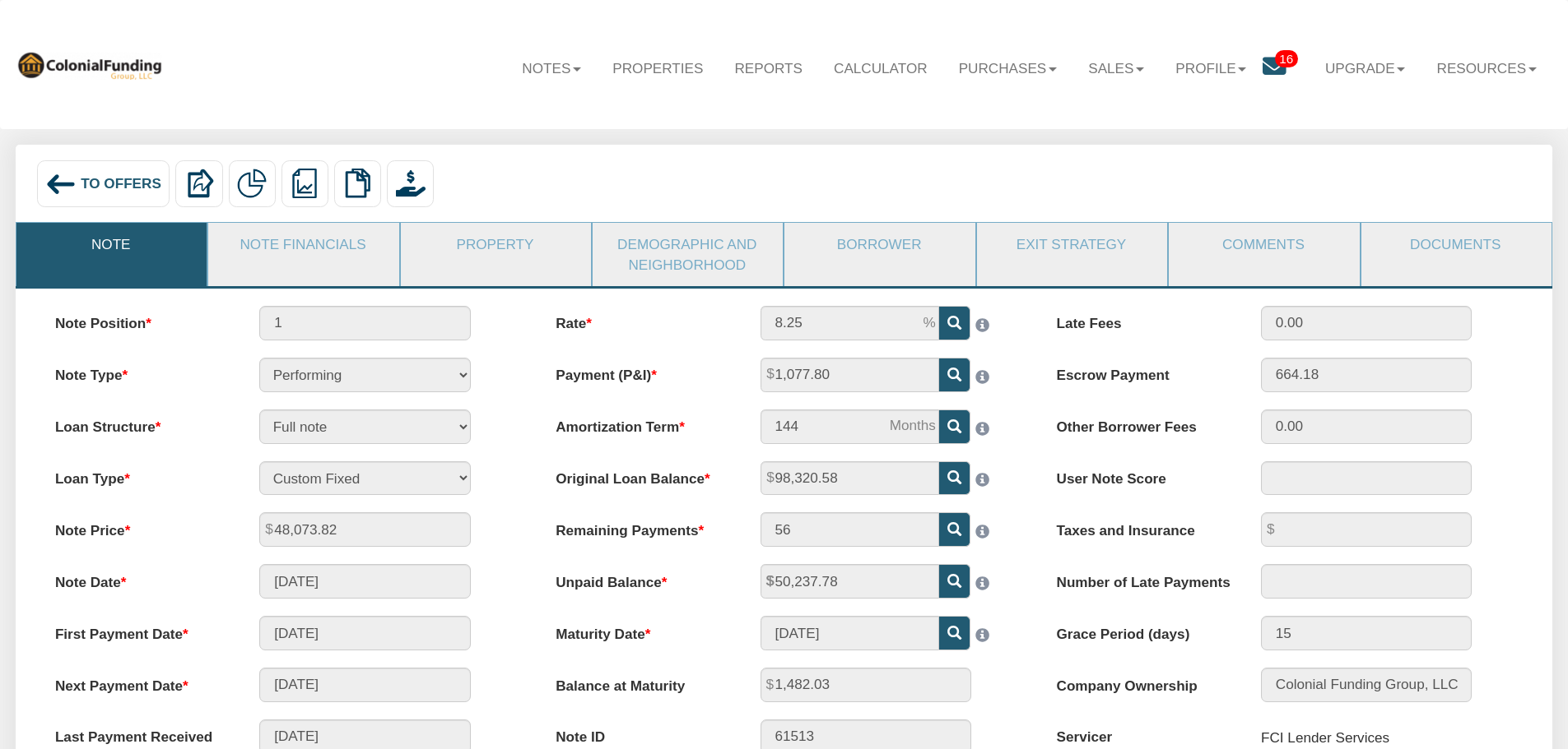
click at [120, 185] on span "To Offers" at bounding box center [121, 183] width 81 height 17
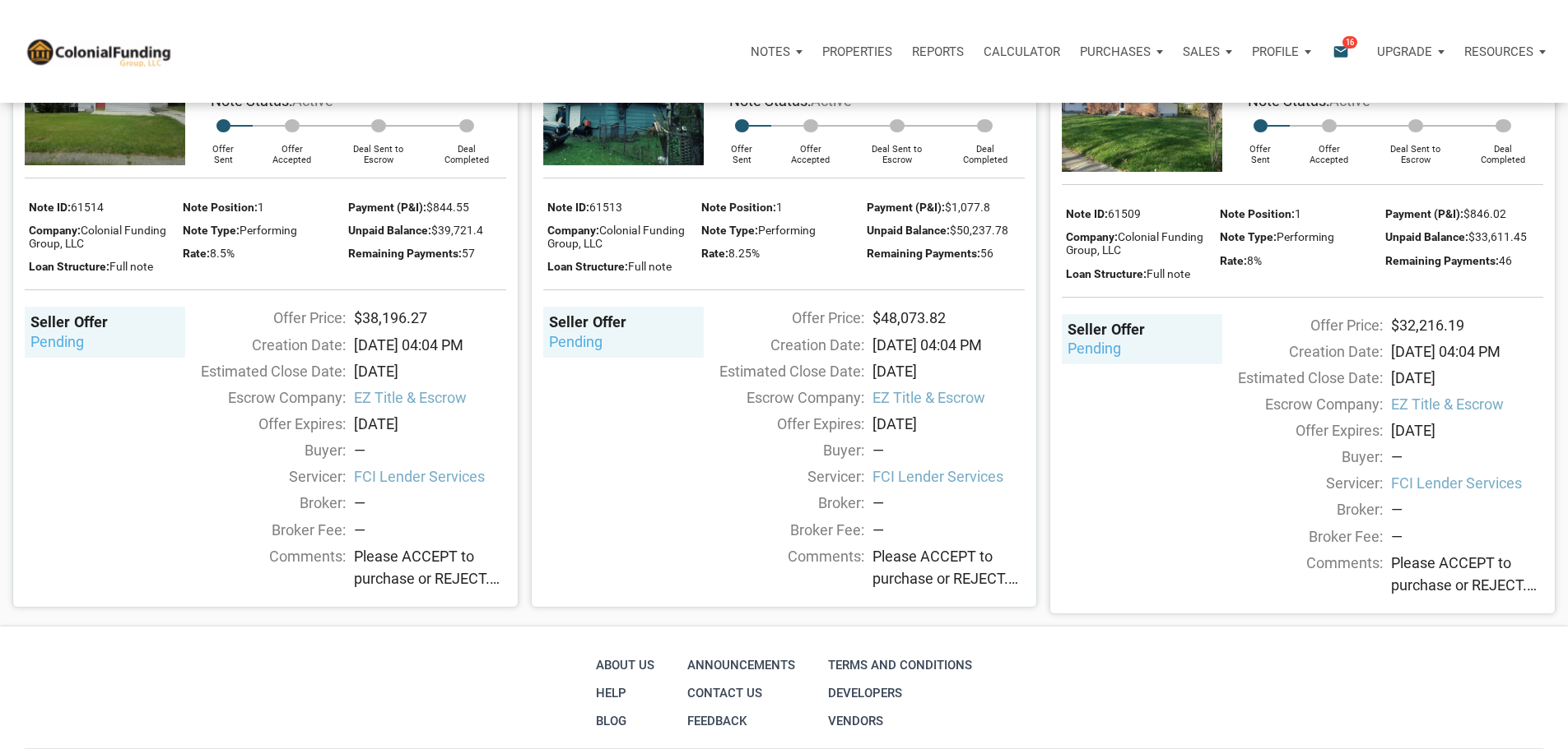
scroll to position [2220, 0]
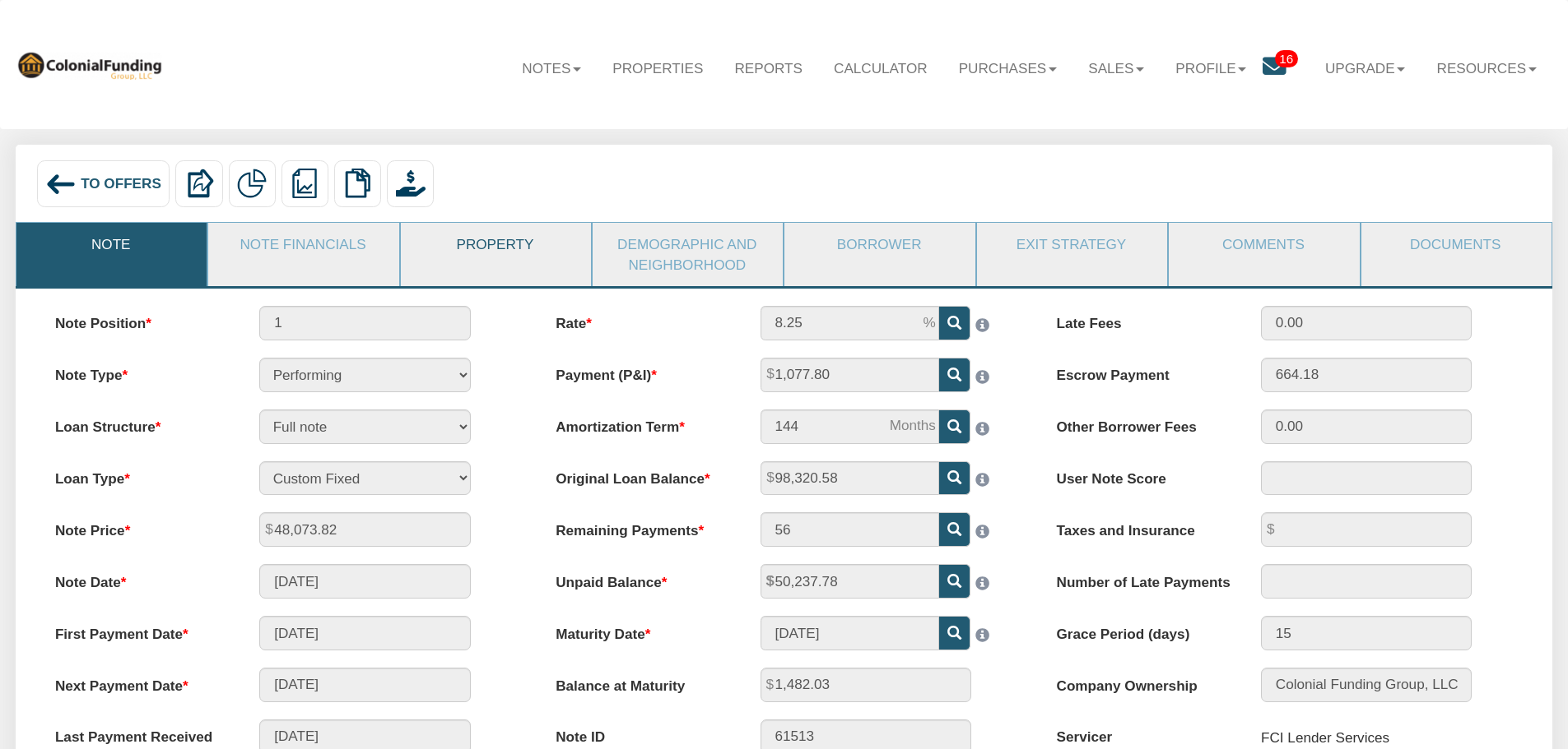
click at [510, 248] on link "Property" at bounding box center [495, 244] width 188 height 43
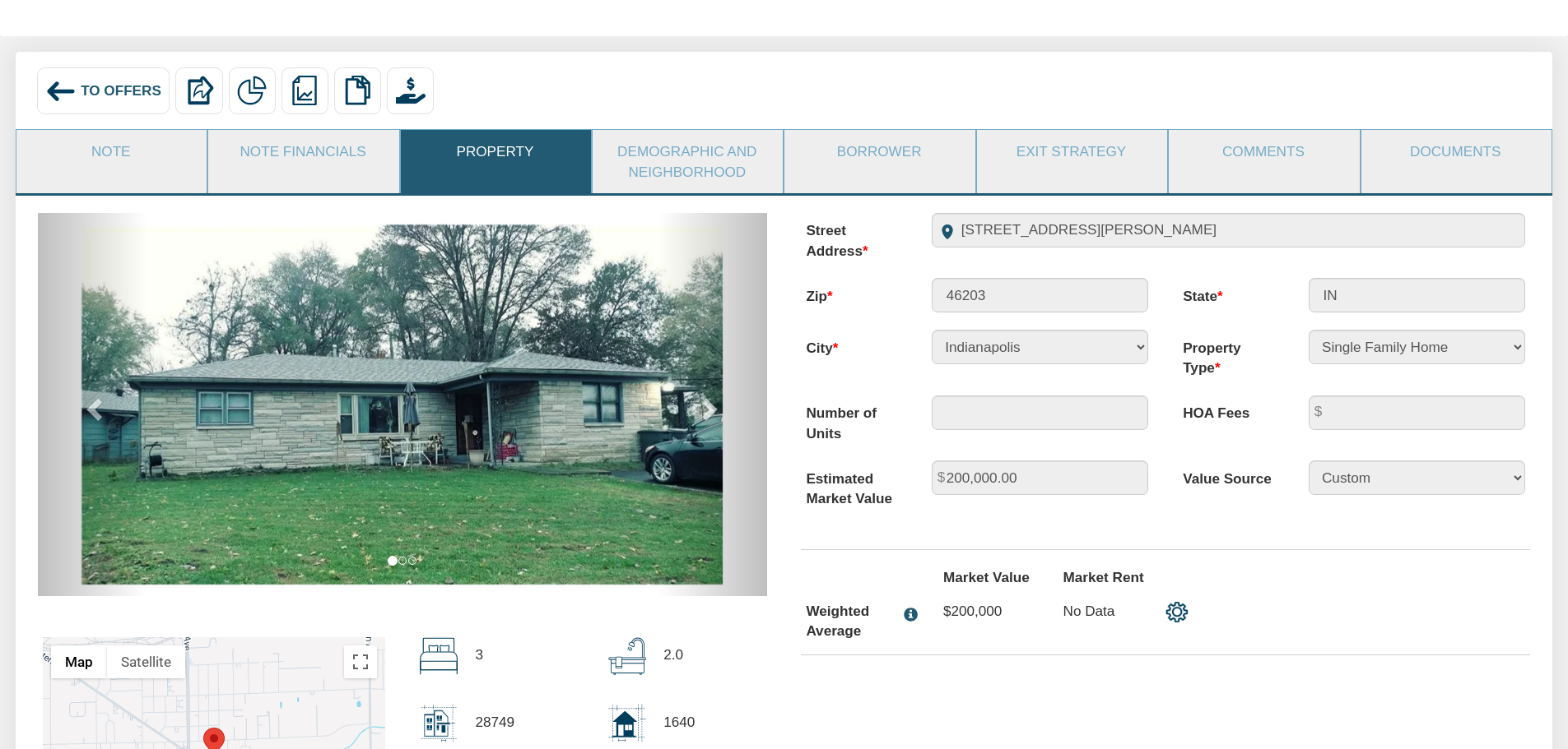
scroll to position [83, 0]
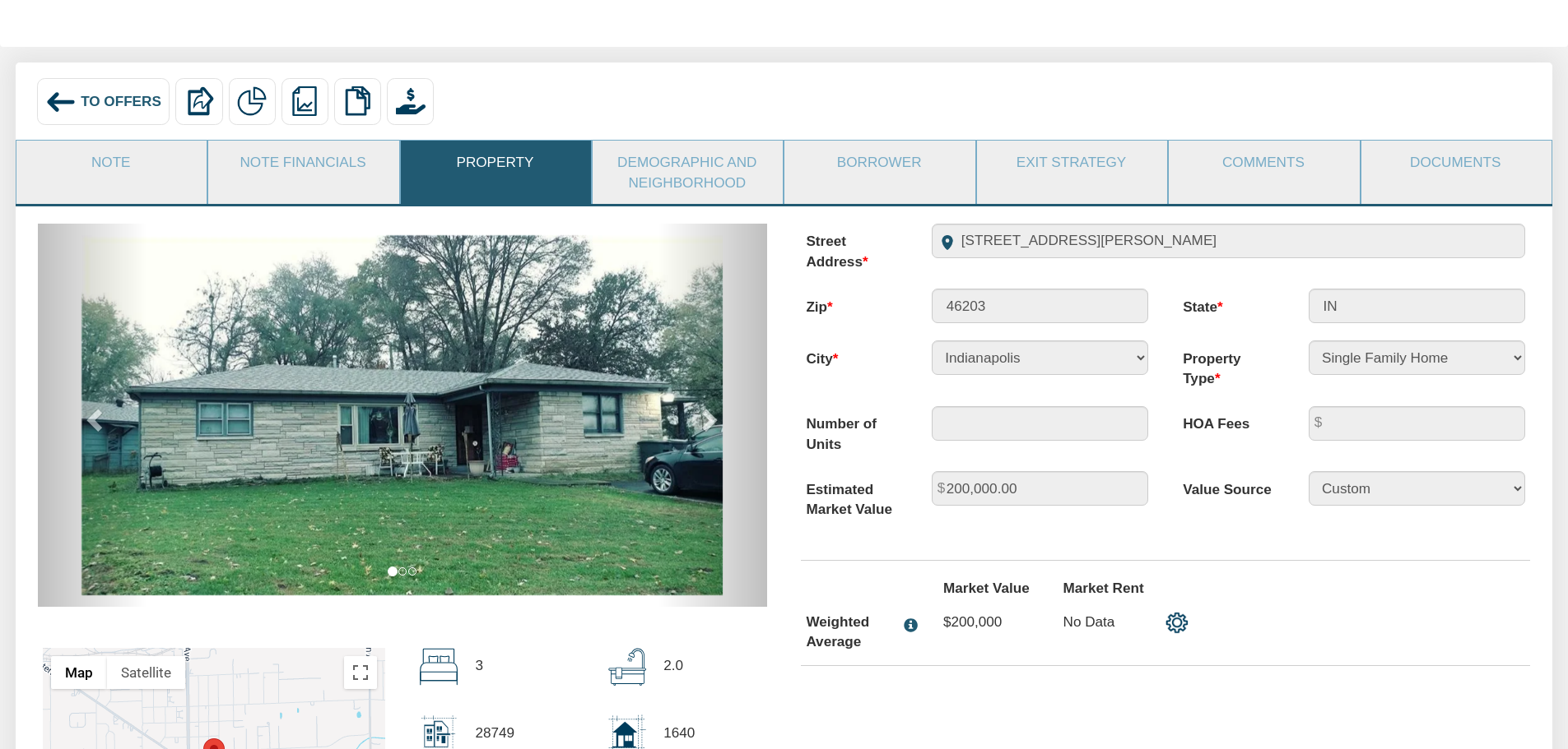
click at [402, 576] on li "slide 2 of 3" at bounding box center [402, 572] width 8 height 8
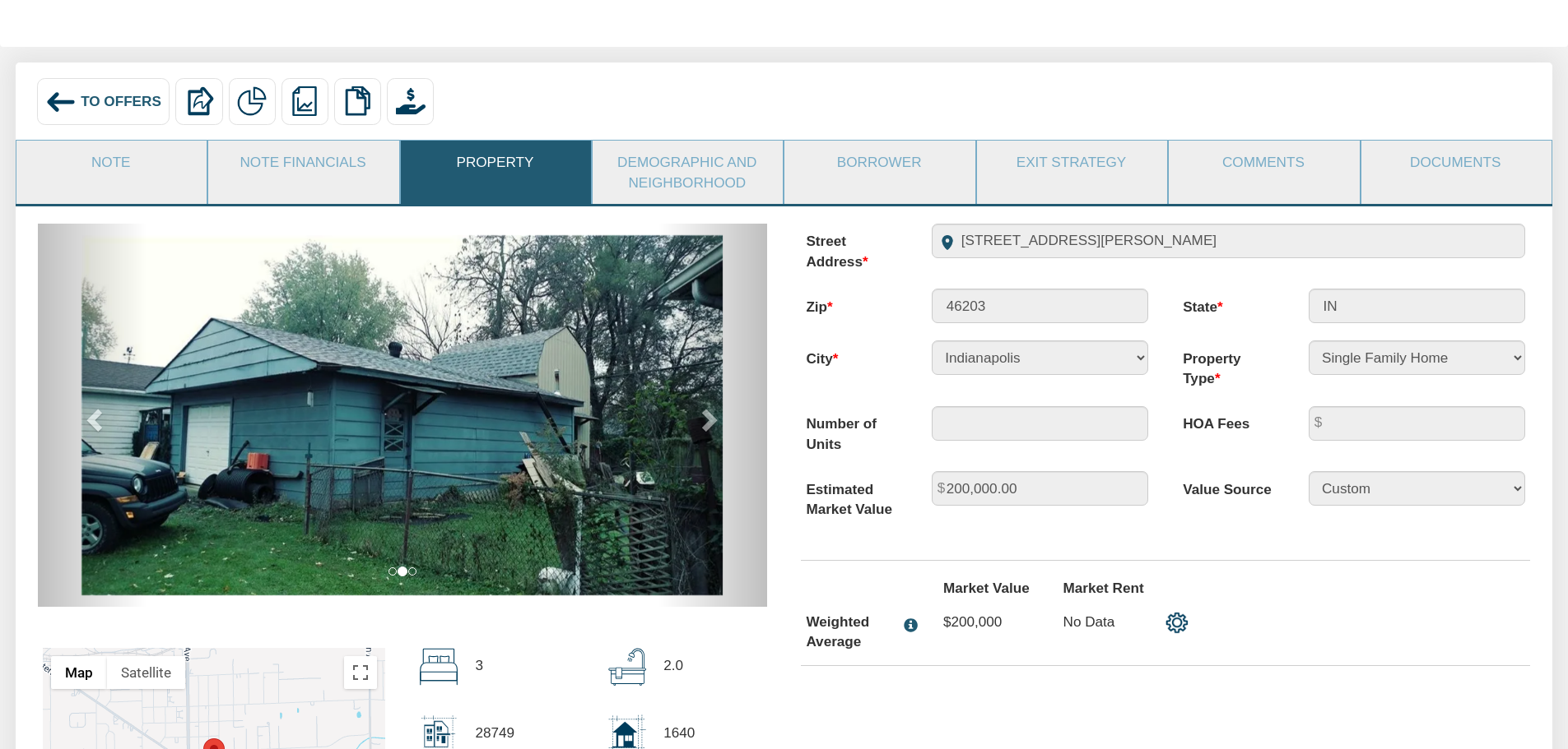
click at [410, 576] on li "slide 3 of 3" at bounding box center [412, 572] width 8 height 8
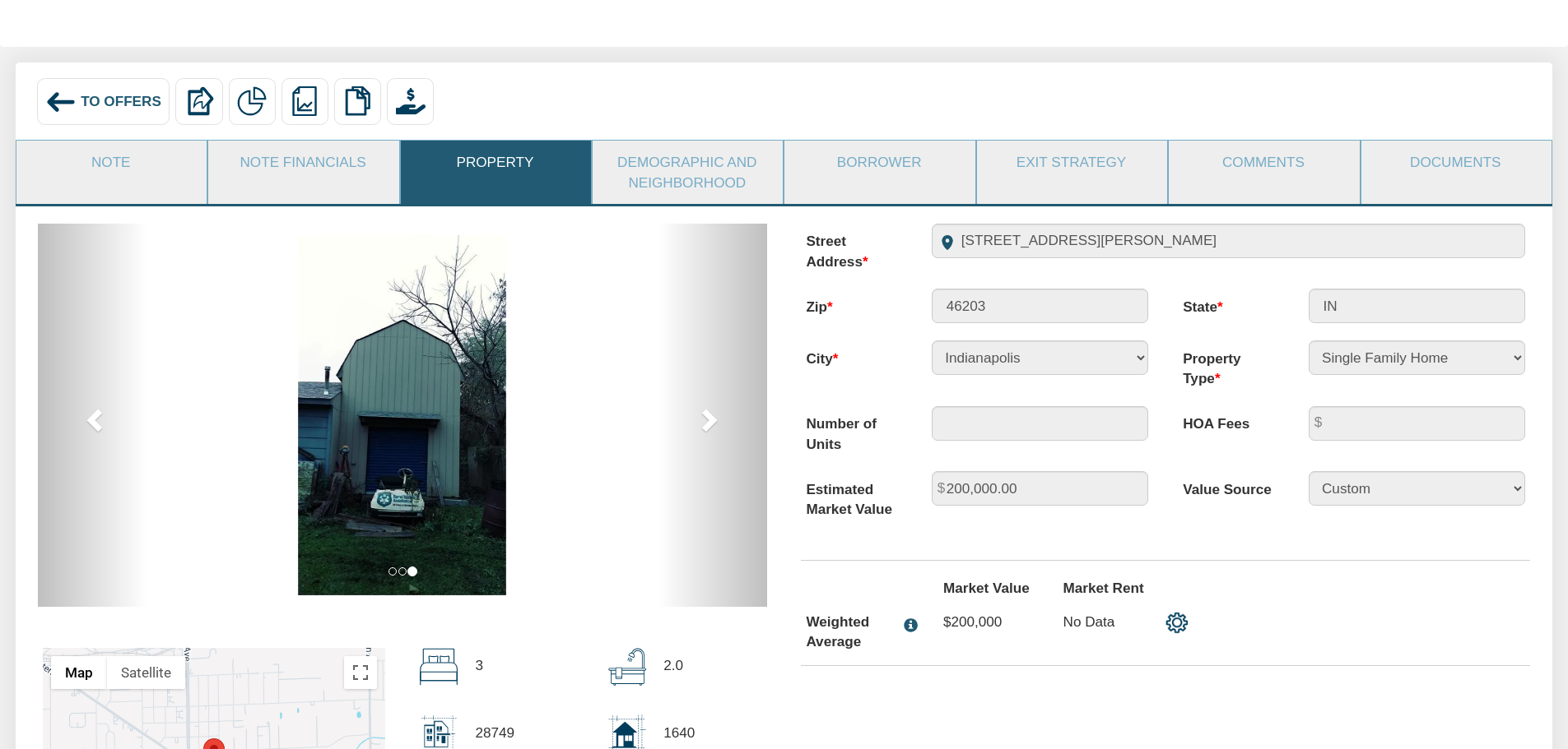
click at [393, 575] on li "slide 1 of 3" at bounding box center [392, 572] width 8 height 8
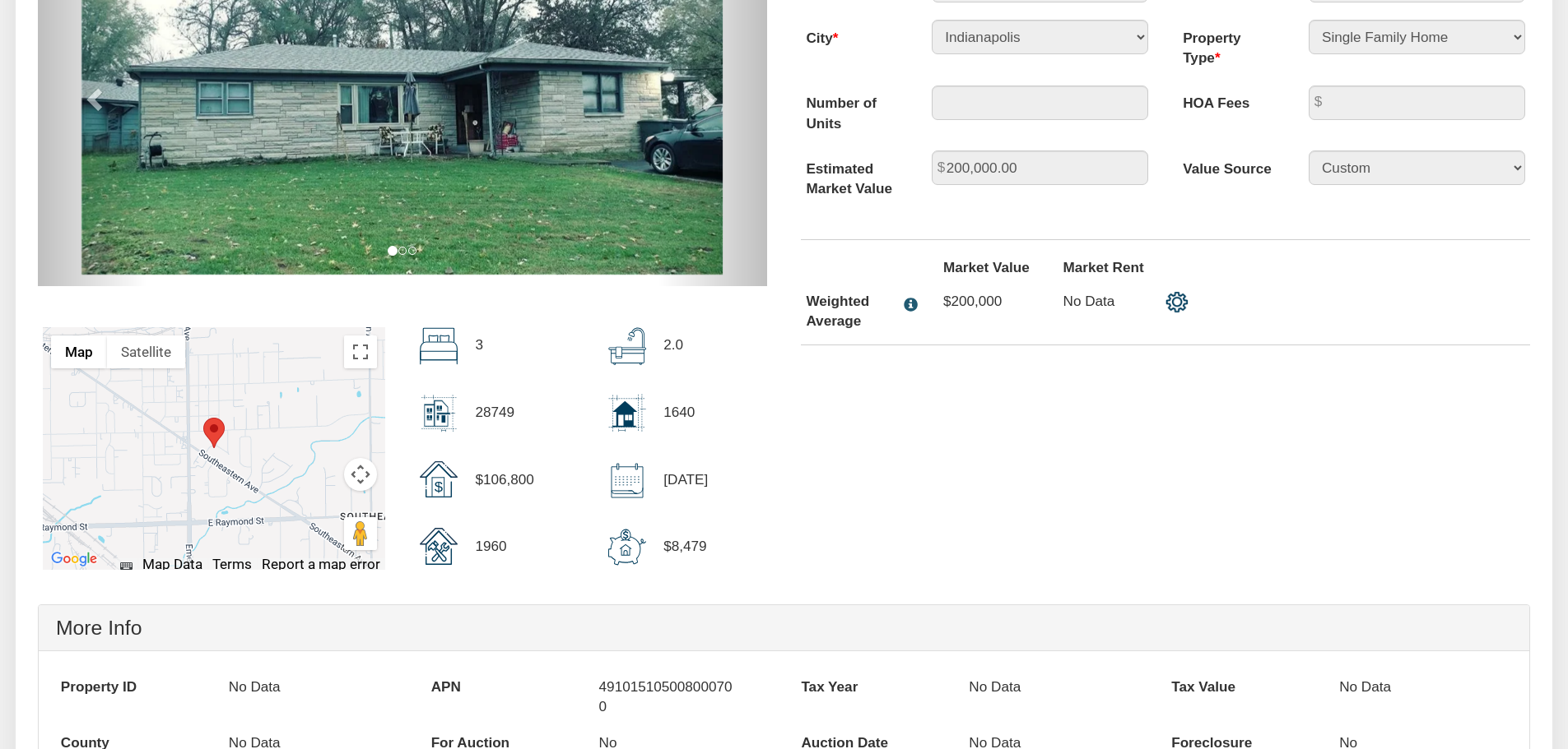
scroll to position [411, 0]
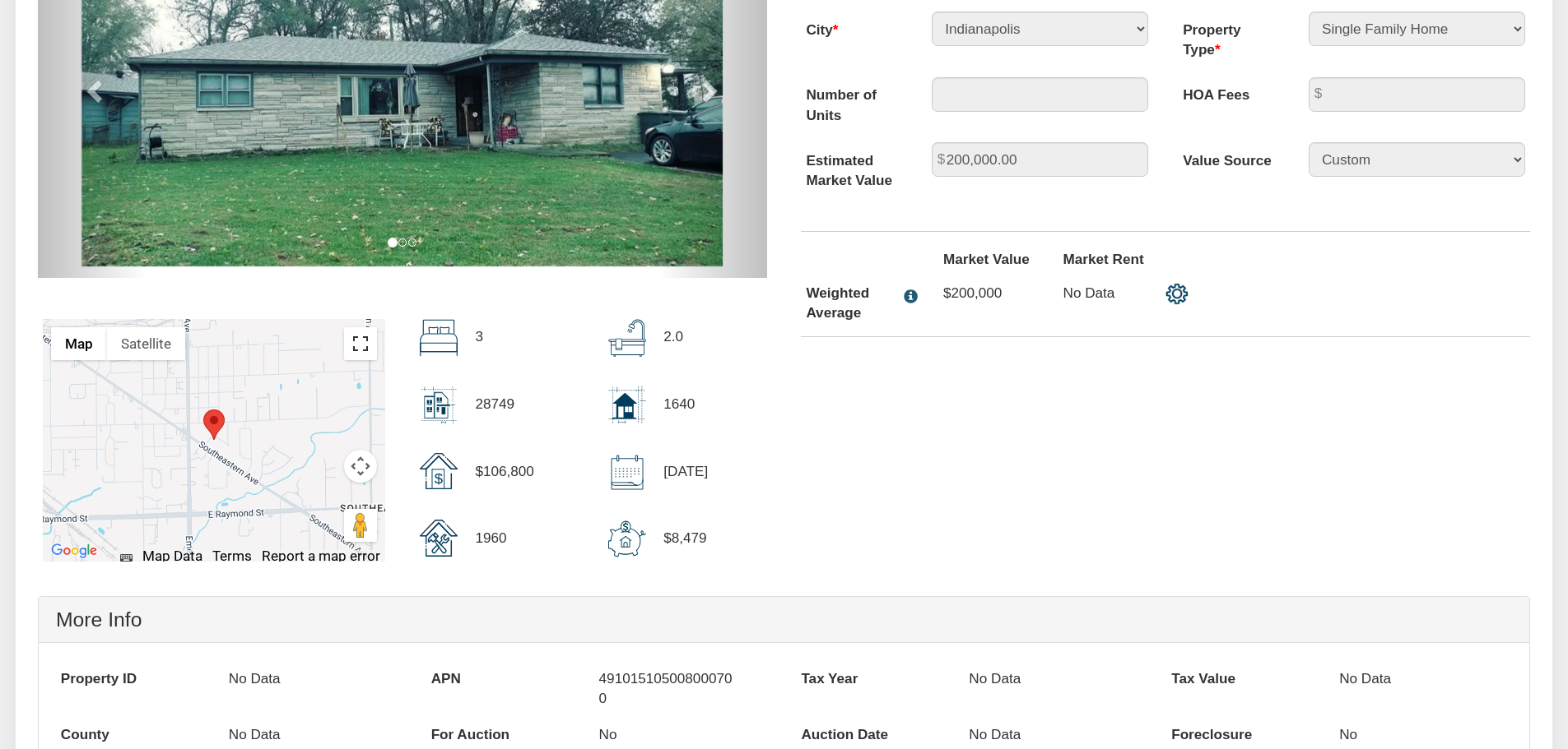
click at [357, 347] on button "Toggle fullscreen view" at bounding box center [360, 343] width 33 height 33
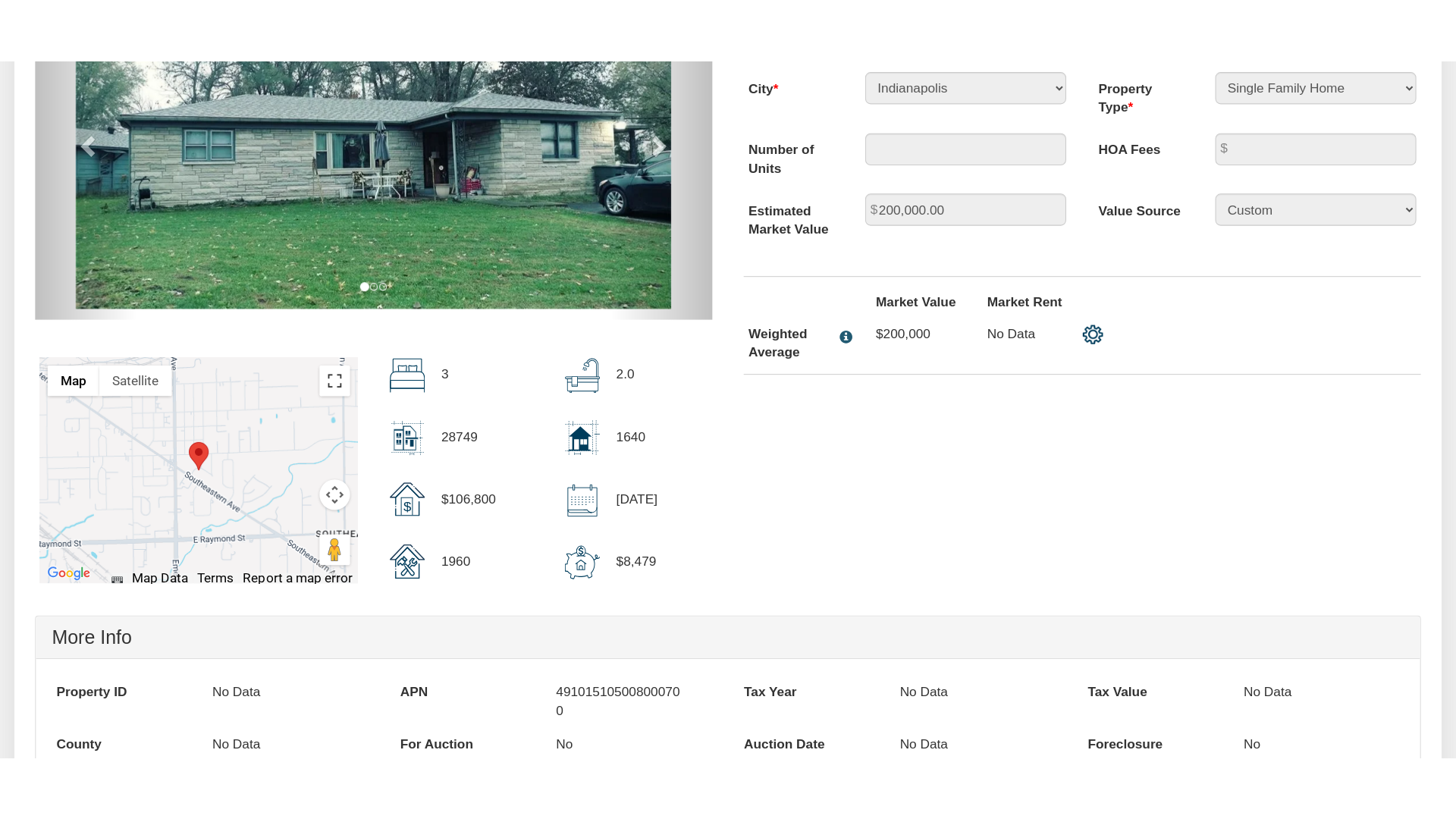
scroll to position [380, 0]
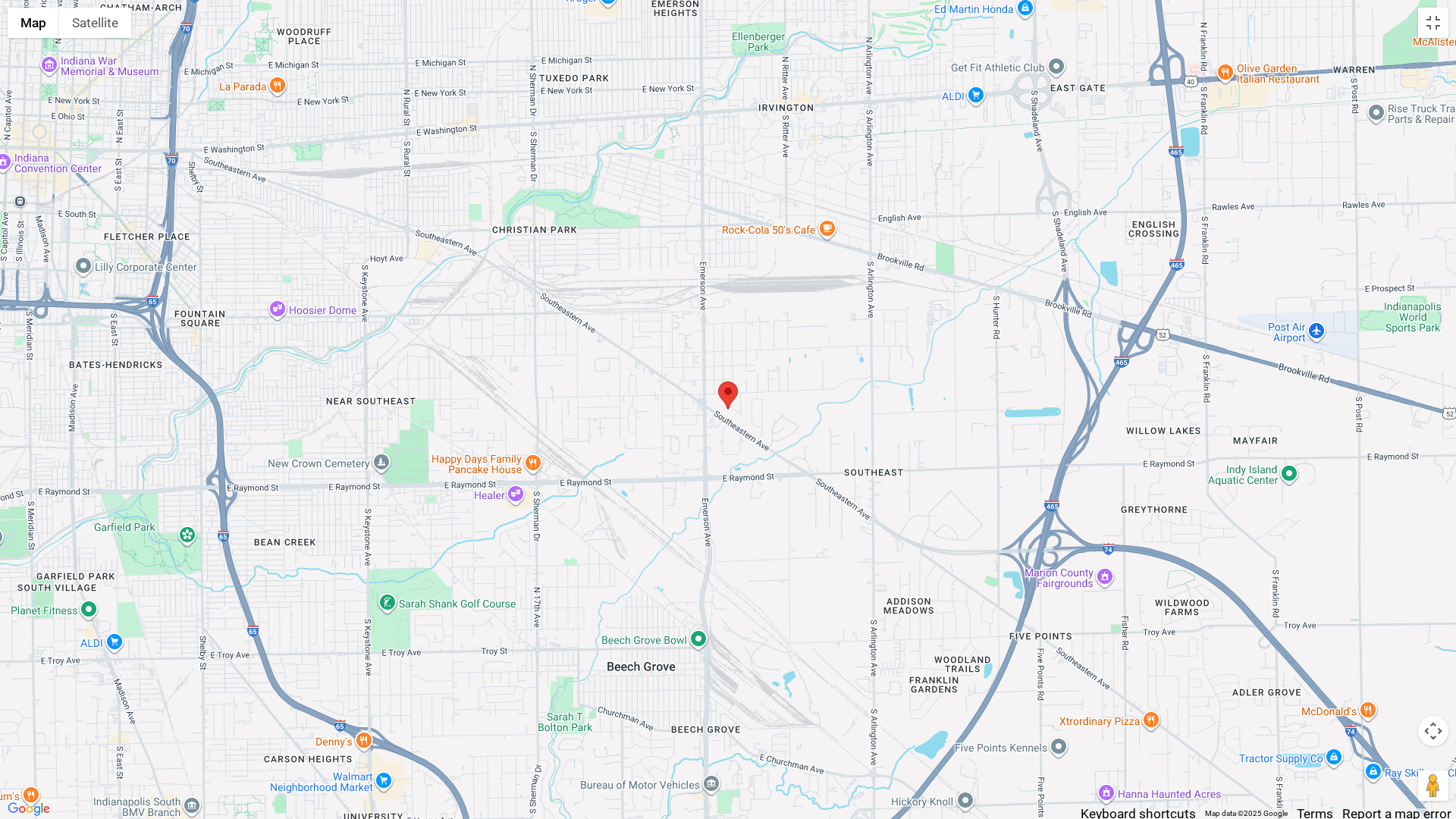
click at [800, 505] on div at bounding box center [728, 409] width 1456 height 819
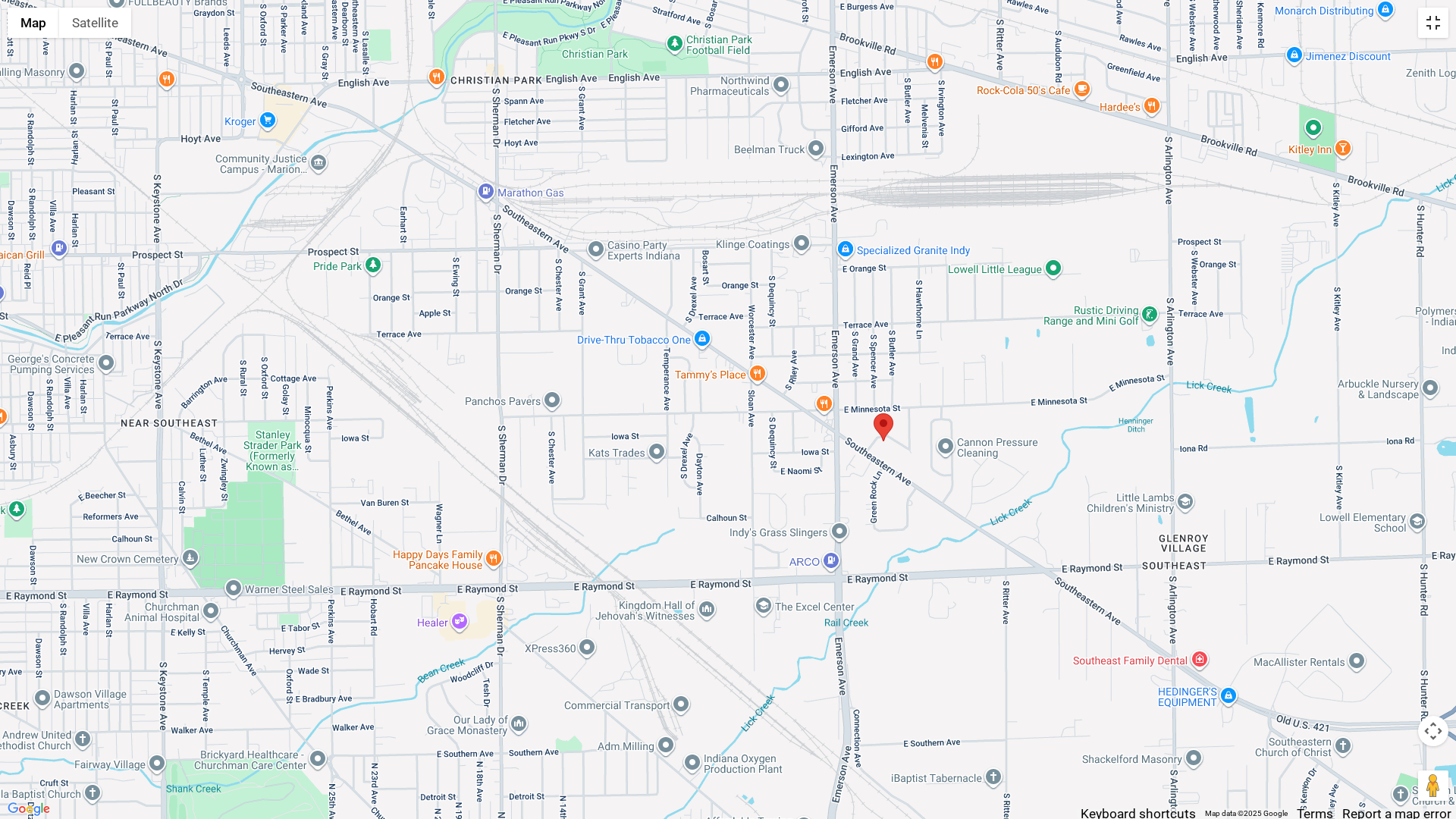
click at [1432, 22] on button "Toggle fullscreen view" at bounding box center [1432, 22] width 30 height 30
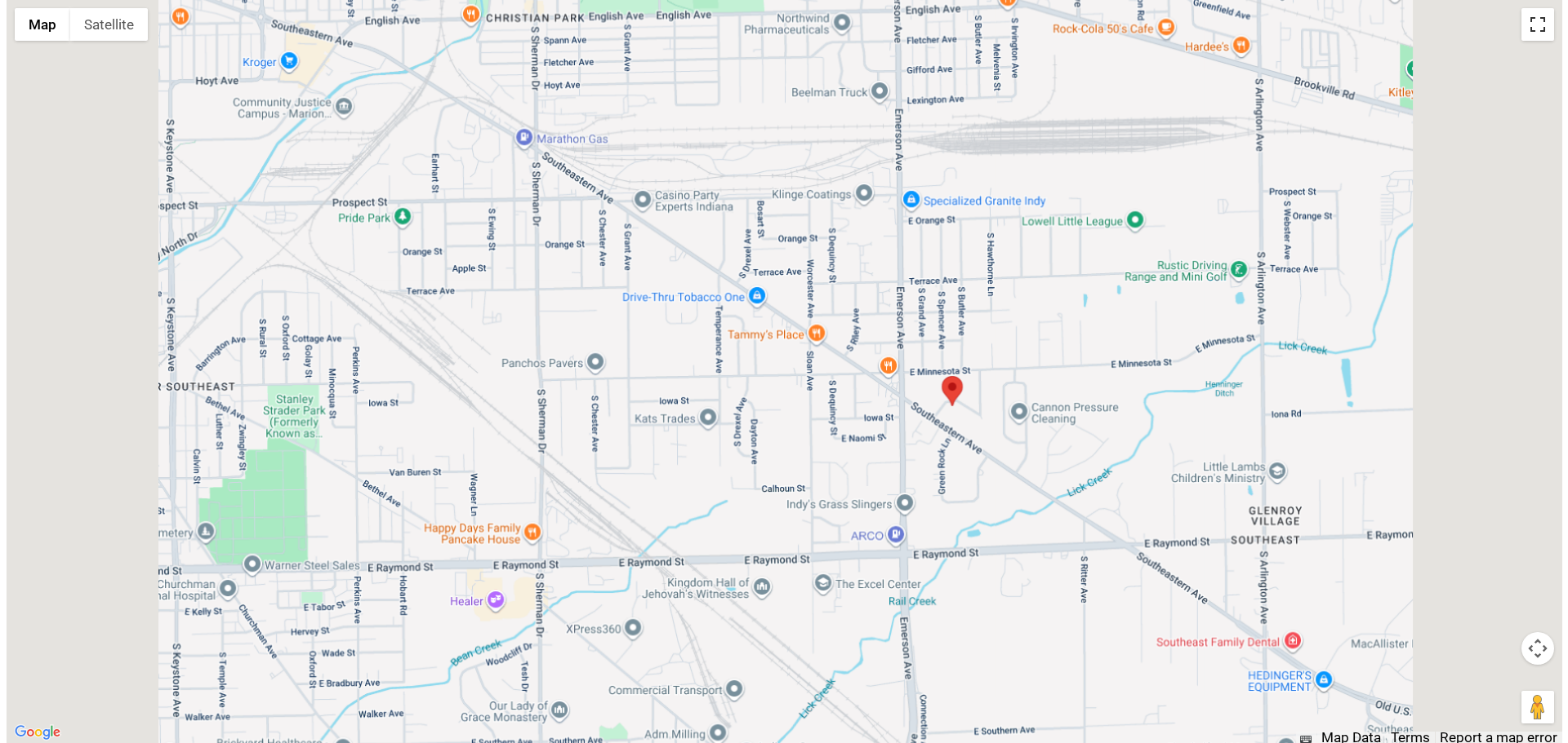
scroll to position [0, 0]
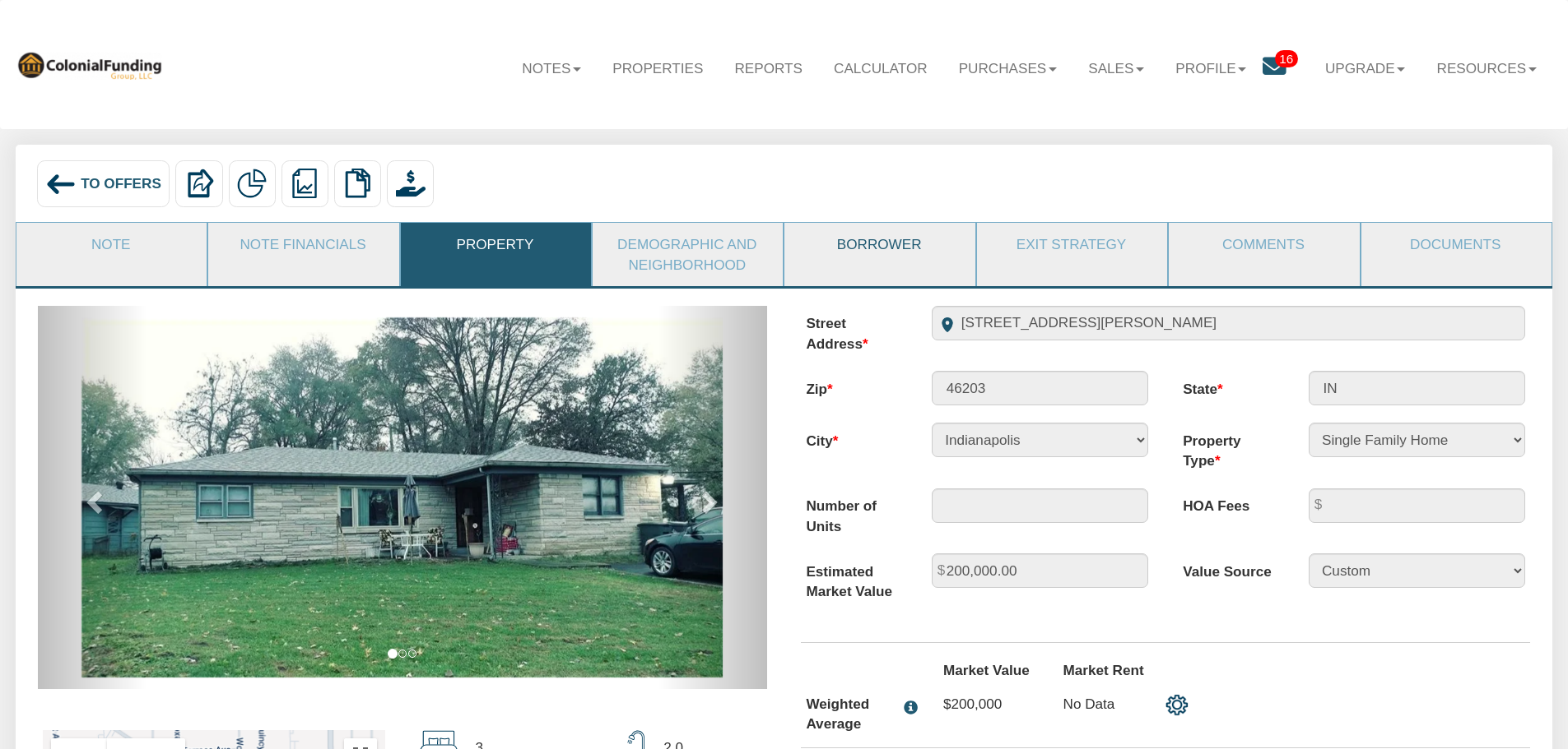
click at [874, 251] on link "Borrower" at bounding box center [878, 244] width 188 height 43
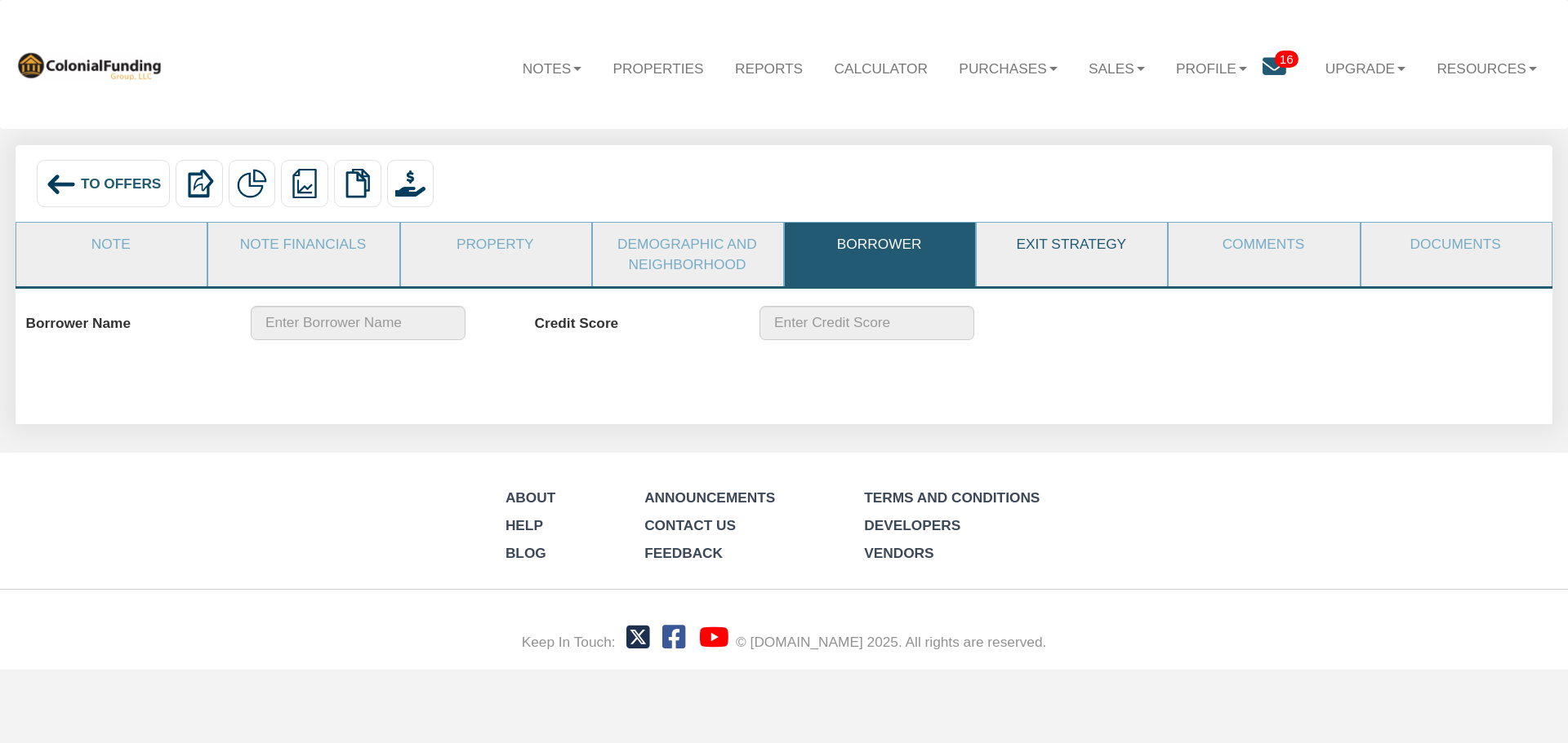
click at [1038, 249] on link "Exit Strategy" at bounding box center [1070, 244] width 189 height 43
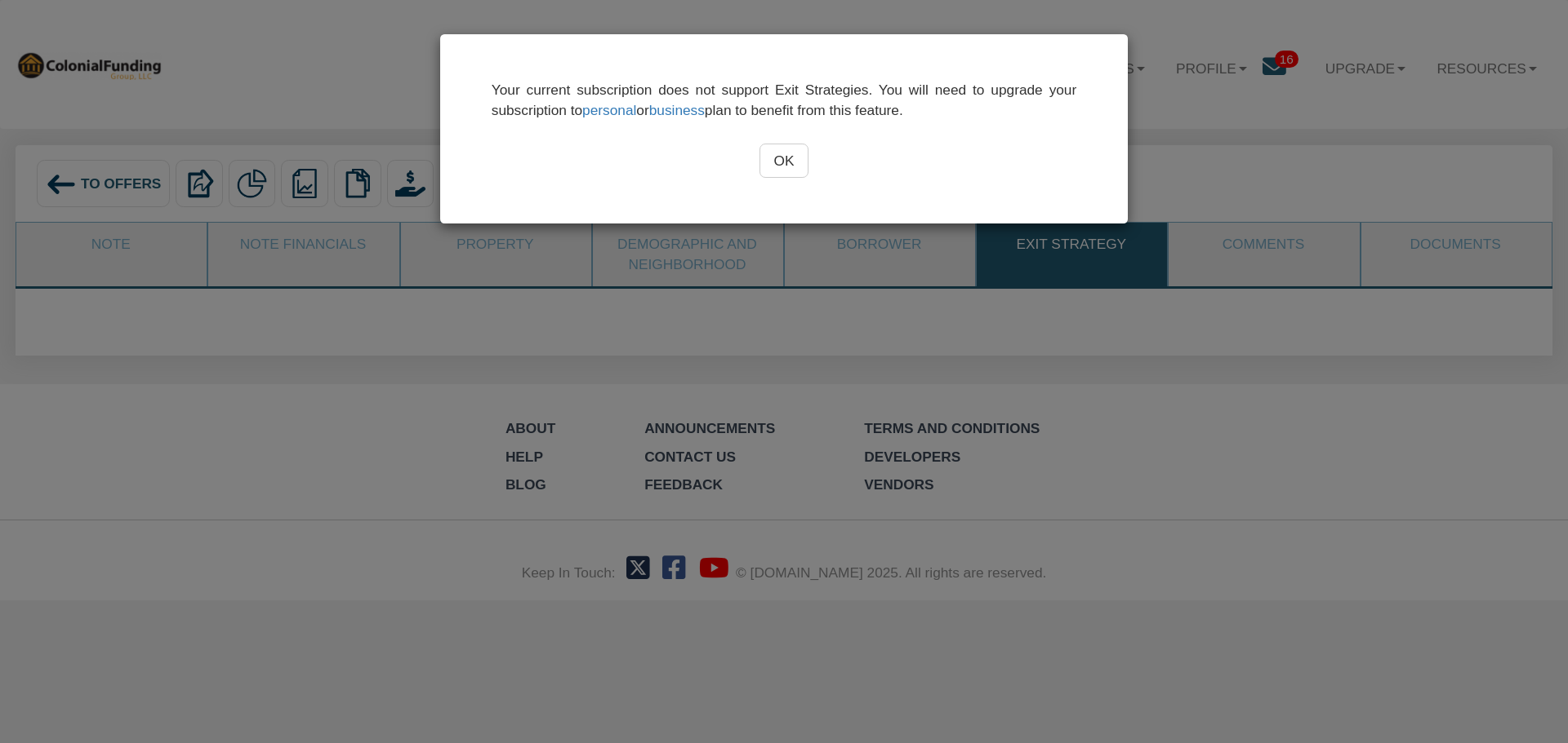
click at [780, 161] on input "OK" at bounding box center [784, 160] width 50 height 34
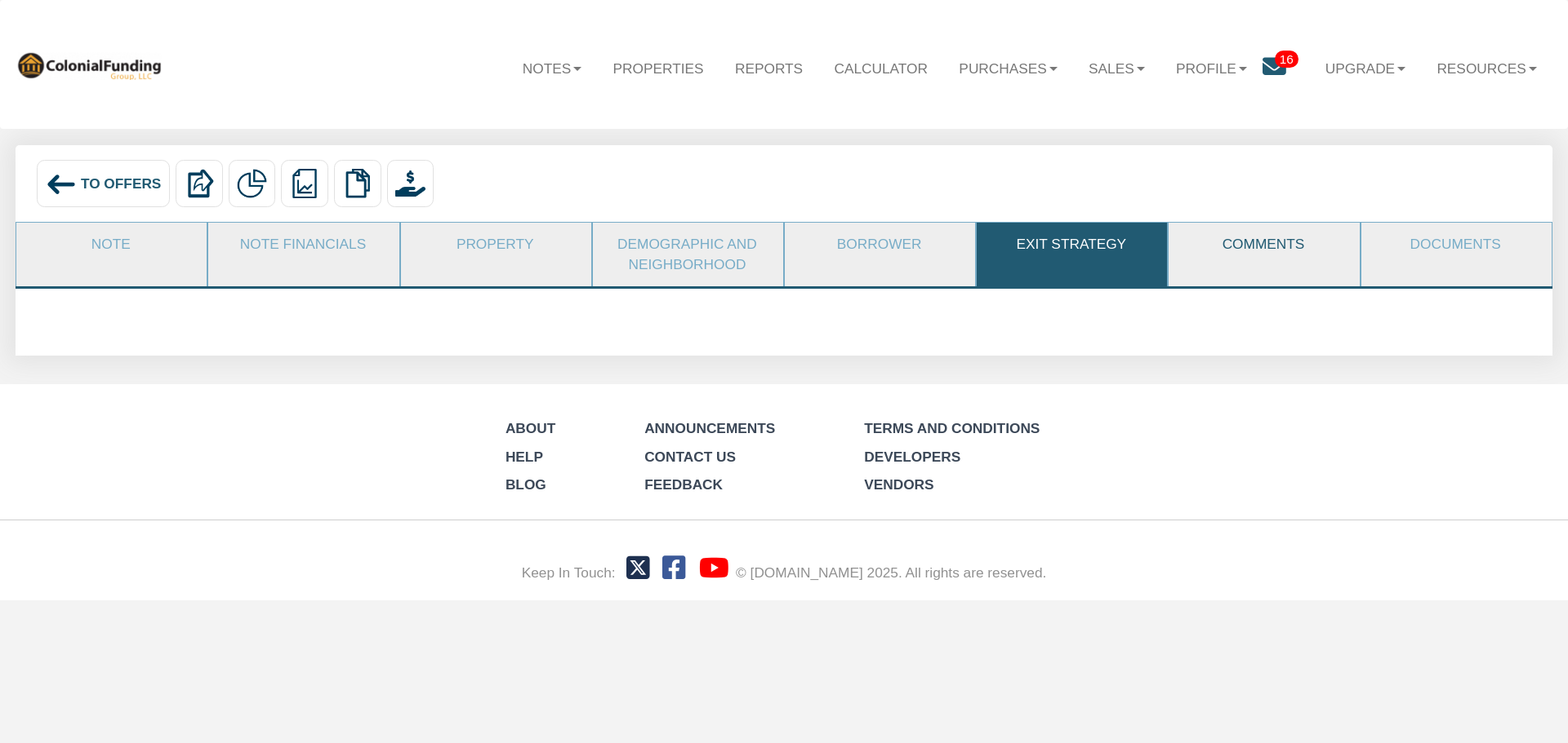
click at [1244, 249] on link "Comments" at bounding box center [1262, 244] width 189 height 43
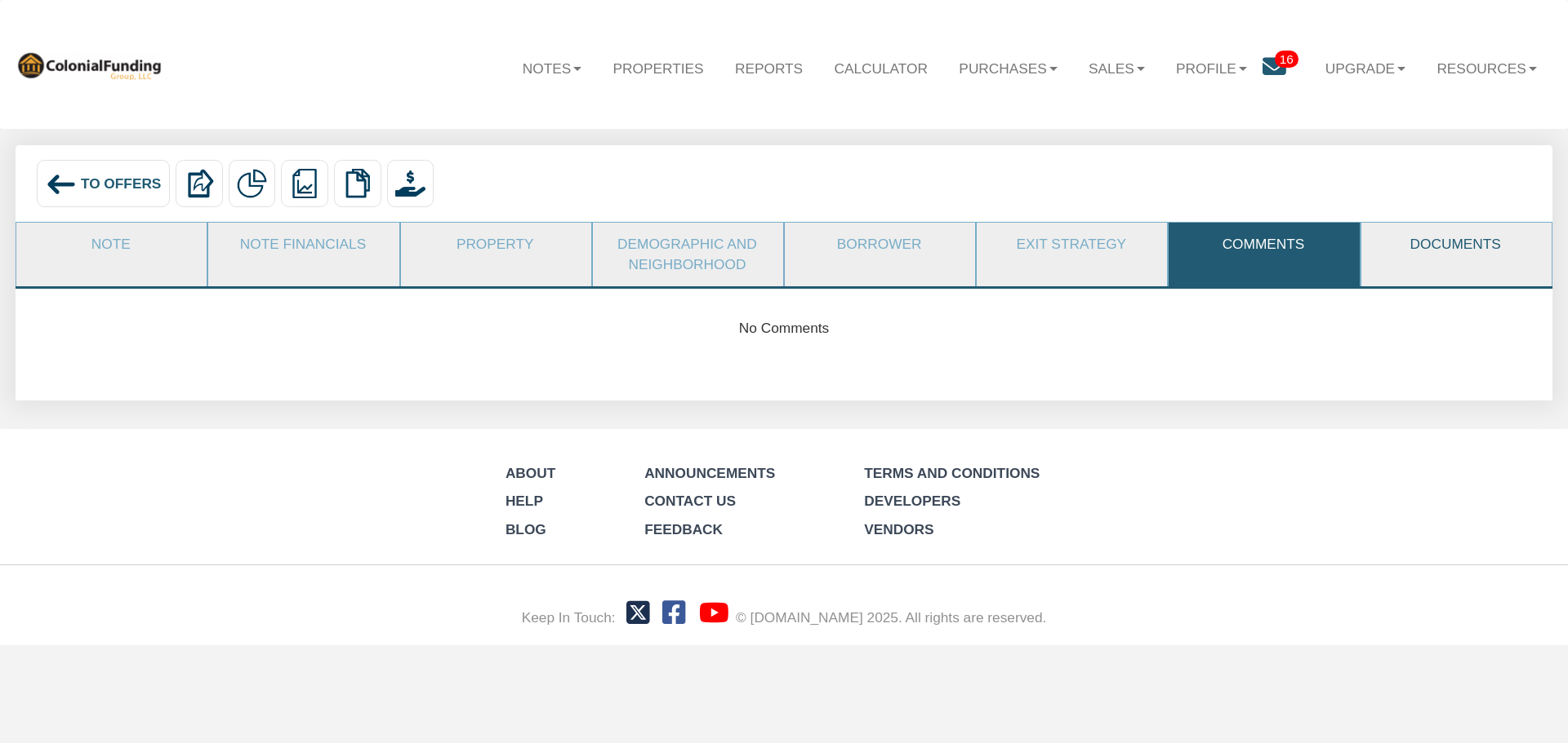
click at [1453, 241] on link "Documents" at bounding box center [1455, 244] width 189 height 43
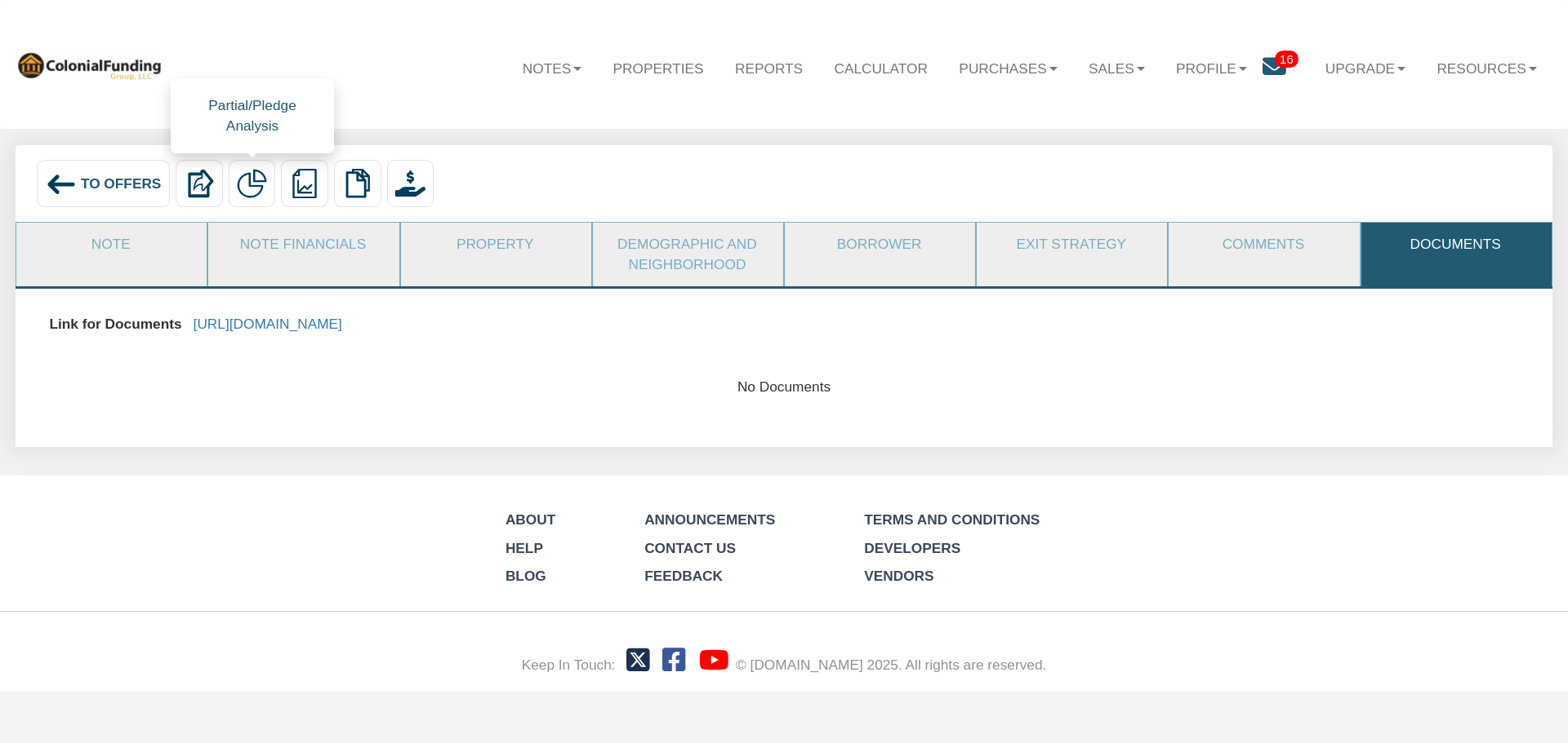
click at [250, 182] on img at bounding box center [251, 183] width 29 height 29
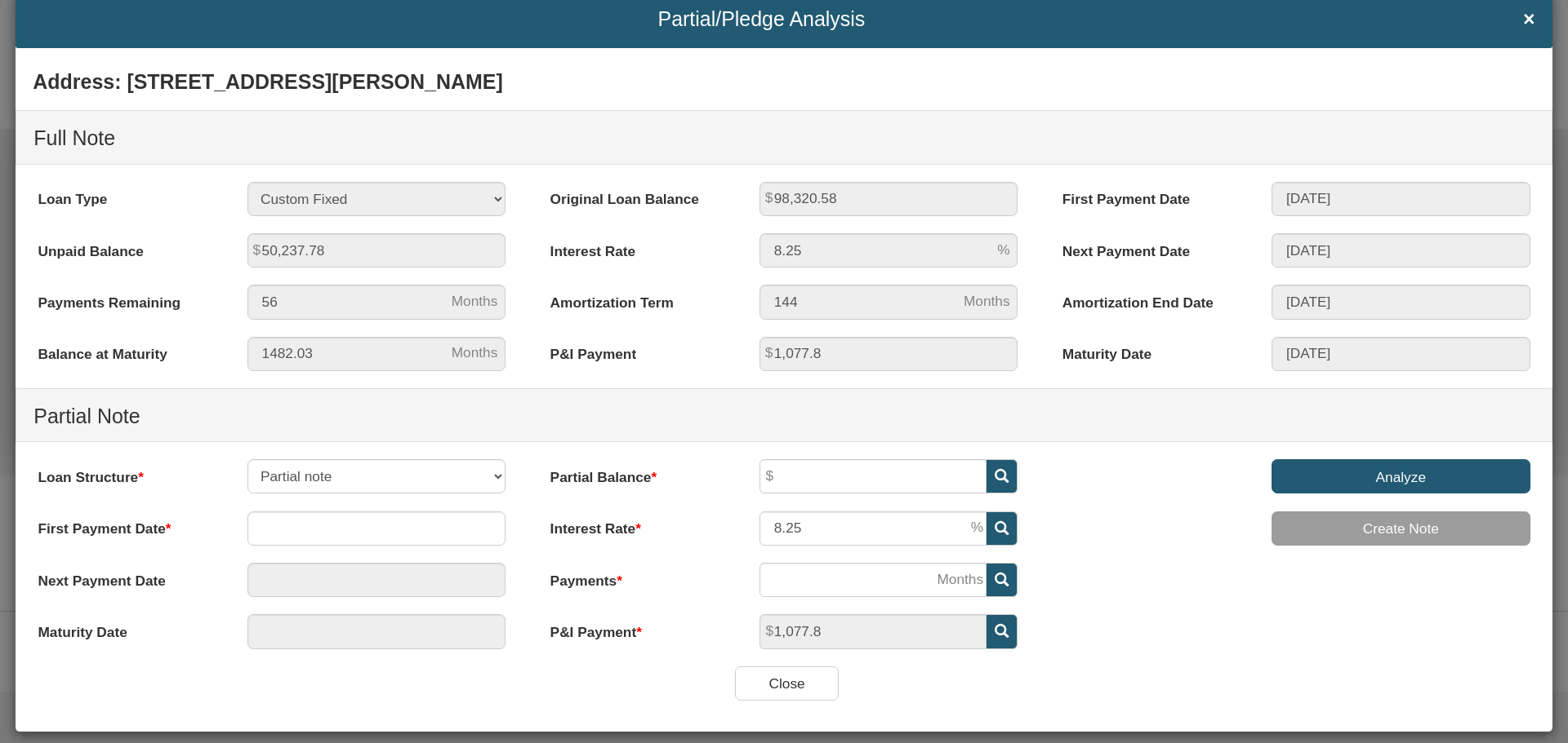
scroll to position [66, 0]
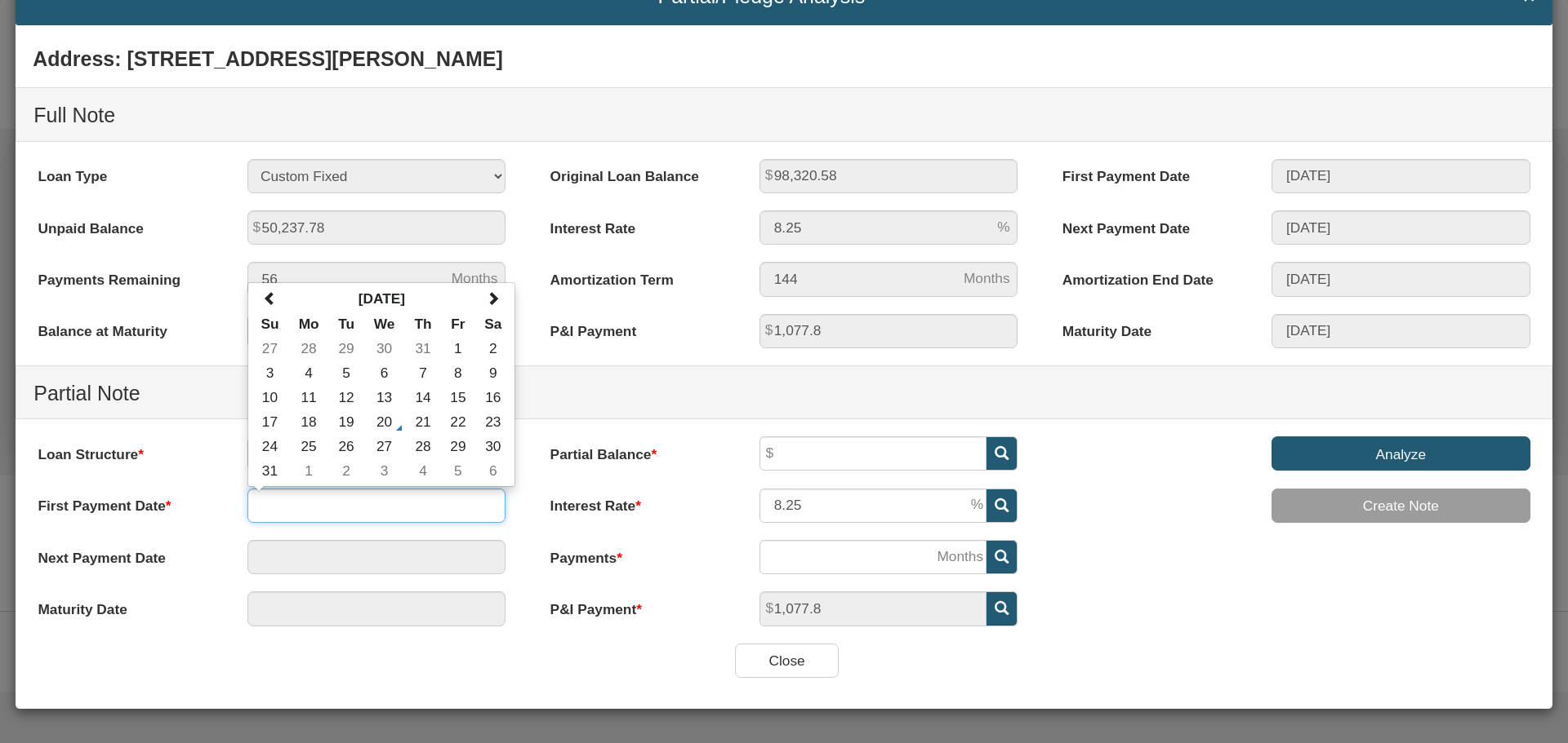
click at [297, 508] on input "text" at bounding box center [377, 505] width 259 height 34
click at [493, 301] on span at bounding box center [492, 298] width 14 height 14
click at [384, 347] on td "1" at bounding box center [383, 349] width 41 height 25
type input "10/01/2025"
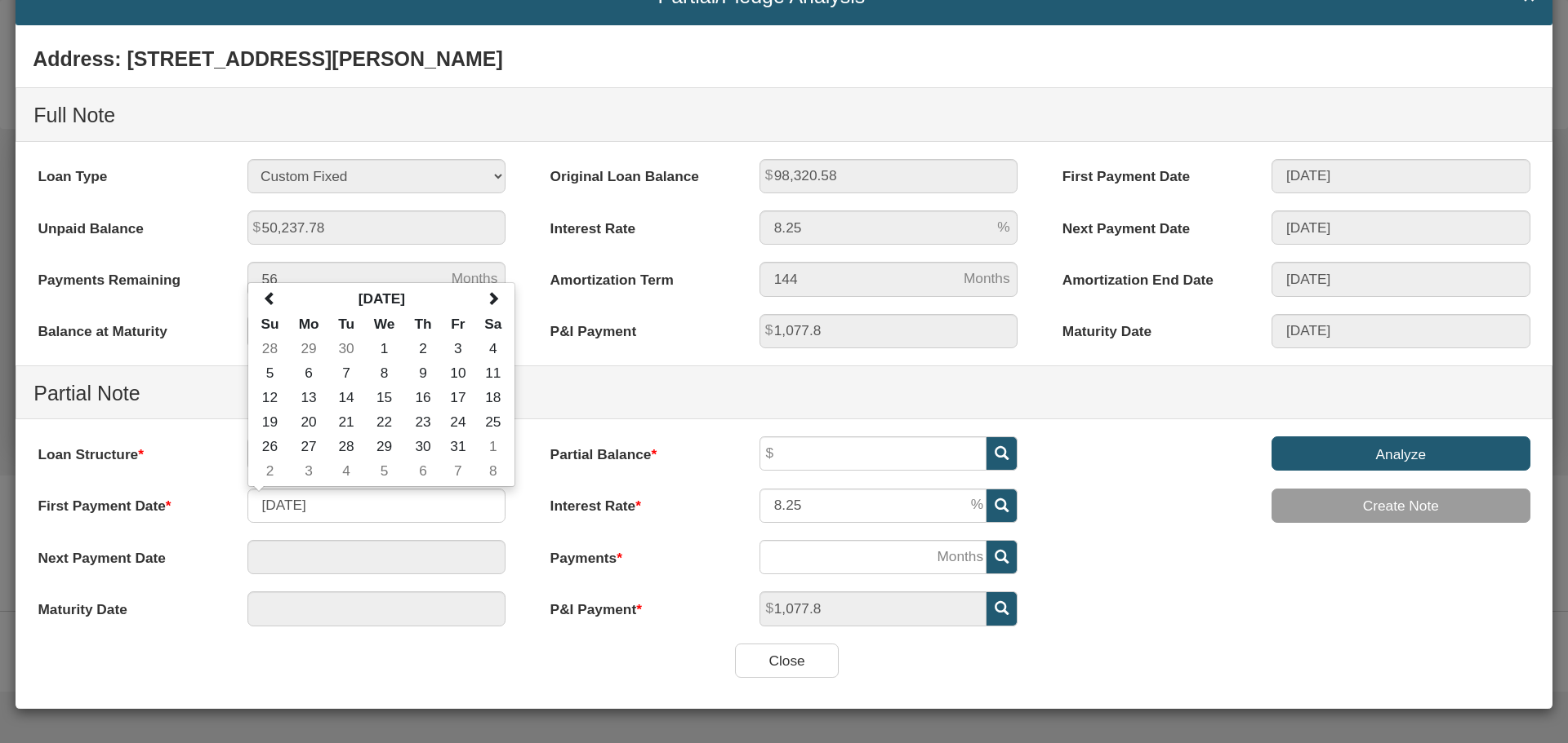
type input "10/01/2025"
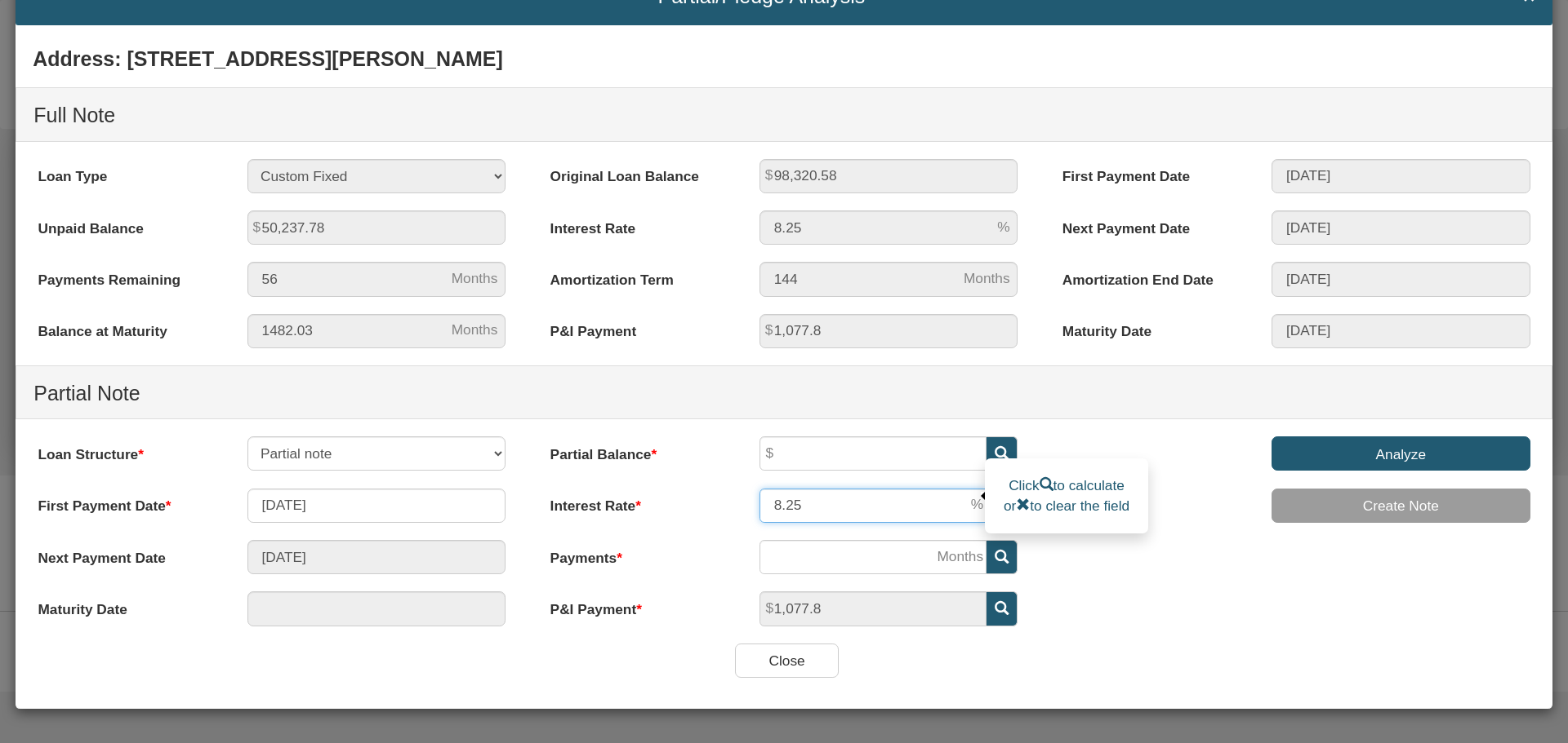
drag, startPoint x: 800, startPoint y: 506, endPoint x: 754, endPoint y: 505, distance: 46.0
click at [759, 505] on input "8.25" at bounding box center [873, 505] width 227 height 34
click at [775, 504] on input "684" at bounding box center [873, 505] width 227 height 34
type input "6.84"
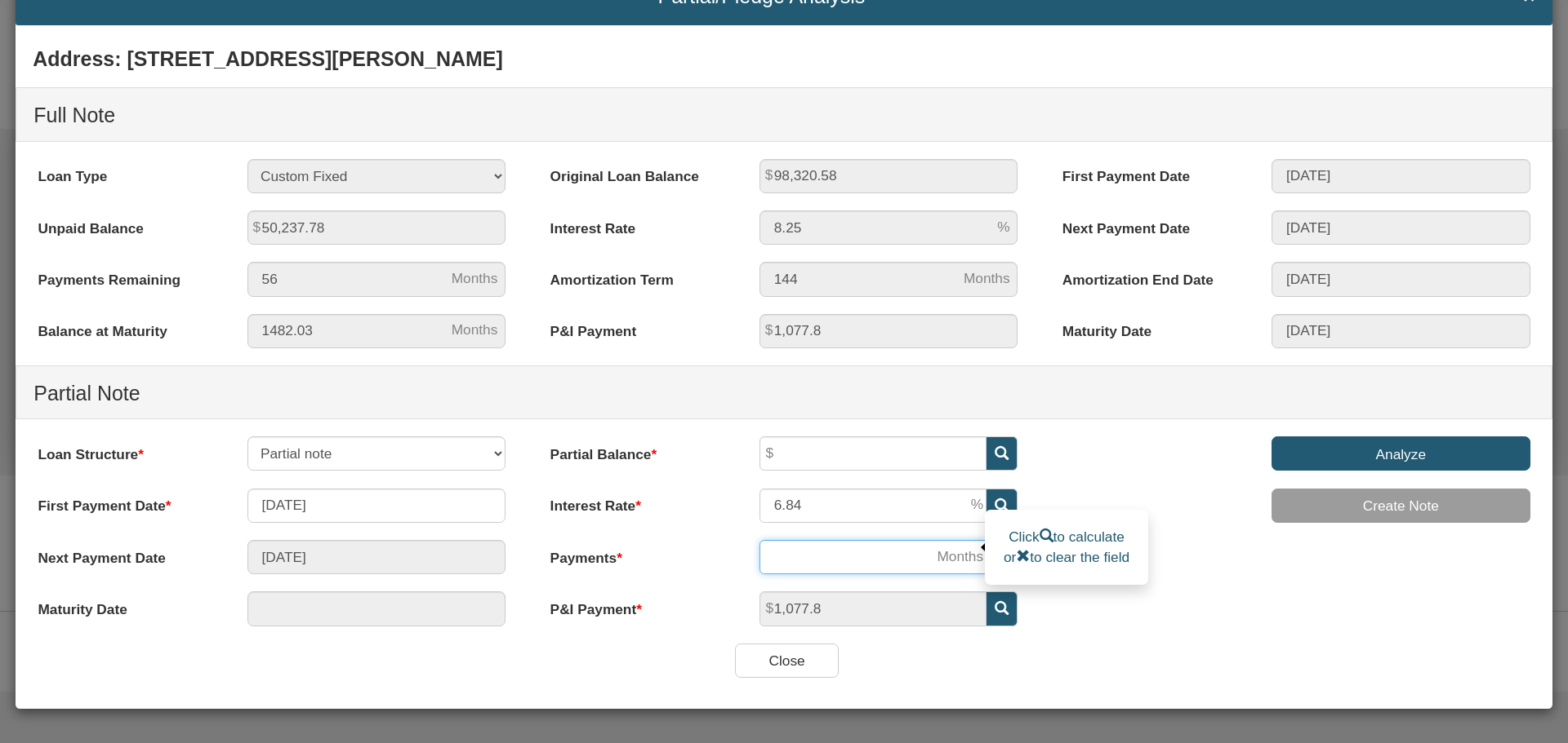
click at [795, 559] on input "number" at bounding box center [873, 557] width 227 height 34
type input "12/01/2025"
type input "3"
type input "09/01/2028"
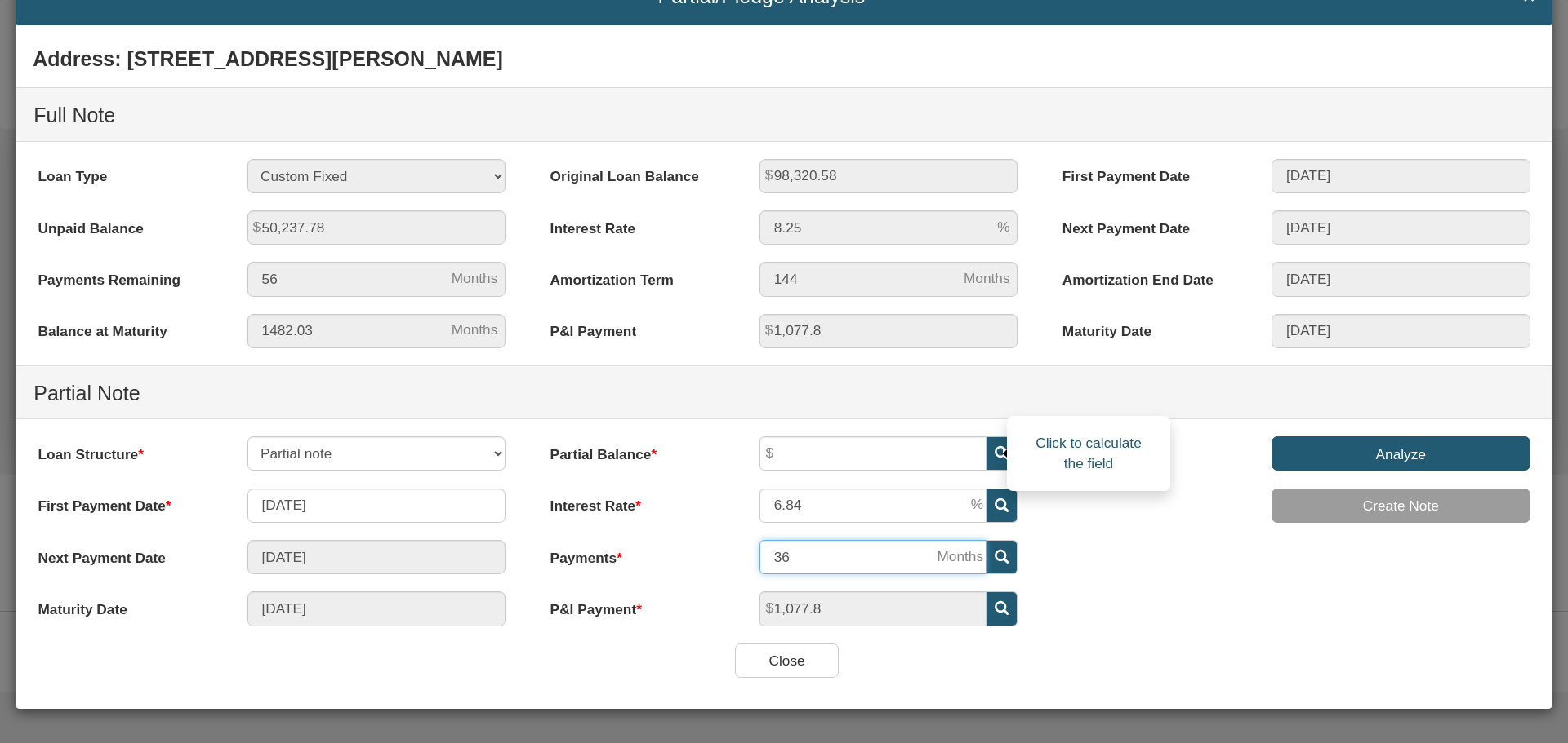
type input "36"
click at [995, 451] on icon at bounding box center [1002, 453] width 14 height 14
type input "34,988.97"
click at [1391, 456] on input "Analyze" at bounding box center [1401, 453] width 259 height 34
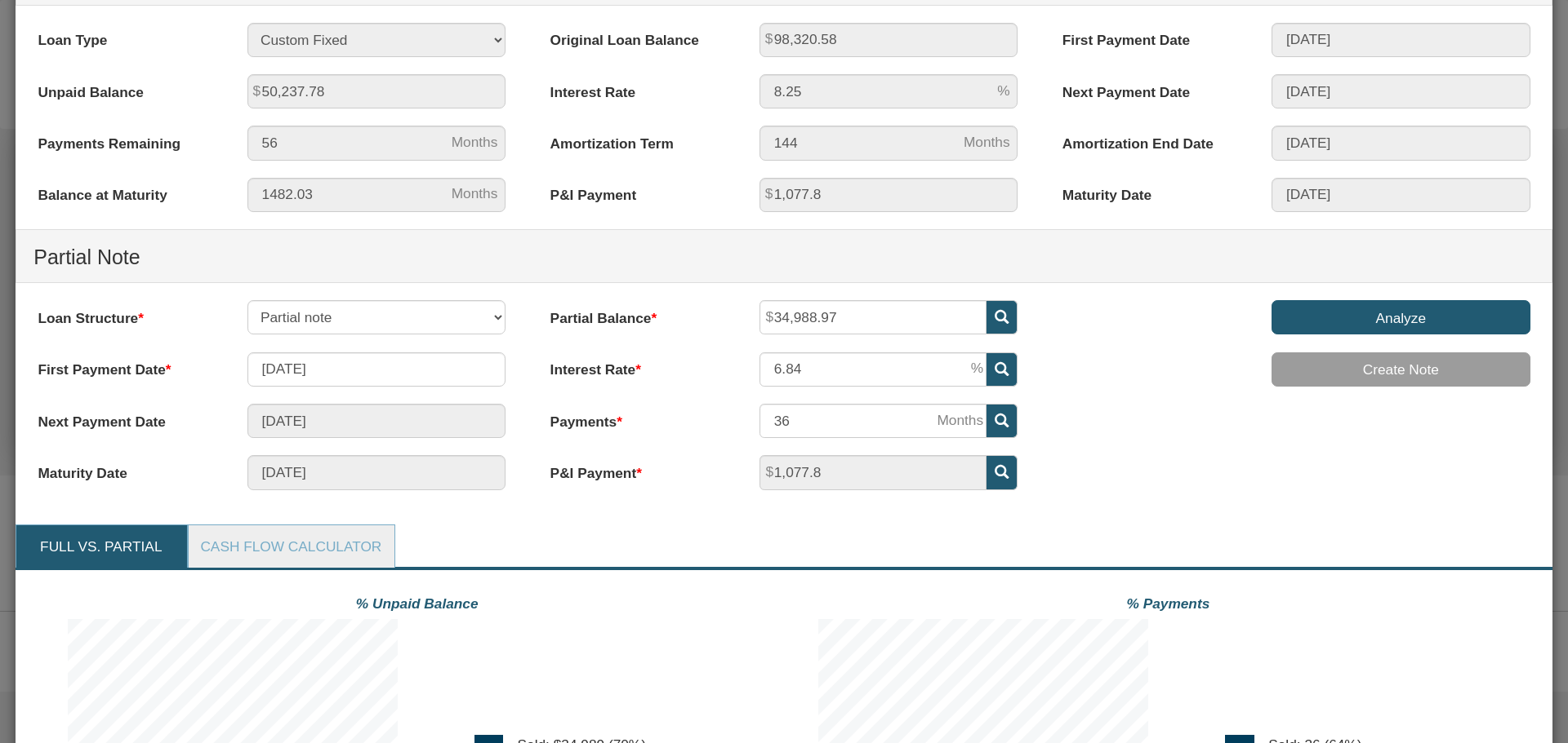
scroll to position [76, 0]
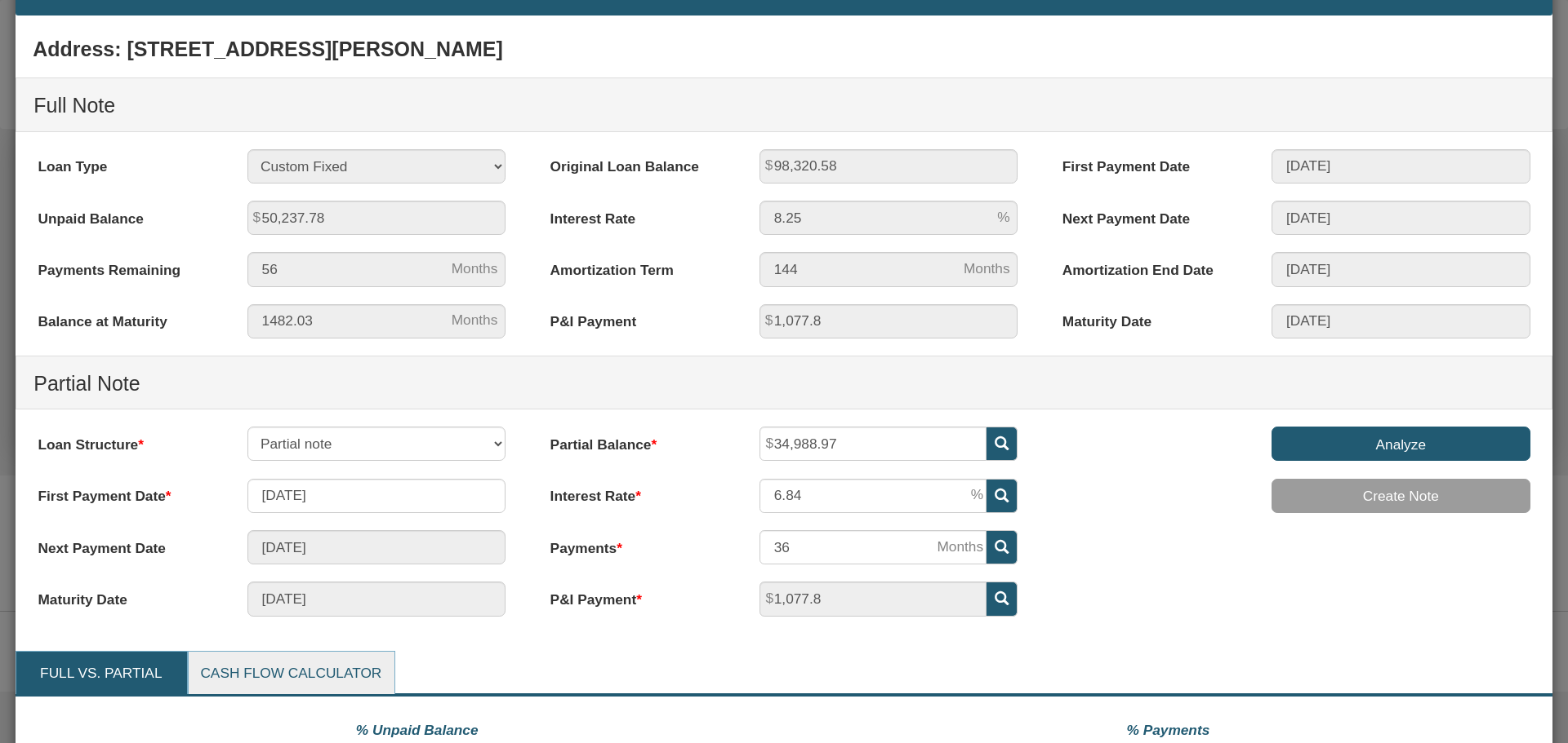
click at [302, 673] on link "Cash Flow Calculator" at bounding box center [291, 673] width 204 height 43
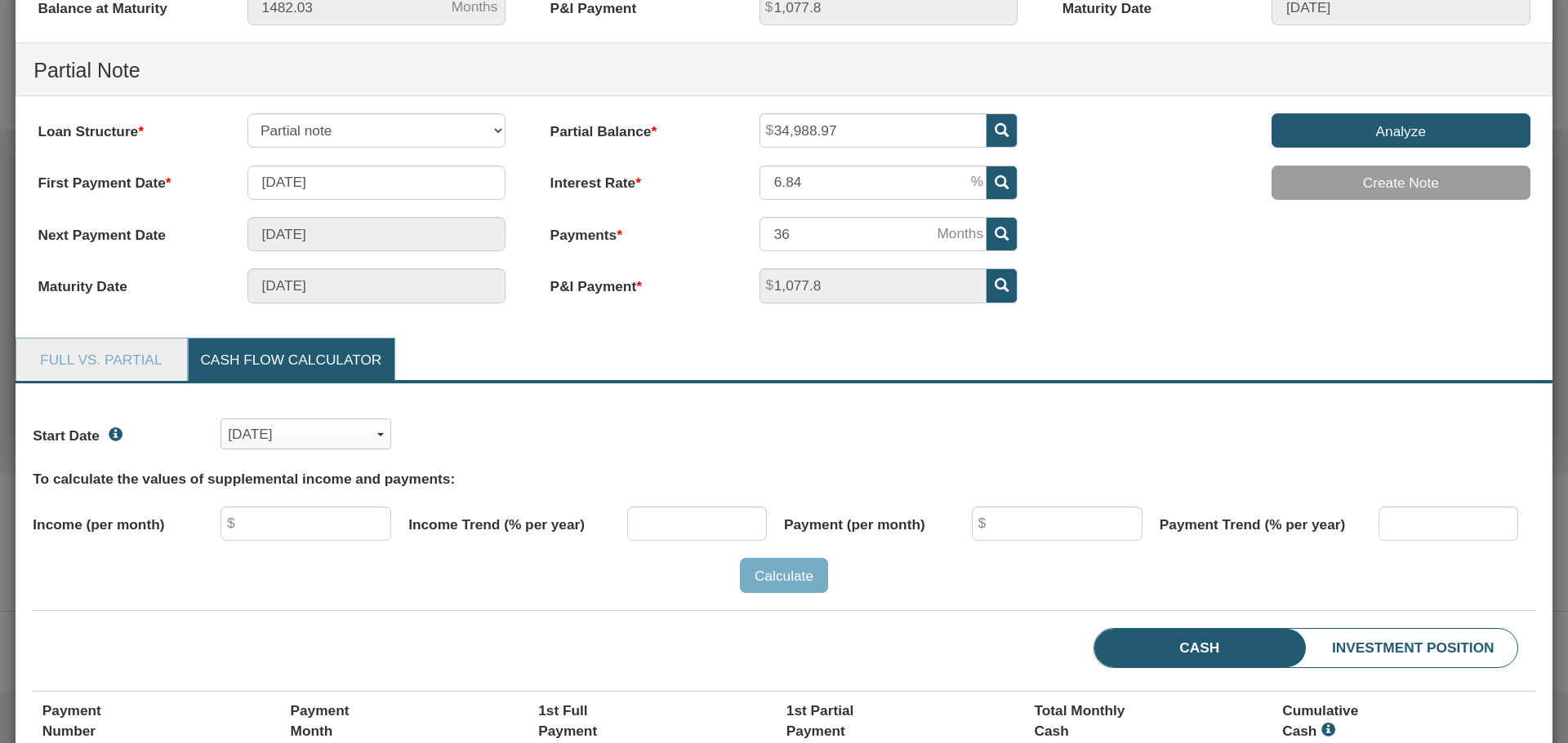
scroll to position [402, 0]
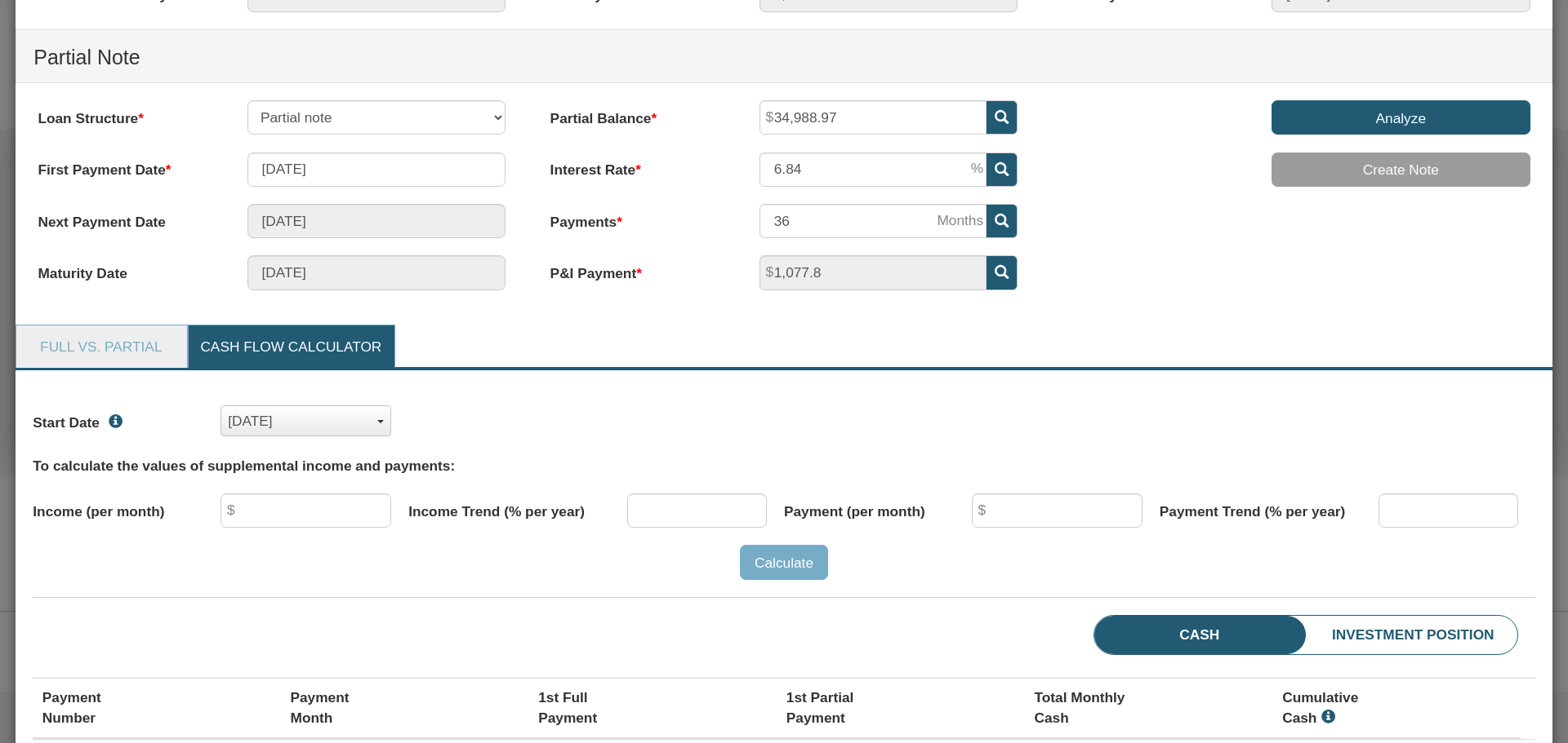
click at [377, 423] on span "button" at bounding box center [380, 422] width 6 height 4
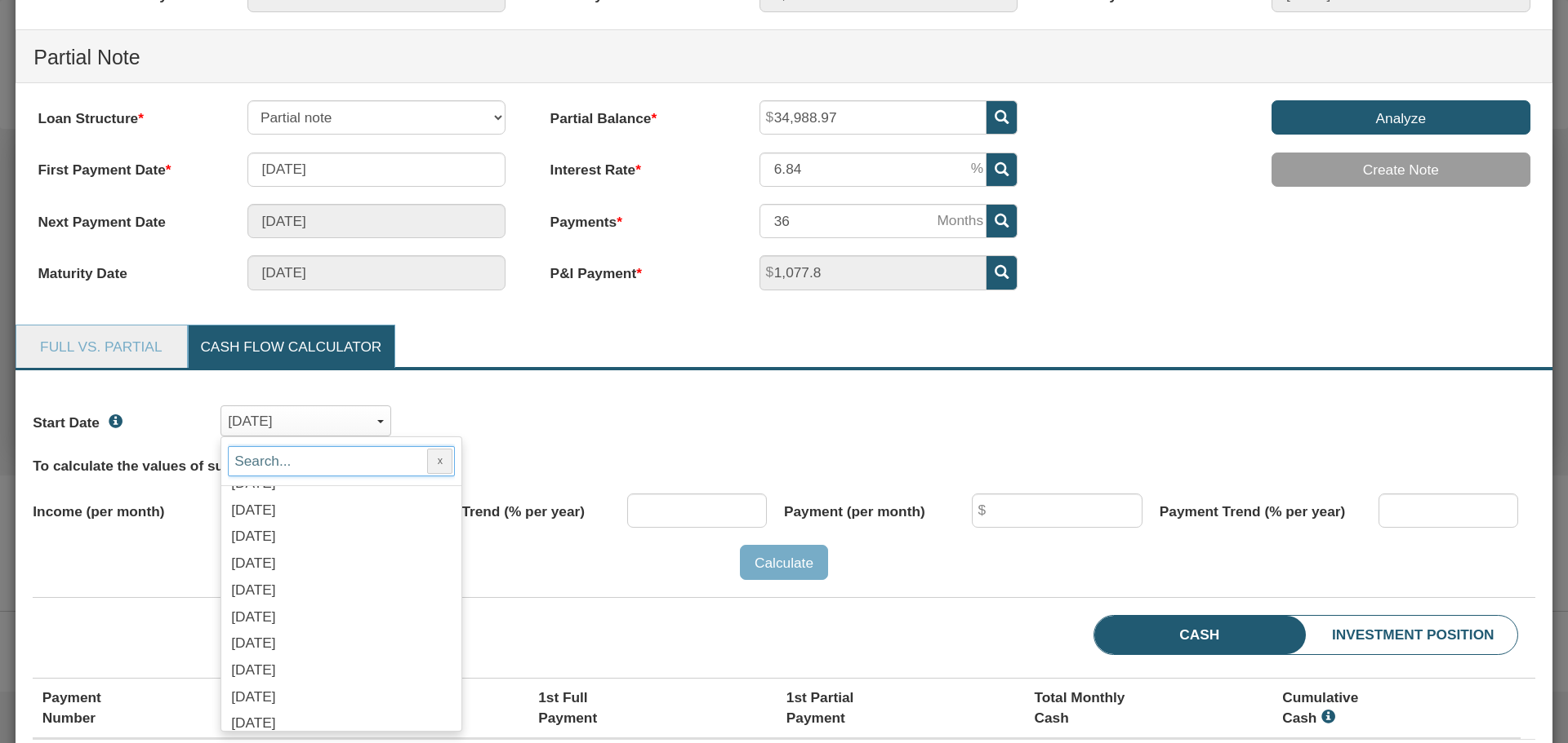
scroll to position [2284, 0]
click at [275, 651] on span "Sep, 2025" at bounding box center [253, 649] width 44 height 17
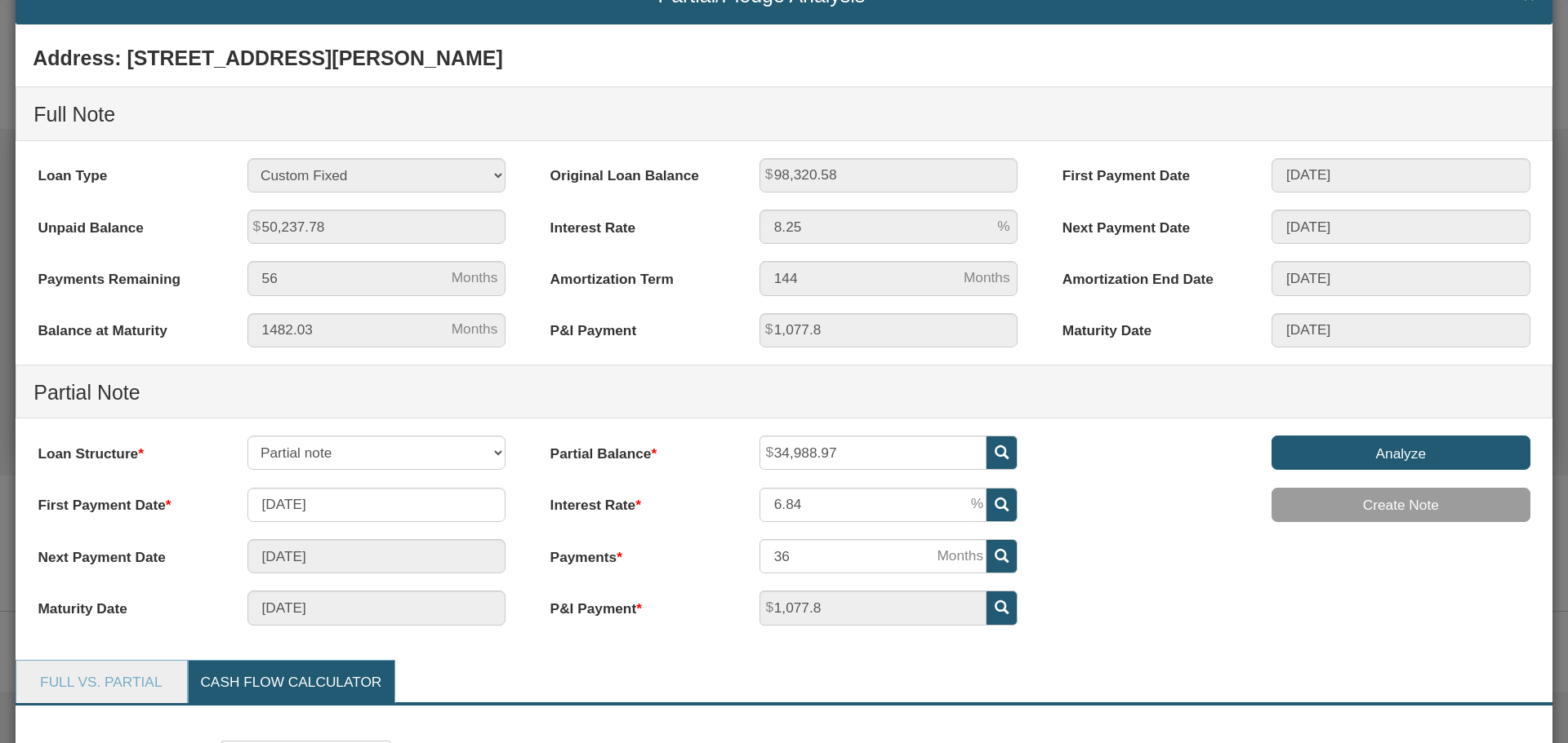
scroll to position [0, 0]
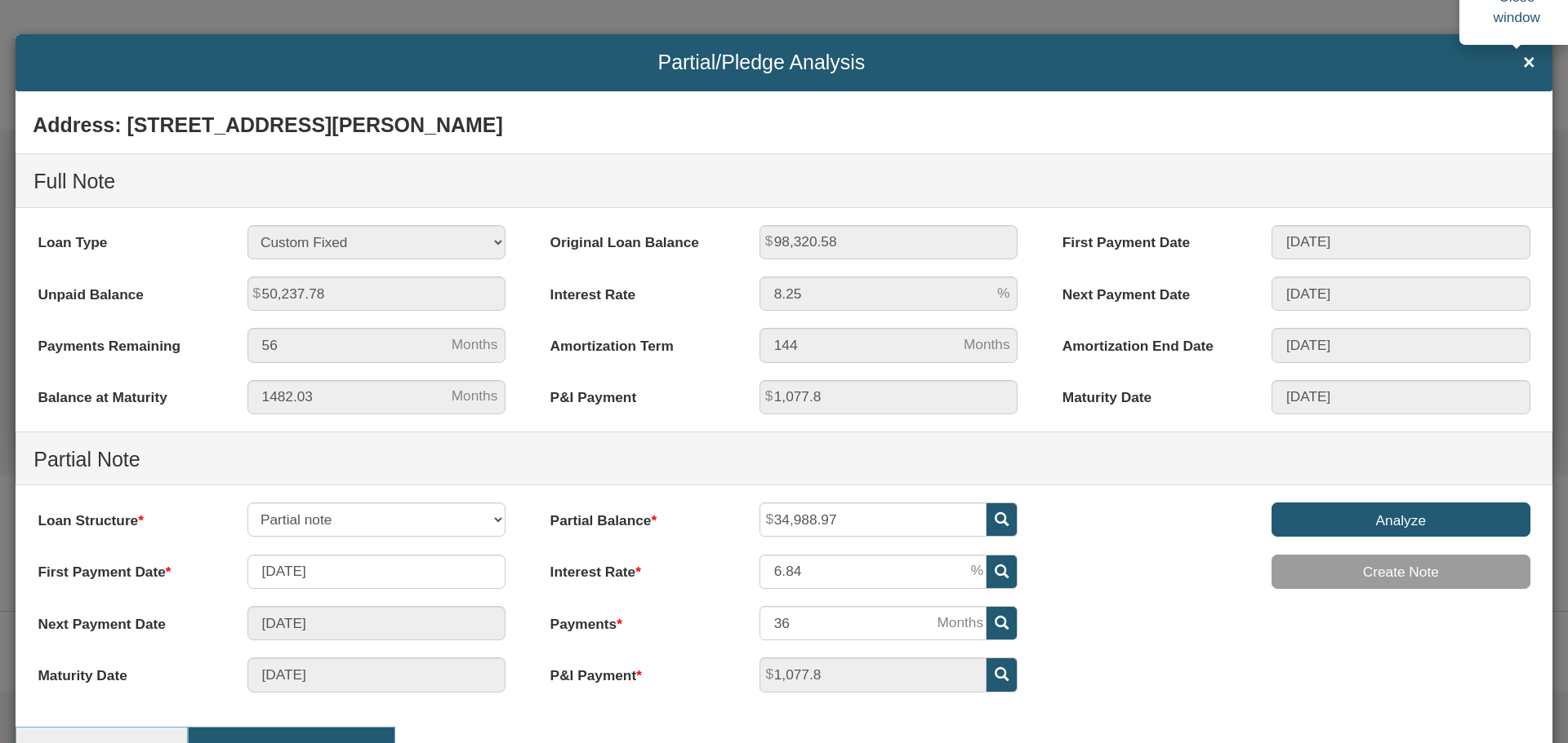
click at [1523, 62] on span "×" at bounding box center [1529, 62] width 12 height 22
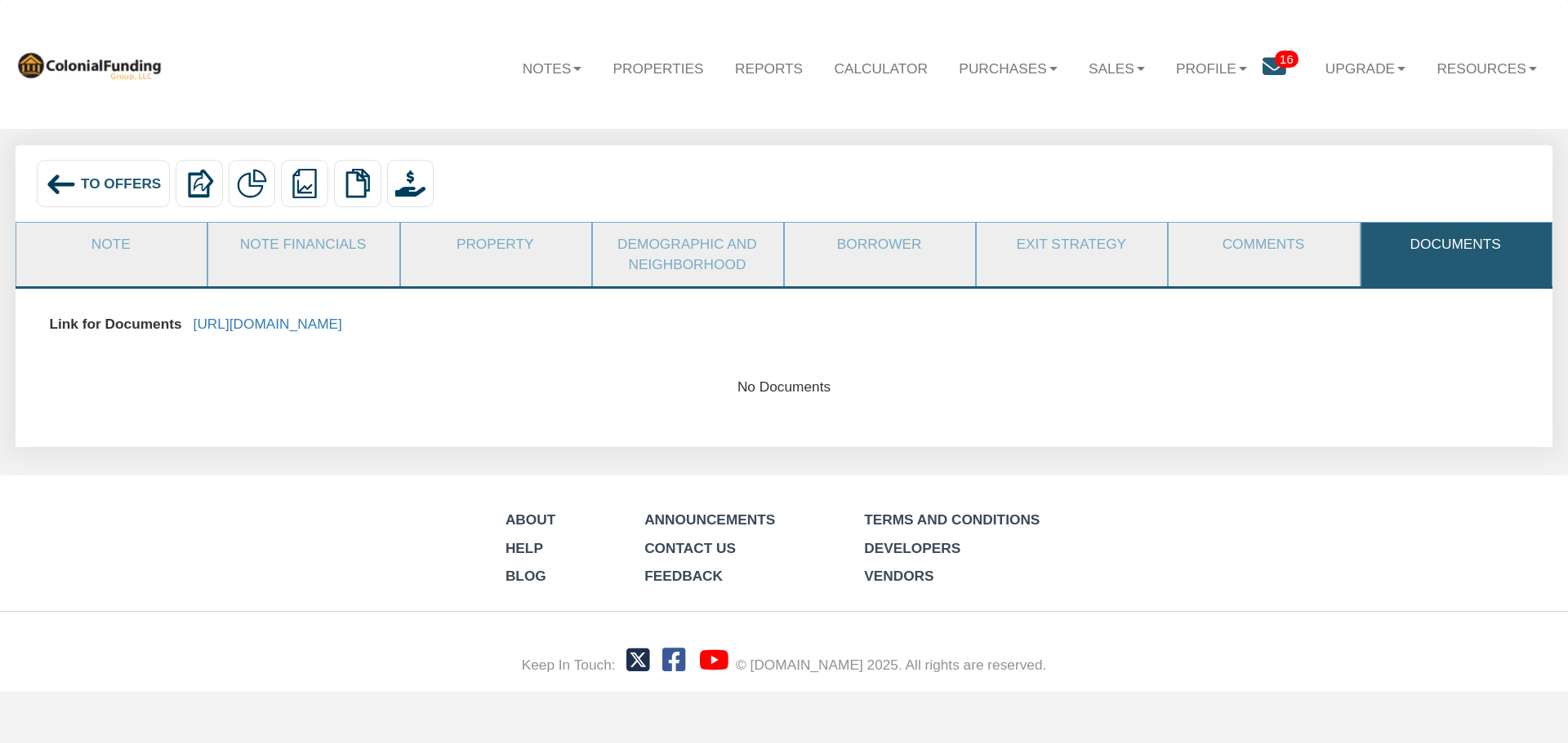
click at [96, 185] on span "To Offers" at bounding box center [122, 183] width 81 height 17
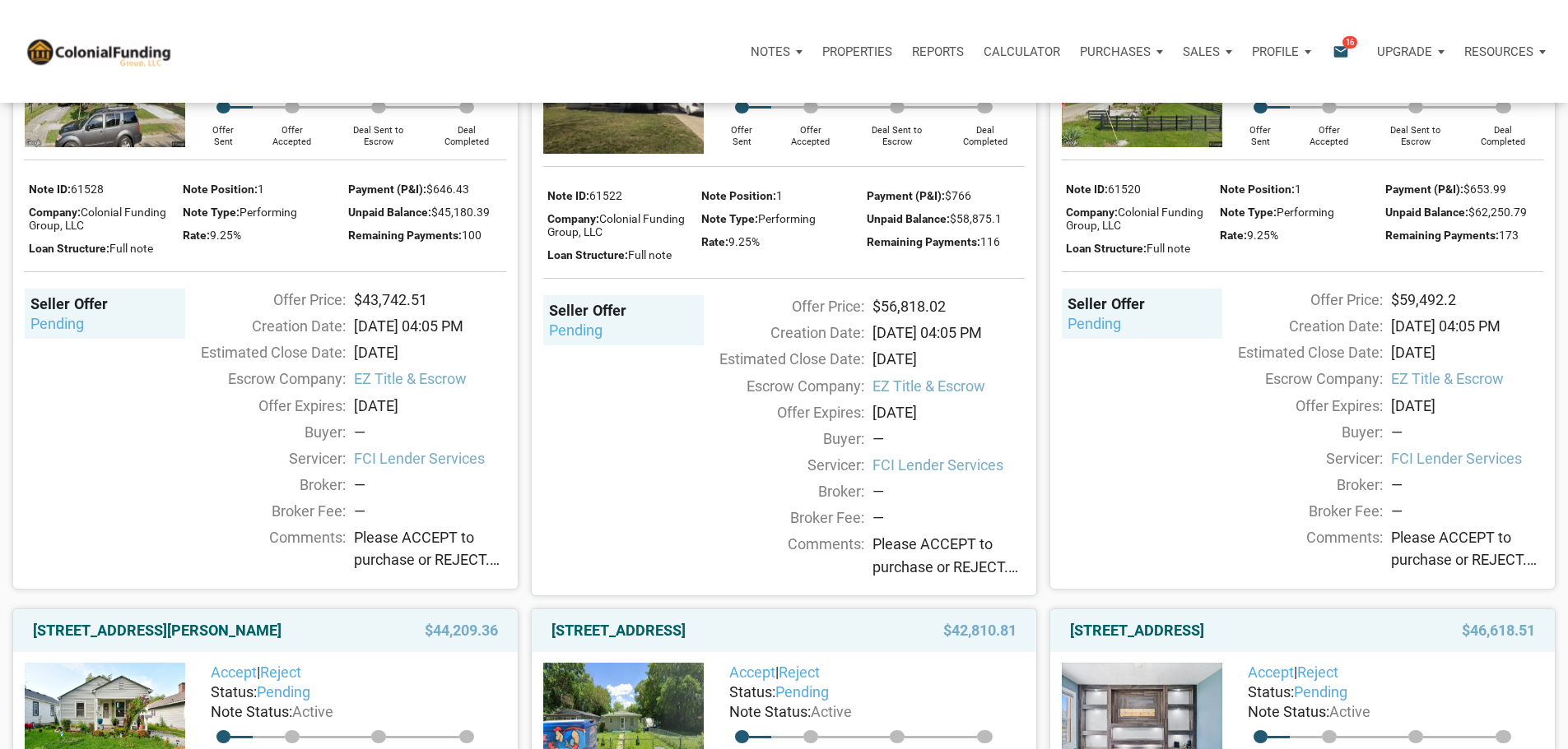
scroll to position [823, 0]
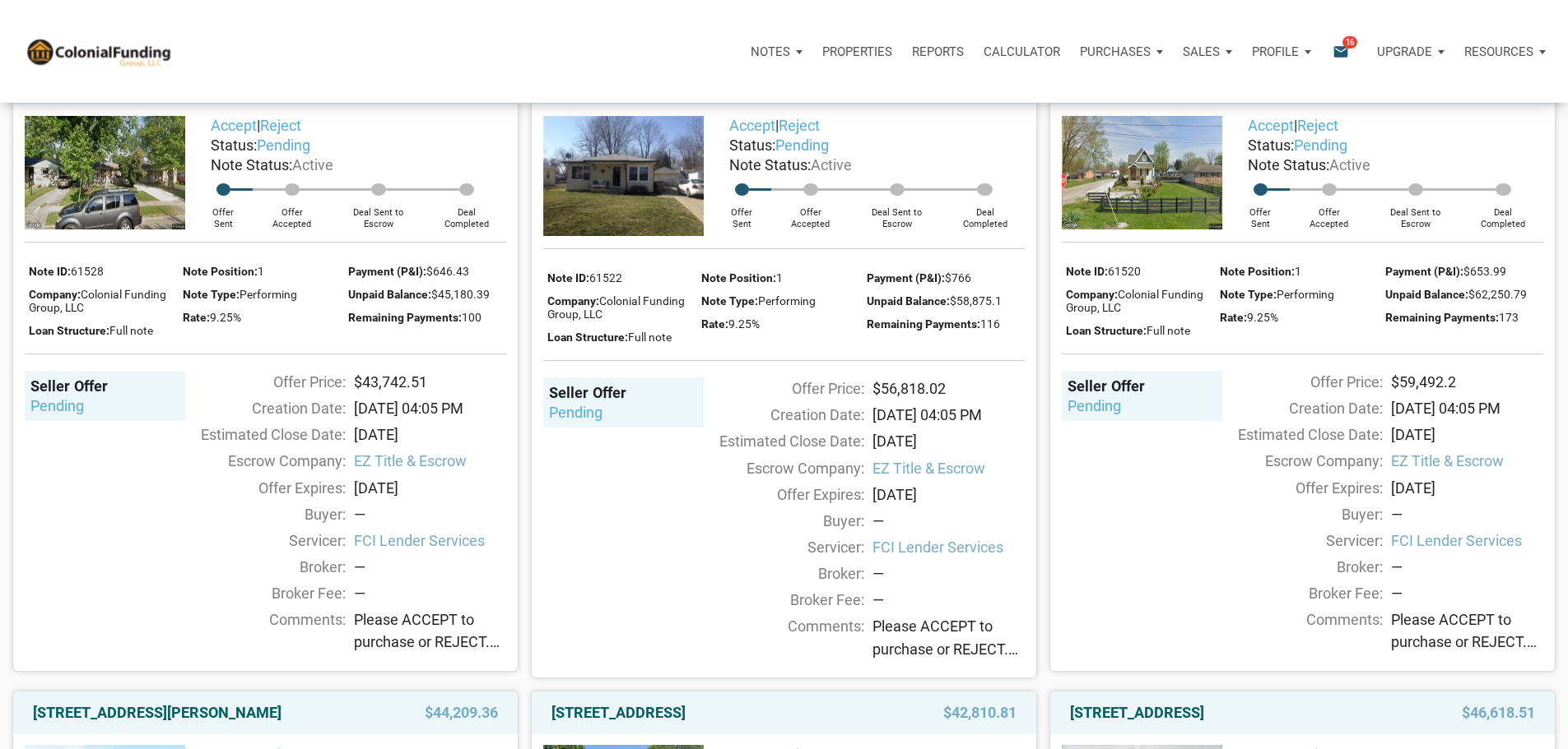
click at [681, 93] on link "[STREET_ADDRESS]" at bounding box center [618, 83] width 134 height 20
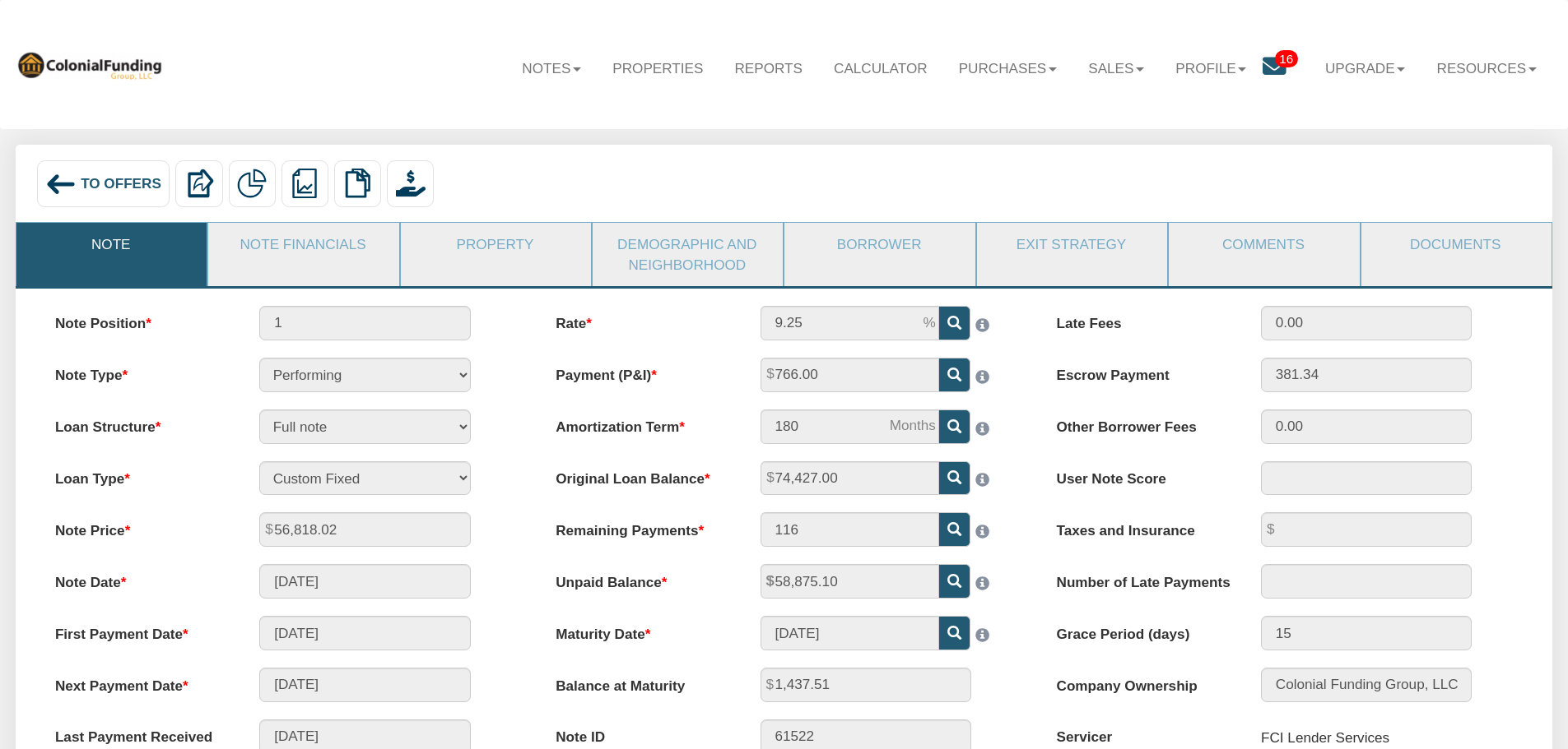
click at [106, 185] on span "To Offers" at bounding box center [121, 183] width 81 height 17
